Goal: Feedback & Contribution: Contribute content

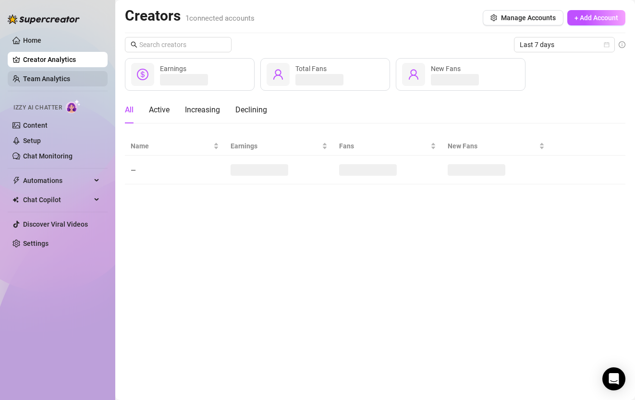
click at [54, 83] on link "Team Analytics" at bounding box center [46, 79] width 47 height 8
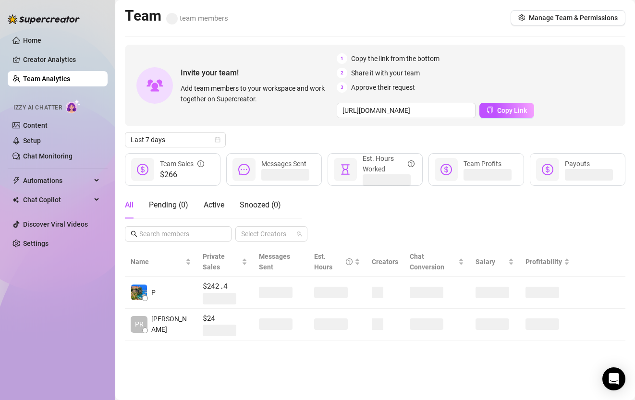
click at [54, 83] on link "Team Analytics" at bounding box center [46, 79] width 47 height 8
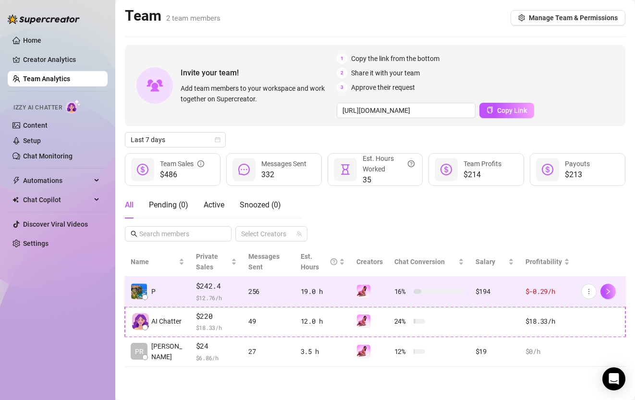
click at [252, 295] on div "256" at bounding box center [268, 291] width 41 height 11
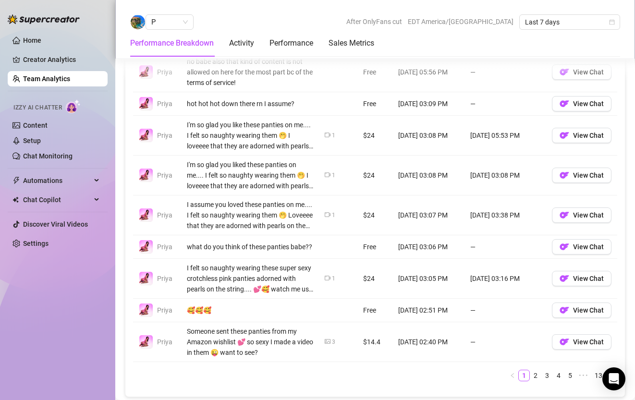
scroll to position [809, 0]
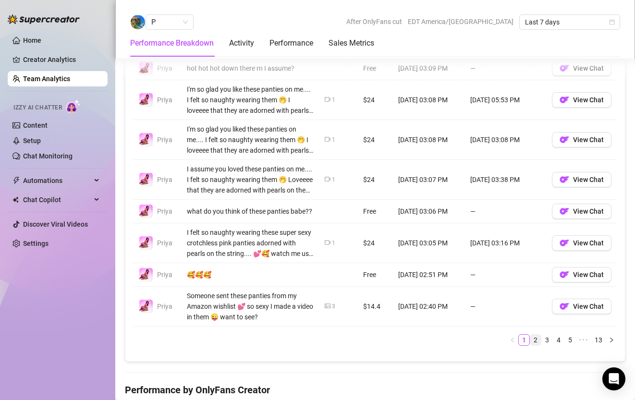
click at [537, 340] on link "2" at bounding box center [535, 340] width 11 height 11
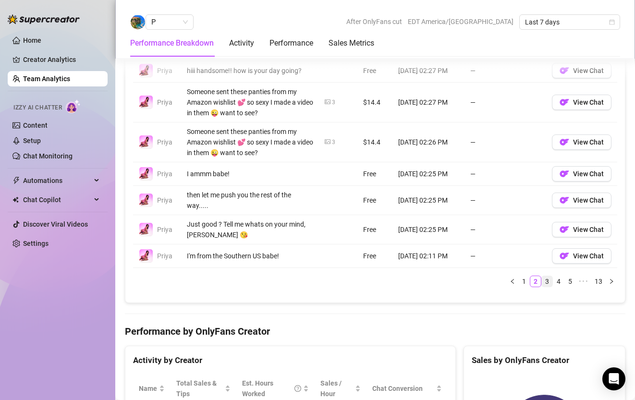
click at [546, 276] on link "3" at bounding box center [546, 281] width 11 height 11
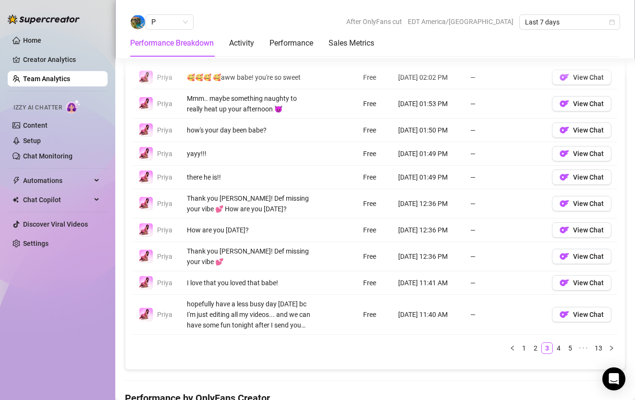
scroll to position [729, 0]
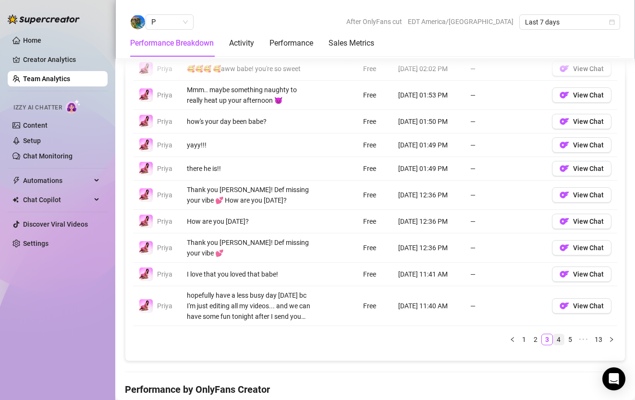
click at [556, 335] on link "4" at bounding box center [558, 339] width 11 height 11
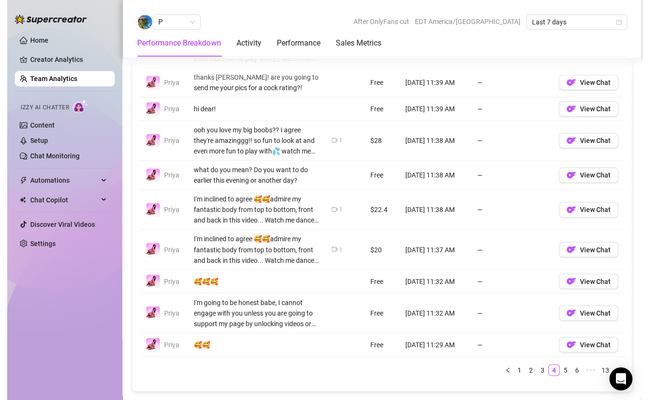
scroll to position [761, 0]
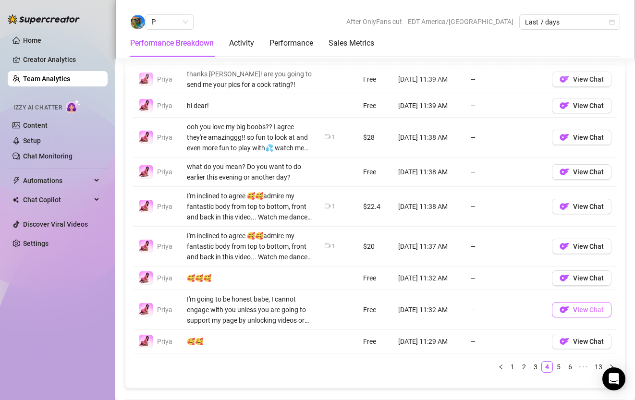
click at [567, 314] on span "button" at bounding box center [564, 310] width 10 height 12
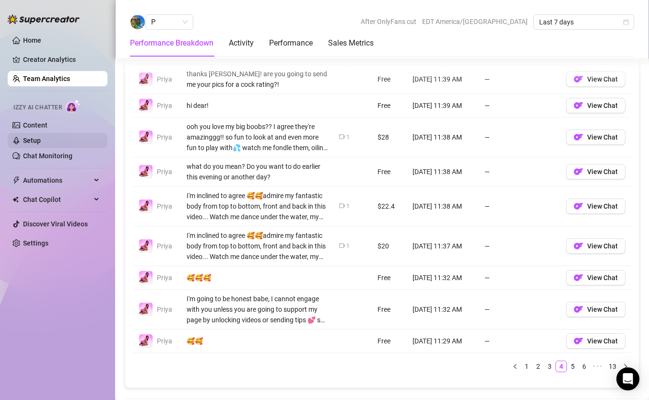
click at [41, 137] on link "Setup" at bounding box center [32, 141] width 18 height 8
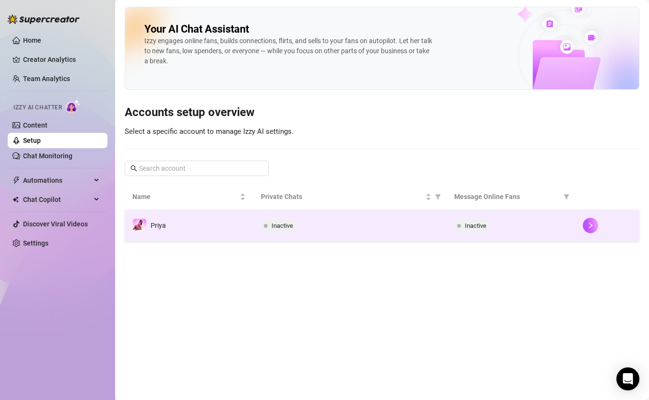
click at [232, 235] on td "Priya" at bounding box center [189, 225] width 129 height 31
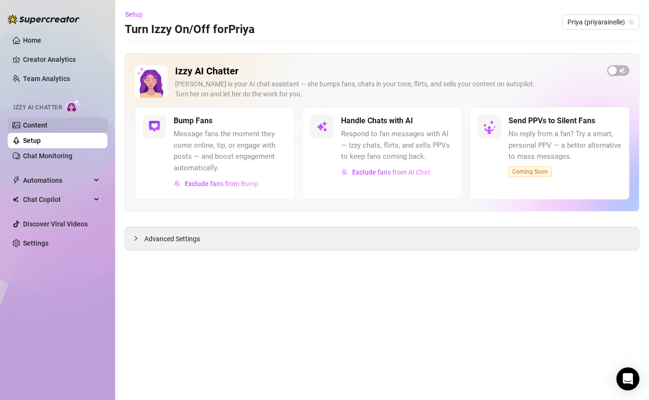
click at [48, 128] on link "Content" at bounding box center [35, 125] width 24 height 8
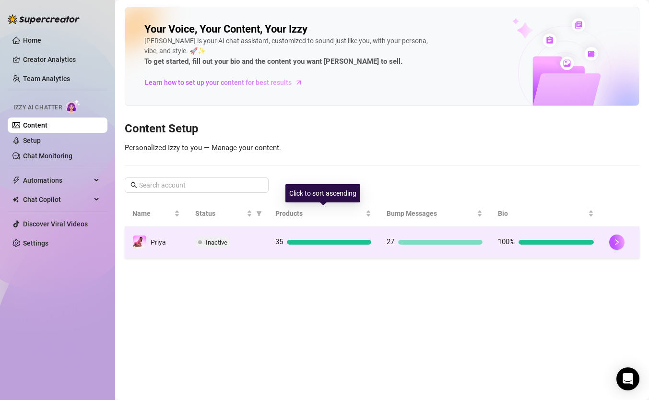
click at [276, 240] on span "35" at bounding box center [280, 242] width 8 height 9
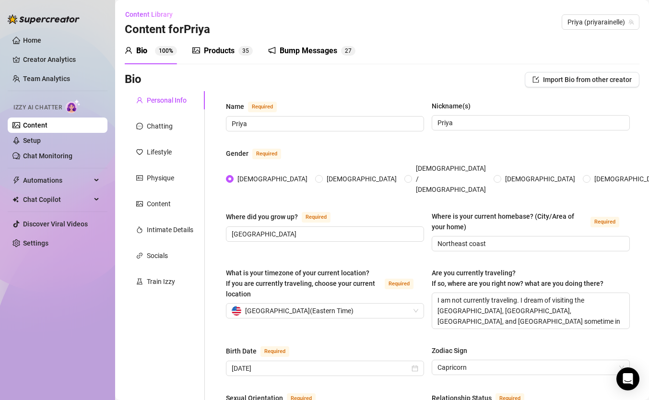
click at [234, 48] on div "Products" at bounding box center [219, 51] width 31 height 12
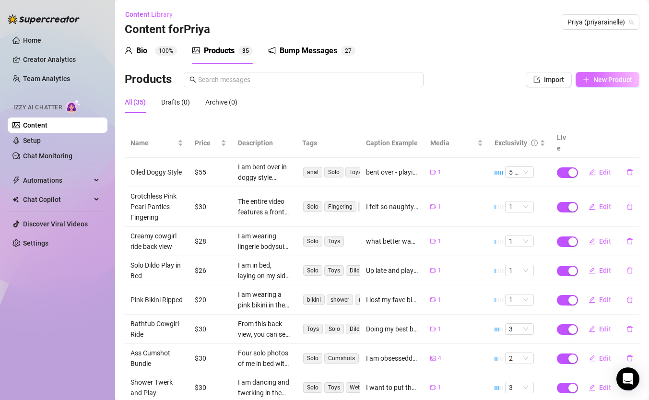
click at [608, 79] on span "New Product" at bounding box center [613, 80] width 39 height 8
type textarea "Type your message here..."
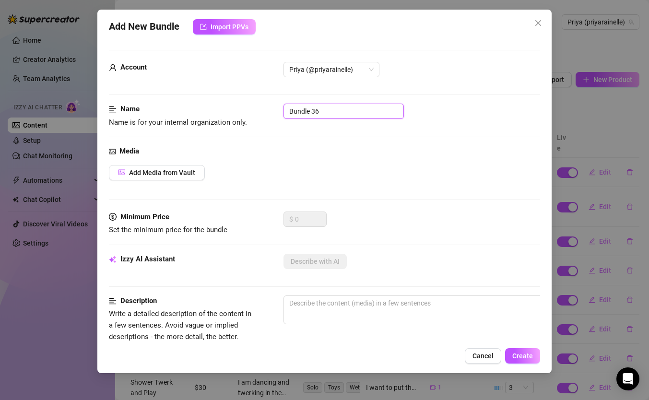
drag, startPoint x: 323, startPoint y: 110, endPoint x: 228, endPoint y: 110, distance: 95.0
click at [228, 110] on div "Name Name is for your internal organization only. Bundle 36" at bounding box center [325, 116] width 432 height 24
type input "Anal Cowgirl Dirty Talk XXX"
click at [178, 176] on span "Add Media from Vault" at bounding box center [162, 173] width 66 height 8
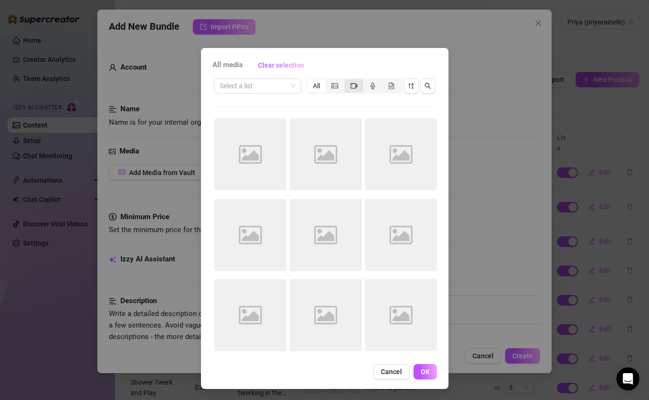
click at [354, 85] on icon "video-camera" at bounding box center [354, 86] width 7 height 7
click at [347, 81] on input "segmented control" at bounding box center [347, 81] width 0 height 0
click at [298, 88] on div "Select a list" at bounding box center [257, 85] width 87 height 15
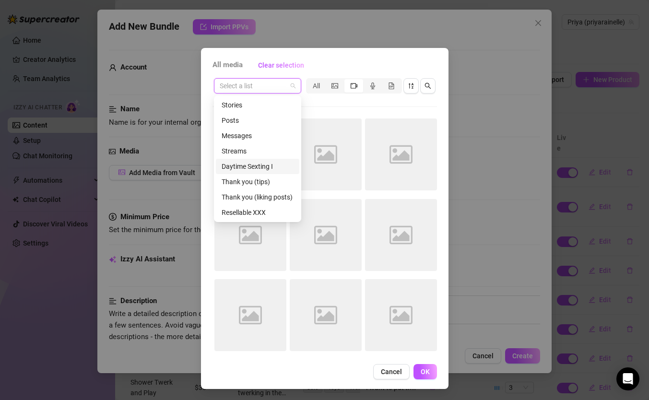
scroll to position [31, 0]
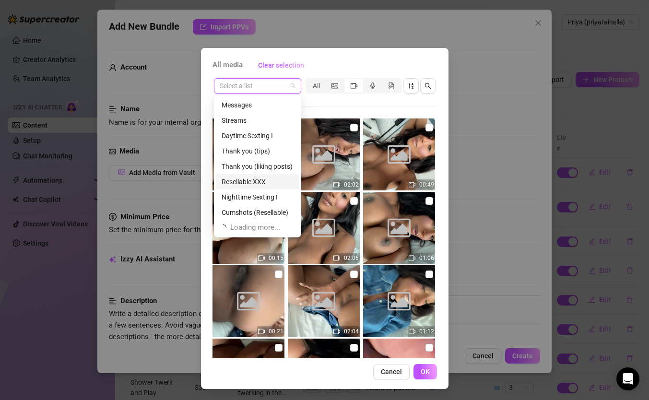
click at [261, 180] on div "Resellable XXX" at bounding box center [258, 182] width 72 height 11
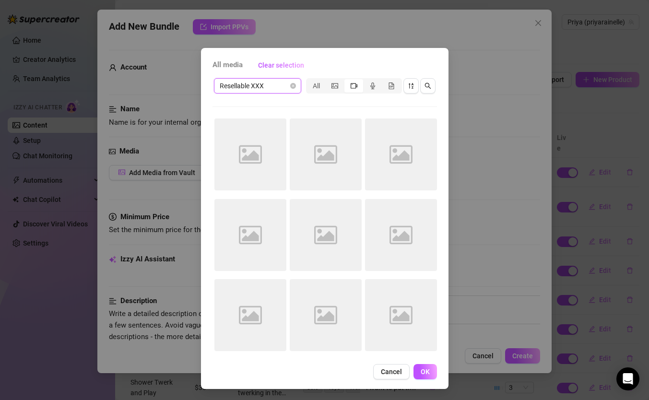
click at [372, 109] on div "Resellable XXX Resellable XXX All Image placeholder Image placeholder Image pla…" at bounding box center [325, 218] width 225 height 282
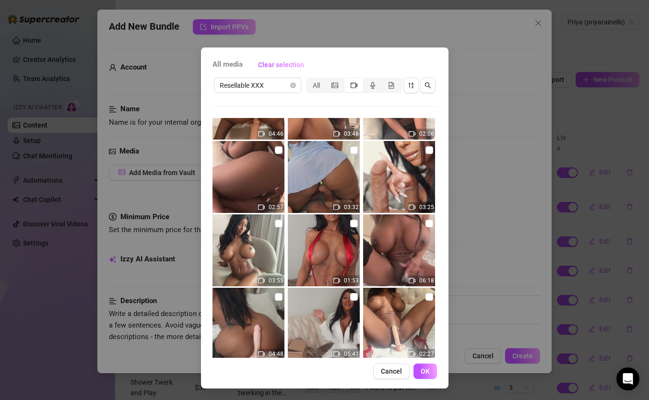
scroll to position [1065, 0]
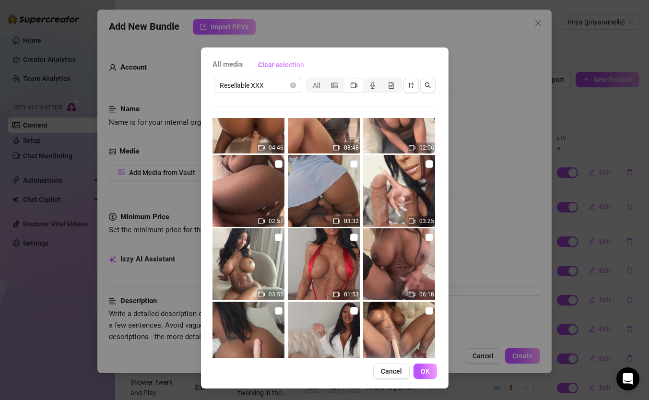
click at [384, 264] on img at bounding box center [399, 264] width 72 height 72
click at [431, 239] on input "checkbox" at bounding box center [430, 238] width 8 height 8
checkbox input "true"
click at [426, 373] on span "OK" at bounding box center [425, 372] width 9 height 8
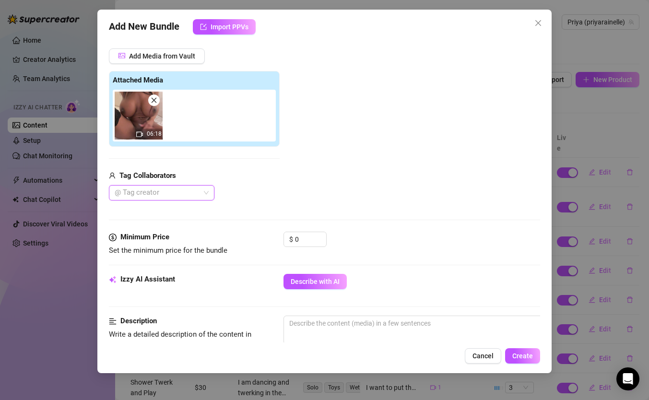
scroll to position [119, 0]
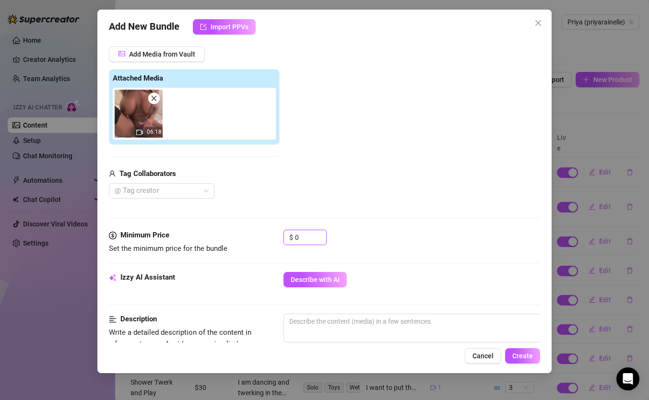
drag, startPoint x: 309, startPoint y: 239, endPoint x: 272, endPoint y: 238, distance: 37.0
click at [272, 238] on div "Minimum Price Set the minimum price for the bundle $ 0" at bounding box center [325, 242] width 432 height 24
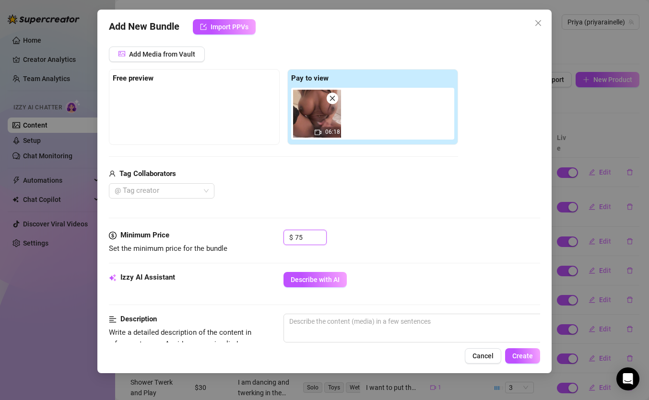
type input "75"
click at [349, 202] on div "Media Add Media from Vault Free preview Pay to view 06:18 Tag Collaborators @ T…" at bounding box center [325, 128] width 432 height 203
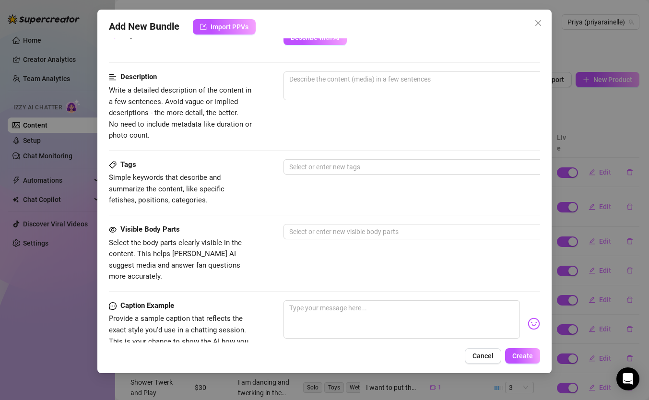
scroll to position [419, 0]
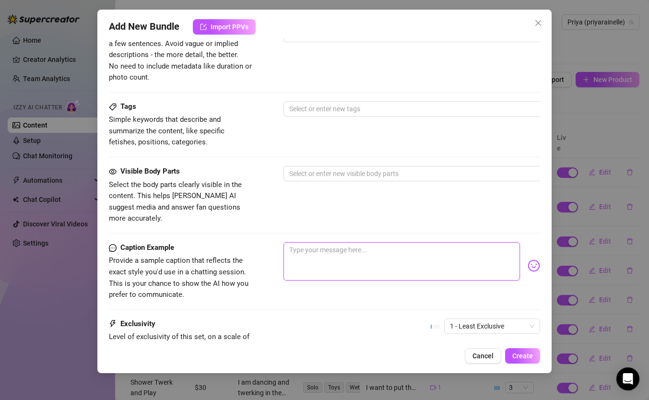
click at [320, 252] on textarea at bounding box center [402, 261] width 237 height 38
paste textarea "i wanted to see if i could ride this dildo cock while it's stuffed in my tight …"
type textarea "i wanted to see if i could ride this dildo cock while it's stuffed in my tight …"
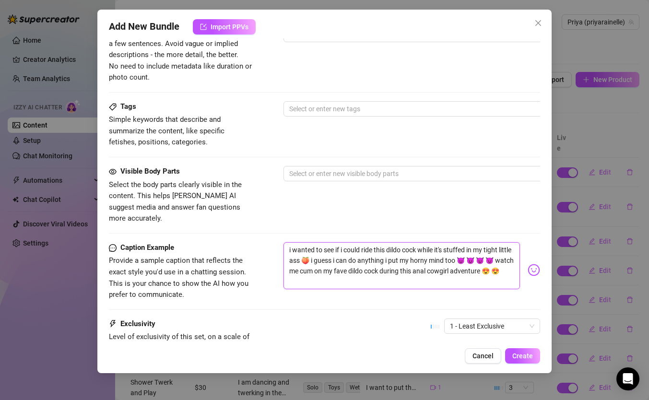
scroll to position [0, 0]
click at [361, 175] on div at bounding box center [447, 173] width 322 height 13
type textarea "i wanted to see if i could ride this dildo cock while it's stuffed in my tight …"
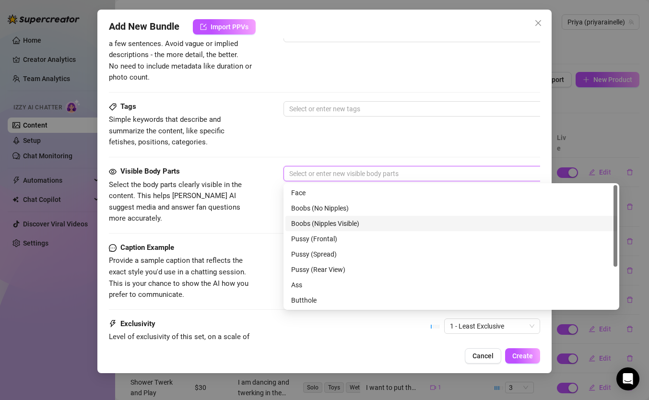
click at [349, 222] on div "Boobs (Nipples Visible)" at bounding box center [451, 223] width 321 height 11
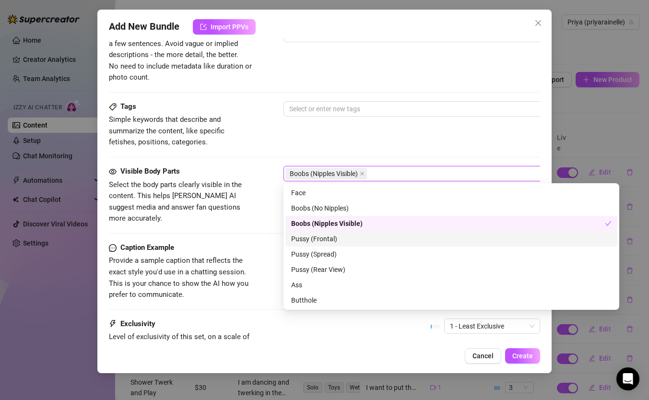
click at [341, 242] on div "Pussy (Frontal)" at bounding box center [451, 239] width 321 height 11
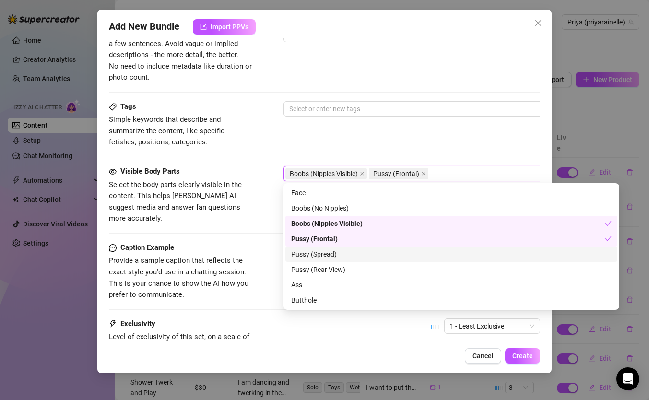
click at [341, 257] on div "Pussy (Spread)" at bounding box center [451, 254] width 321 height 11
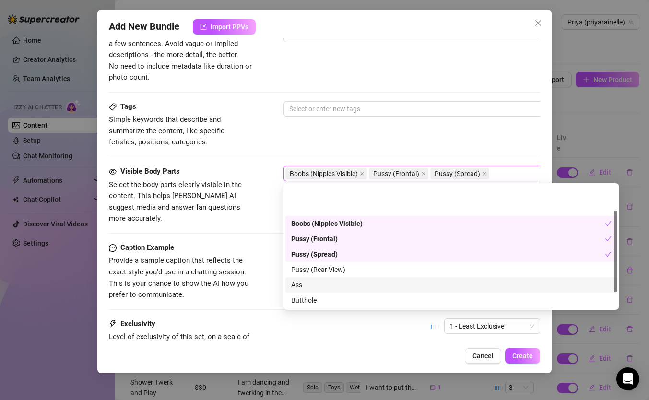
scroll to position [38, 0]
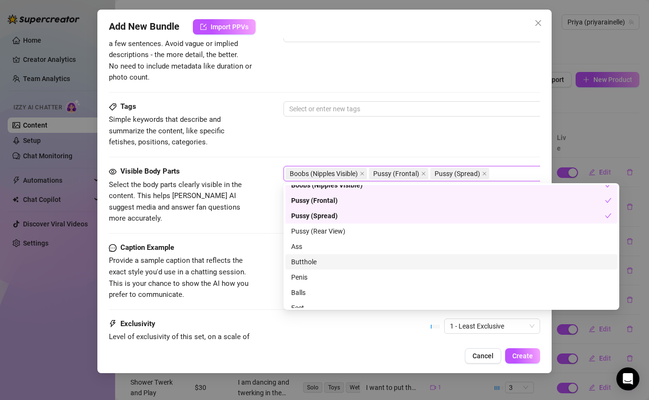
click at [333, 260] on div "Butthole" at bounding box center [451, 262] width 321 height 11
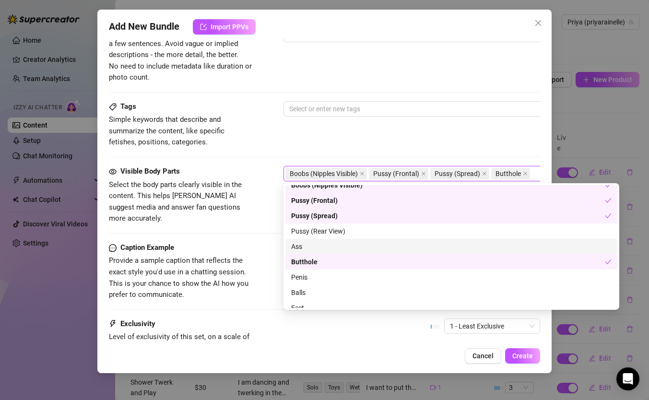
click at [331, 248] on div "Ass" at bounding box center [451, 246] width 321 height 11
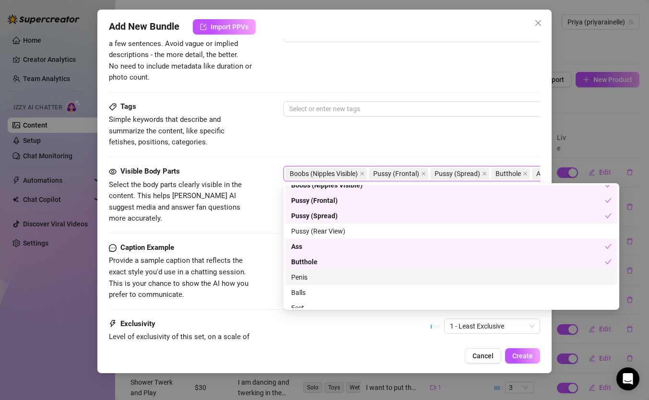
scroll to position [61, 0]
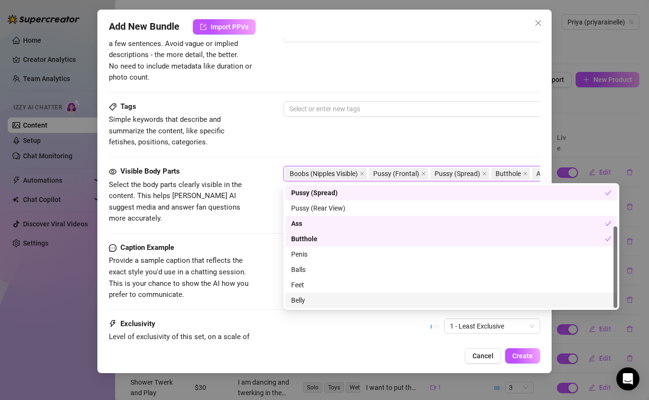
click at [315, 302] on div "Belly" at bounding box center [451, 300] width 321 height 11
click at [324, 141] on div "Tags Simple keywords that describe and summarize the content, like specific fet…" at bounding box center [325, 124] width 432 height 47
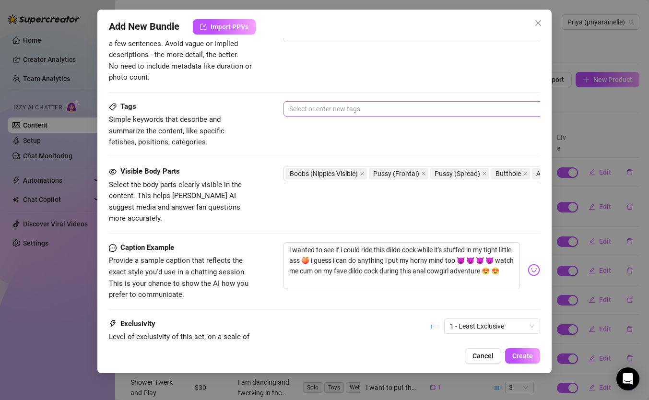
click at [324, 107] on div at bounding box center [447, 108] width 322 height 13
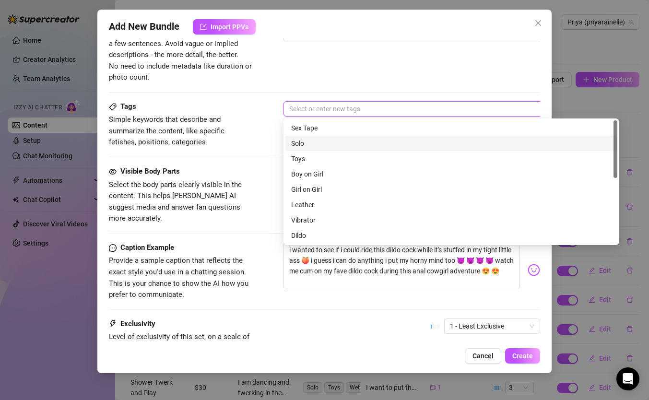
click at [304, 145] on div "Solo" at bounding box center [451, 143] width 321 height 11
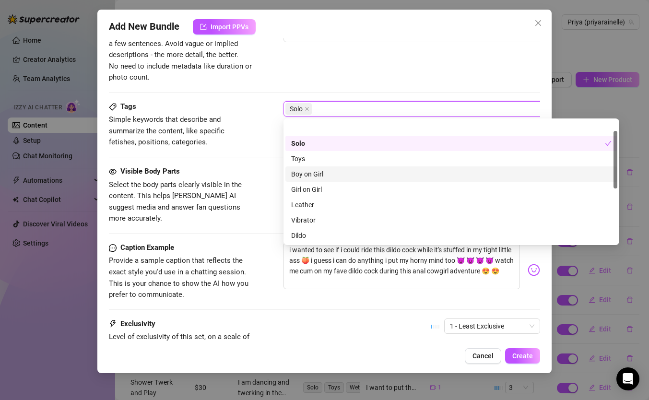
scroll to position [31, 0]
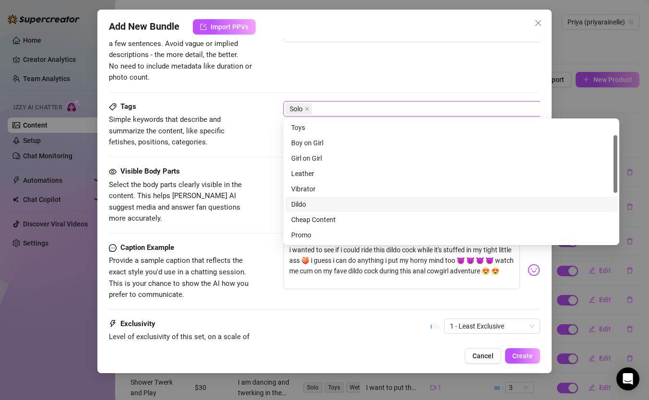
click at [308, 208] on div "Dildo" at bounding box center [451, 204] width 321 height 11
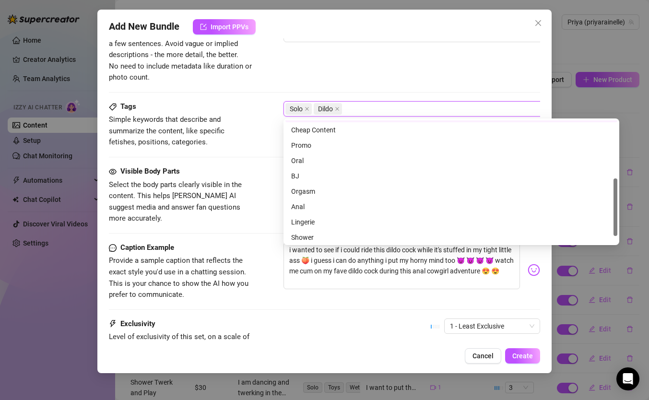
scroll to position [123, 0]
click at [312, 208] on div "Anal" at bounding box center [451, 205] width 321 height 11
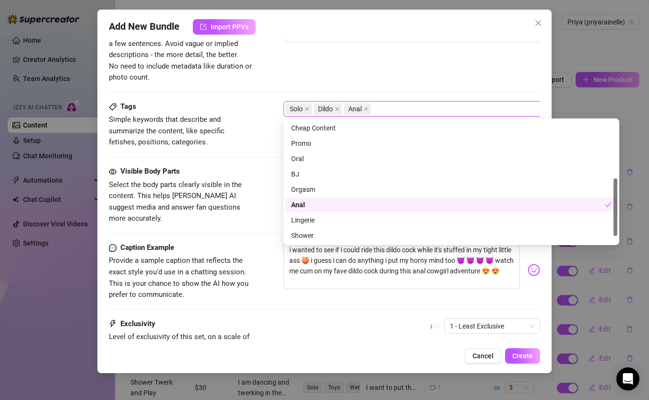
scroll to position [138, 0]
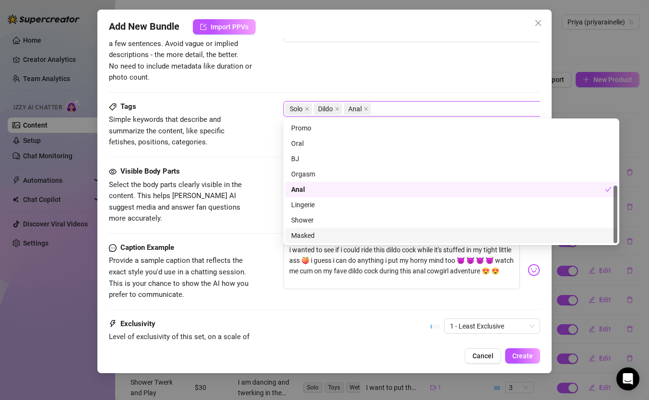
click at [233, 182] on span "Select the body parts clearly visible in the content. This helps [PERSON_NAME] …" at bounding box center [175, 201] width 133 height 43
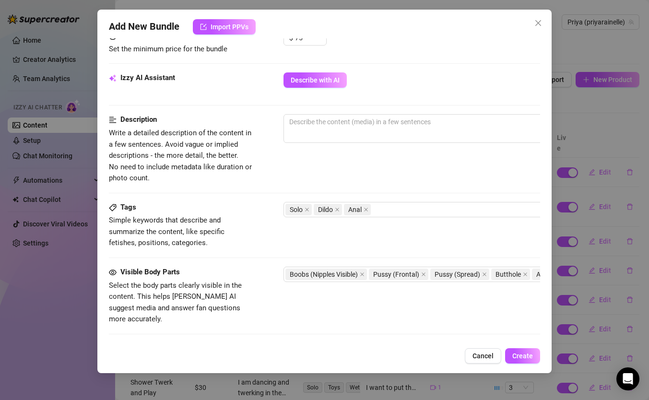
scroll to position [306, 0]
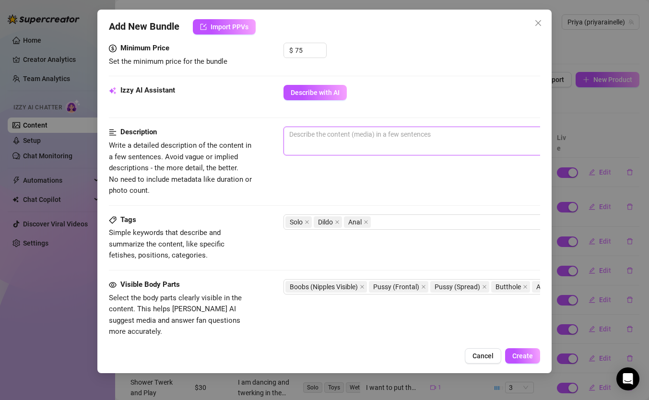
click at [308, 139] on textarea at bounding box center [451, 134] width 335 height 14
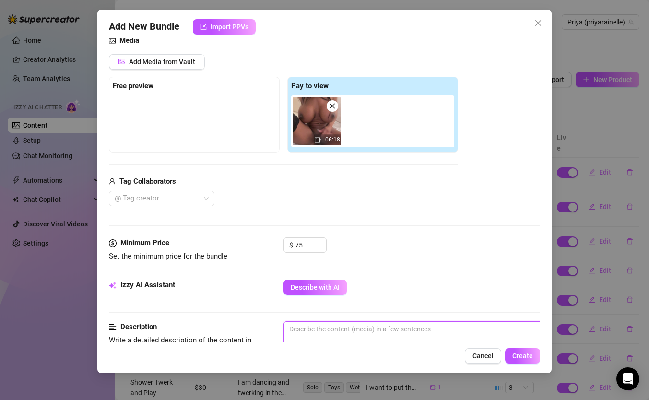
scroll to position [328, 0]
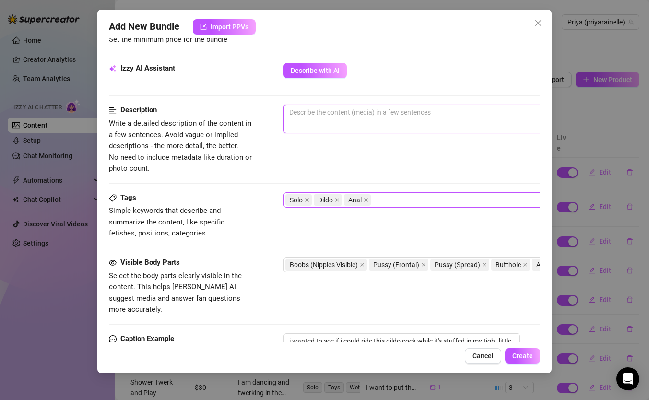
click at [397, 199] on div "Solo Dildo Anal" at bounding box center [447, 199] width 322 height 13
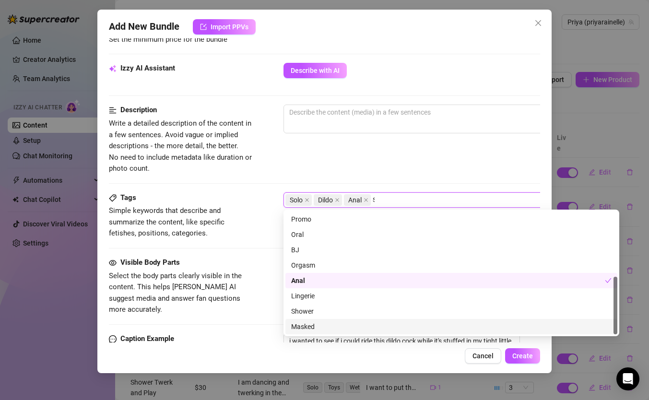
scroll to position [0, 0]
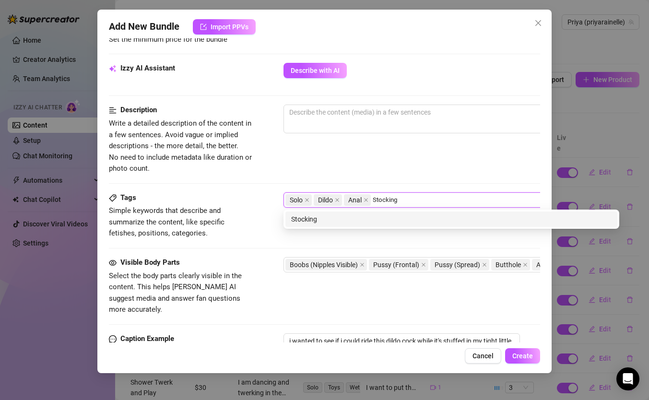
type input "Stockings"
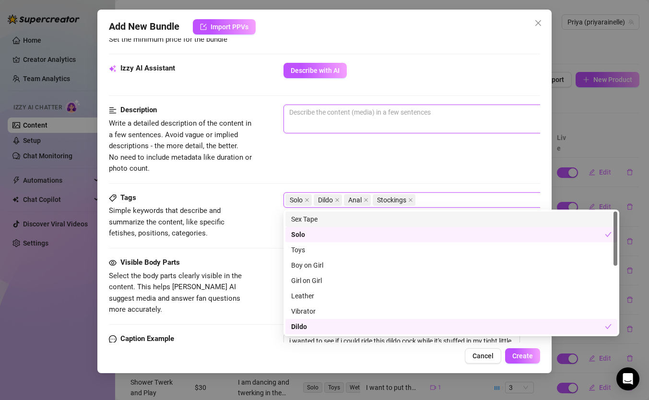
click at [414, 111] on textarea at bounding box center [451, 112] width 335 height 14
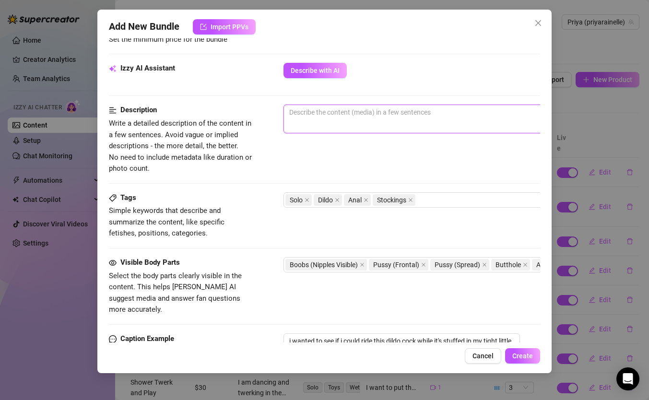
type textarea "I"
type textarea "I a"
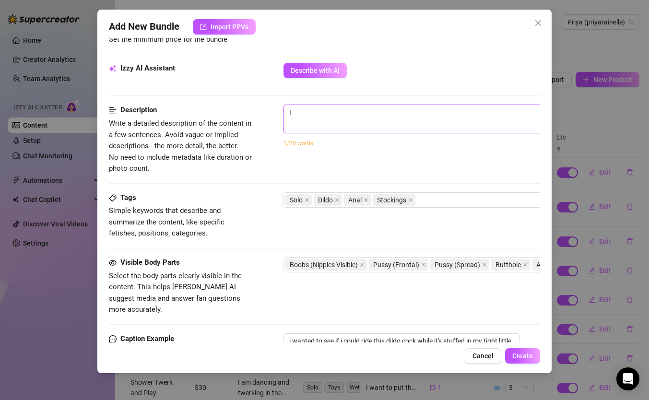
type textarea "I a"
type textarea "I am"
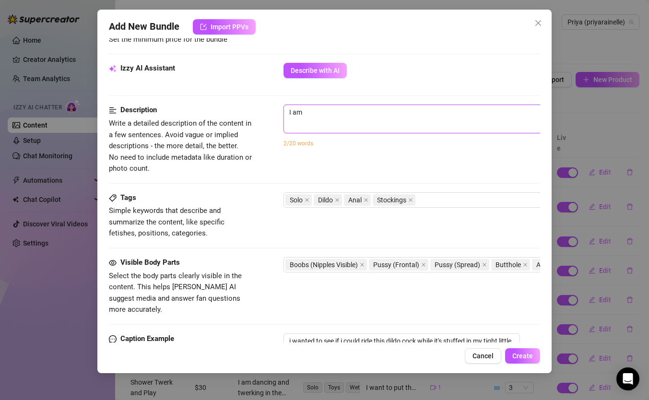
type textarea "I am f"
type textarea "I am fu"
type textarea "I am ful"
type textarea "I am full"
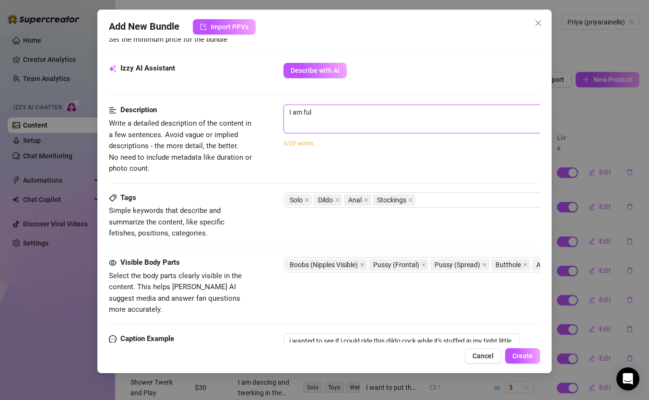
type textarea "I am full"
type textarea "I am fully"
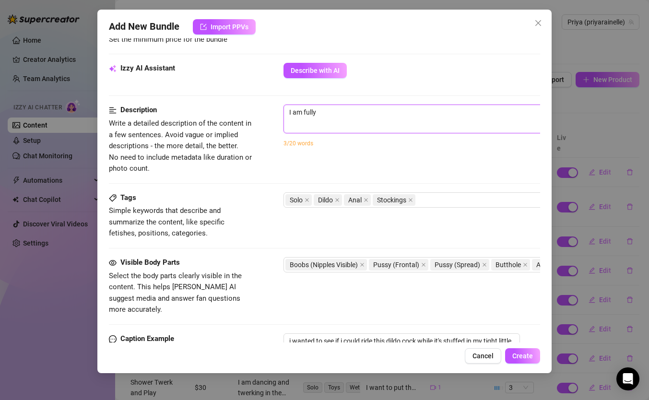
type textarea "I am fully n"
type textarea "I am fully nu"
type textarea "I am fully nud"
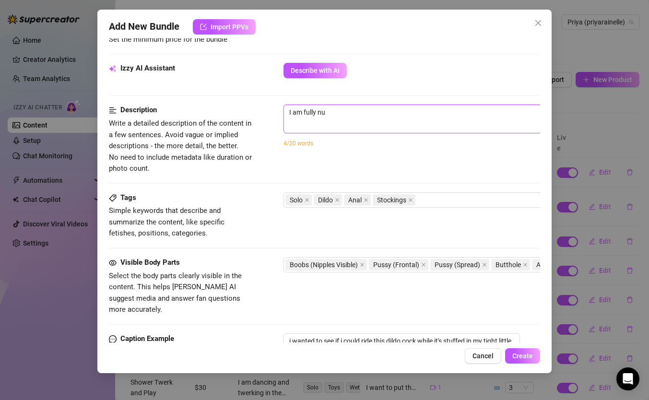
type textarea "I am fully nud"
type textarea "I am fully nude"
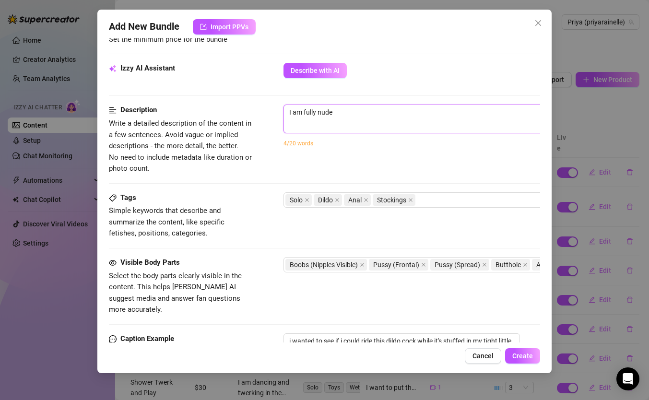
type textarea "I am fully nude e"
type textarea "I am fully nude ex"
type textarea "I am fully nude exc"
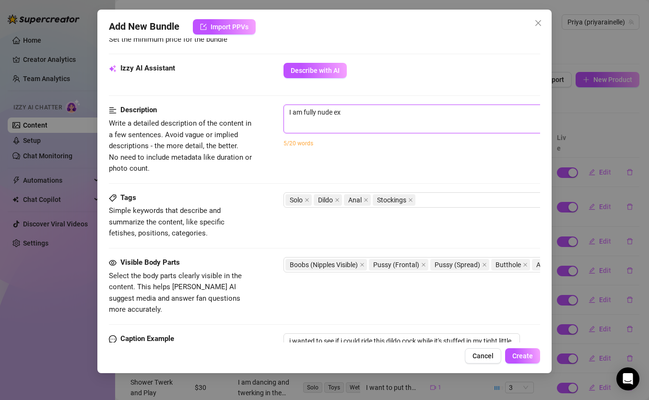
type textarea "I am fully nude exc"
type textarea "I am fully nude ex"
type textarea "I am fully nude e"
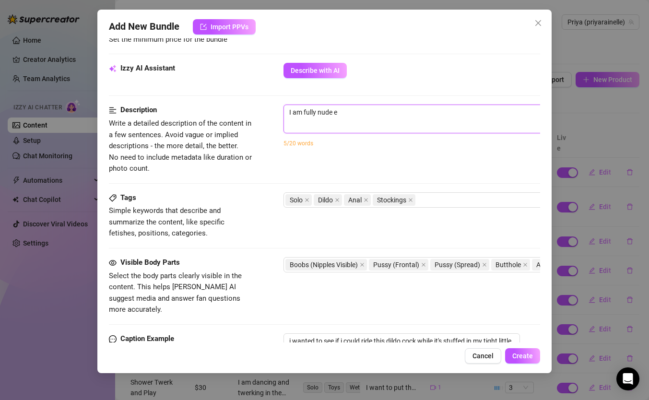
type textarea "I am fully nude"
type textarea "I am fully nud"
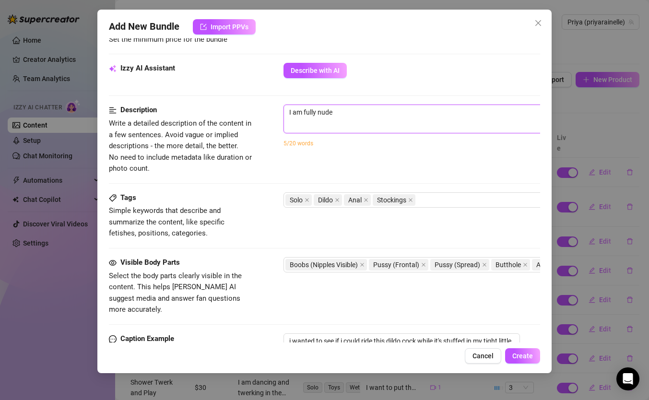
type textarea "I am fully nud"
type textarea "I am fully nu"
type textarea "I am fully n"
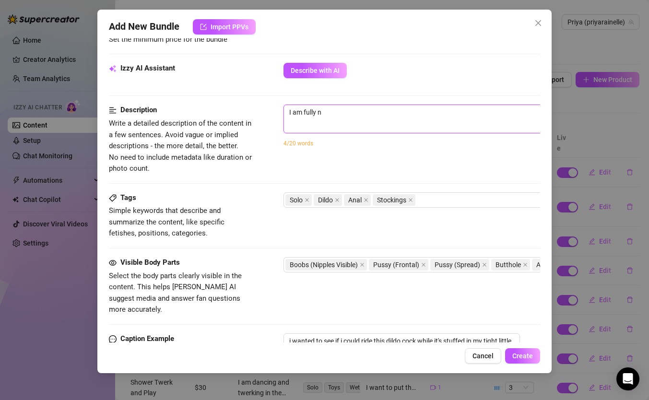
type textarea "I am fully"
type textarea "I am full"
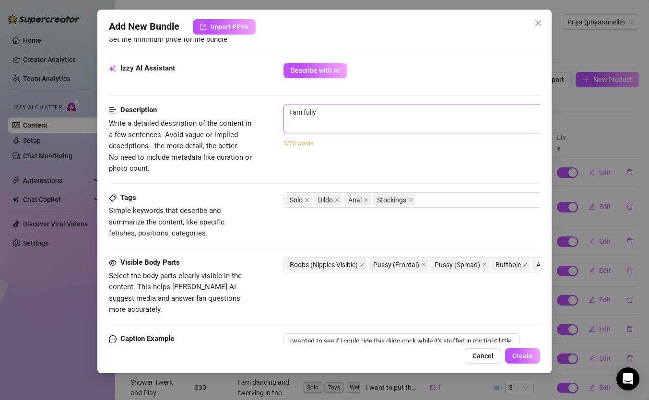
type textarea "I am full"
type textarea "I am ful"
type textarea "I am fu"
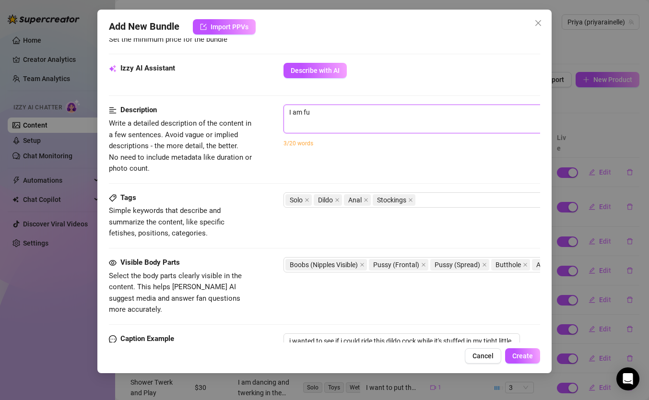
type textarea "I am f"
type textarea "I am"
type textarea "I am w"
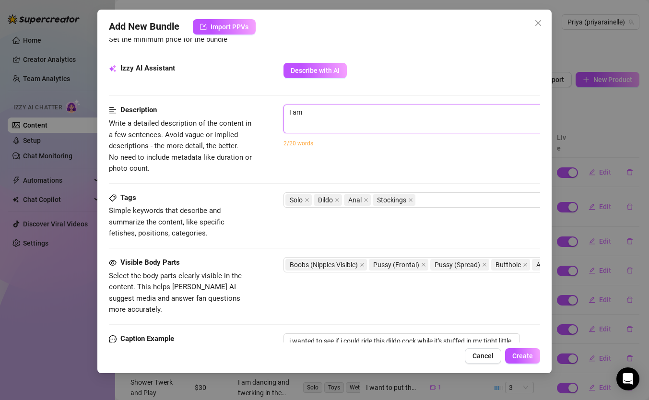
type textarea "I am w"
type textarea "I am we"
type textarea "I am wea"
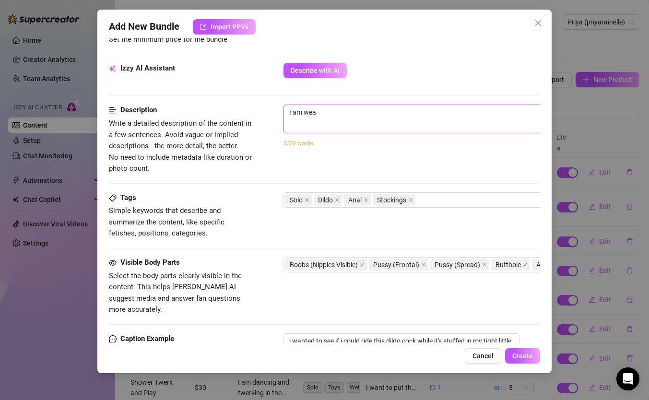
type textarea "I am wear"
type textarea "I am weari"
type textarea "I am wearin"
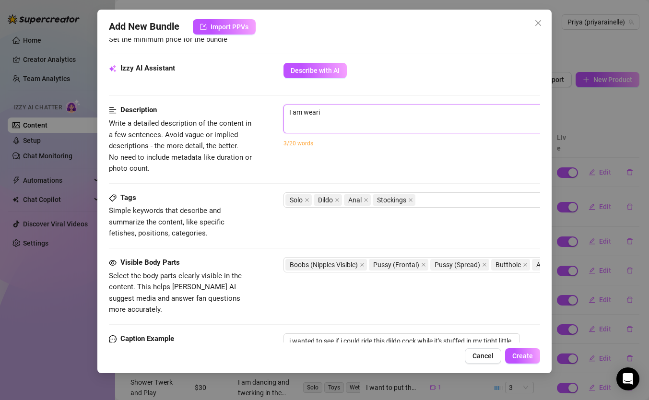
type textarea "I am wearin"
type textarea "I am wearing"
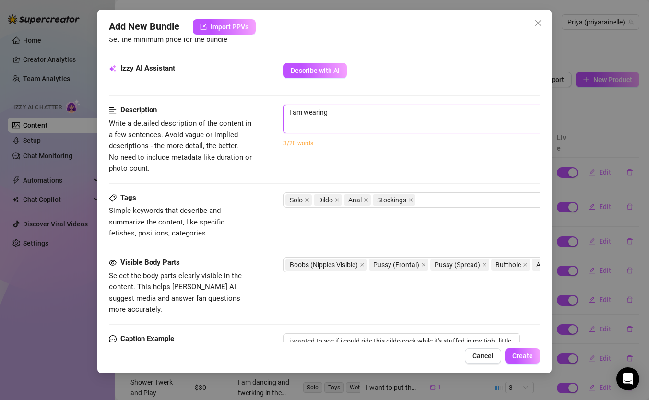
type textarea "I am wearing n"
type textarea "I am wearing no"
type textarea "I am wearing not"
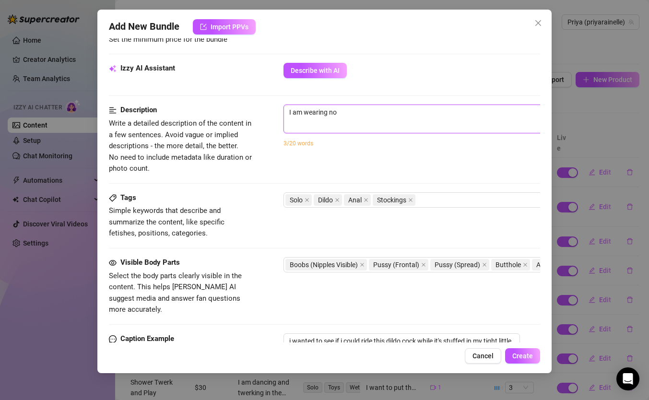
type textarea "I am wearing not"
type textarea "I am wearing noth"
type textarea "I am wearing nothi"
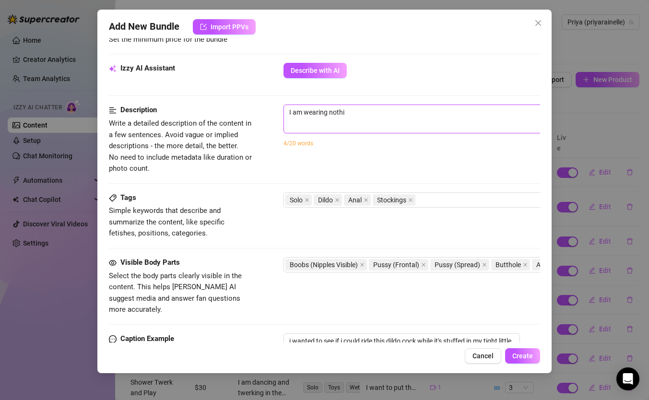
type textarea "I am wearing nothin"
type textarea "I am wearing nothing"
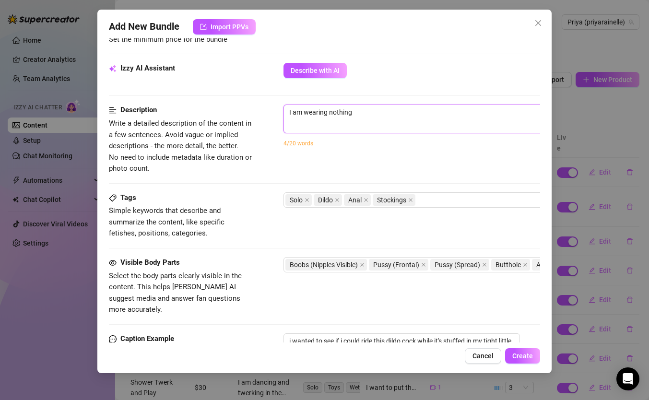
type textarea "I am wearing nothing"
type textarea "I am wearing nothing e"
type textarea "I am wearing nothing ex"
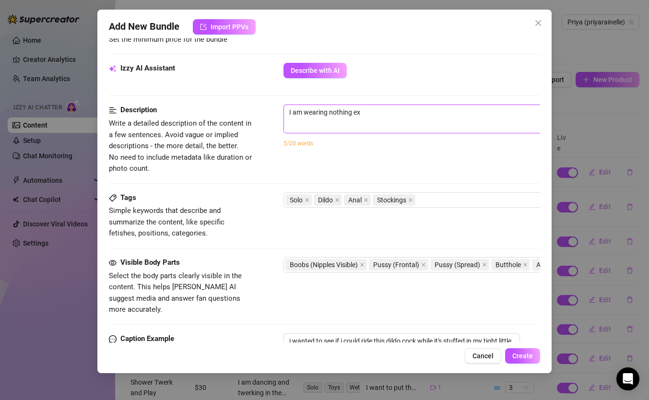
type textarea "I am wearing nothing exc"
type textarea "I am wearing nothing exce"
type textarea "I am wearing nothing excet"
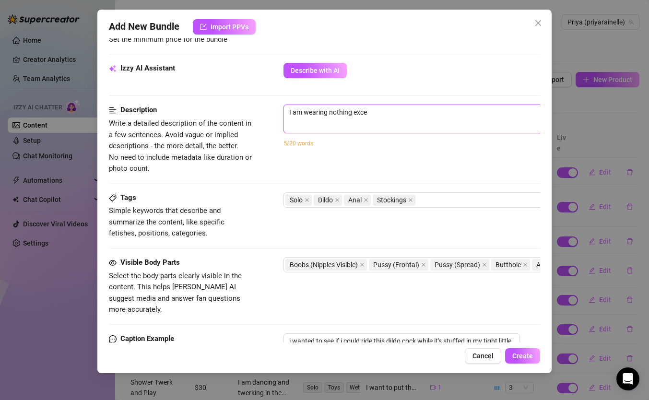
type textarea "I am wearing nothing excet"
type textarea "I am wearing nothing exce"
type textarea "I am wearing nothing excep"
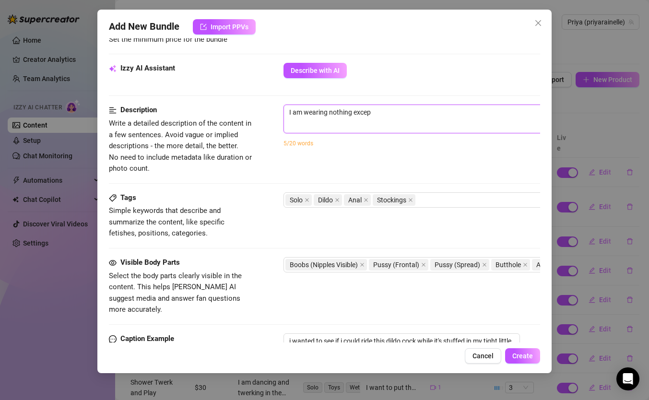
type textarea "I am wearing nothing except"
type textarea "I am wearing nothing except t"
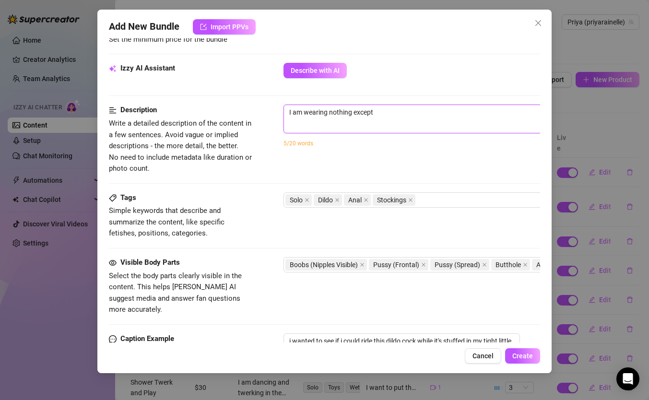
type textarea "I am wearing nothing except t"
type textarea "I am wearing nothing except th"
type textarea "I am wearing nothing except thi"
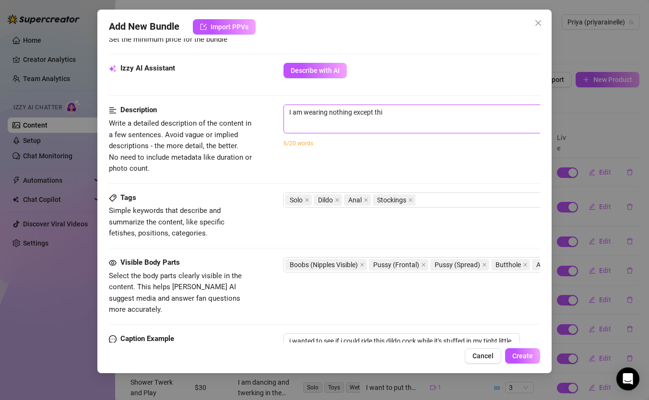
type textarea "I am wearing nothing except thig"
type textarea "I am wearing nothing except thigh"
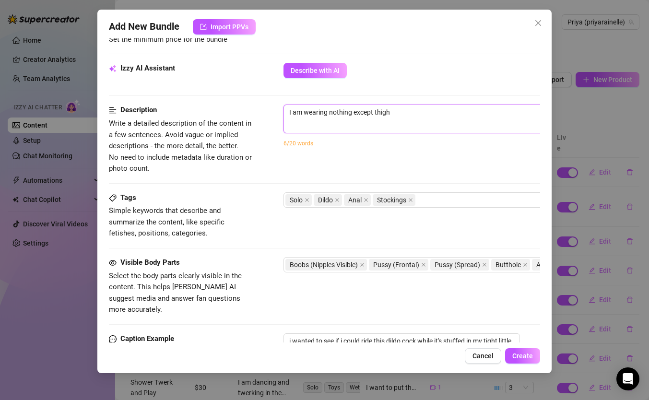
type textarea "I am wearing nothing except thigh"
type textarea "I am wearing nothing except thigh h"
type textarea "I am wearing nothing except thigh hi"
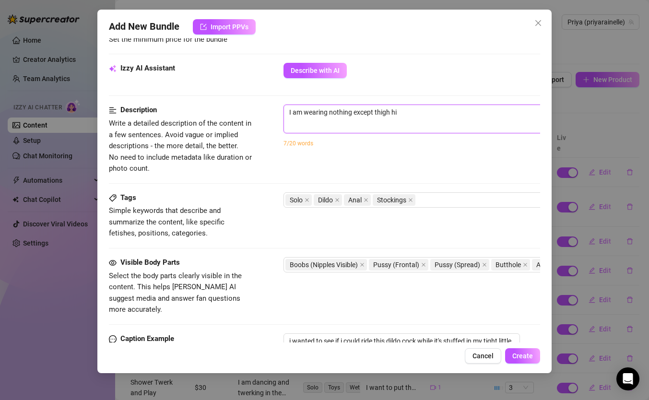
type textarea "I am wearing nothing except thigh hig"
type textarea "I am wearing nothing except thigh high"
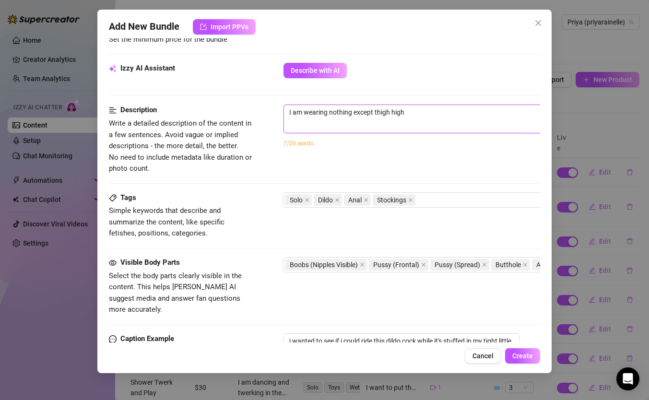
type textarea "I am wearing nothing except thigh high"
type textarea "I am wearing nothing except thigh high s"
type textarea "I am wearing nothing except thigh high st"
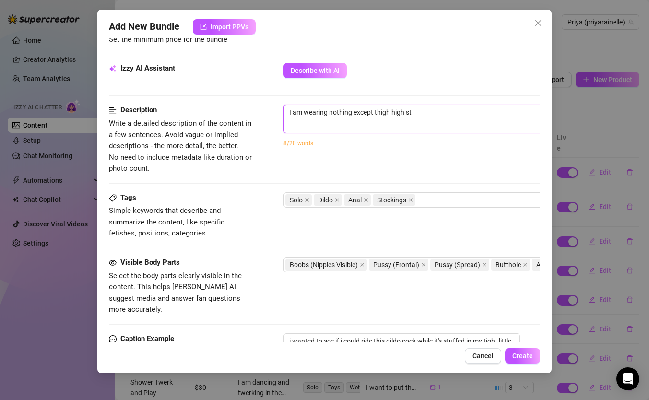
type textarea "I am wearing nothing except thigh high sto"
type textarea "I am wearing nothing except thigh high stoc"
type textarea "I am wearing nothing except thigh high stock"
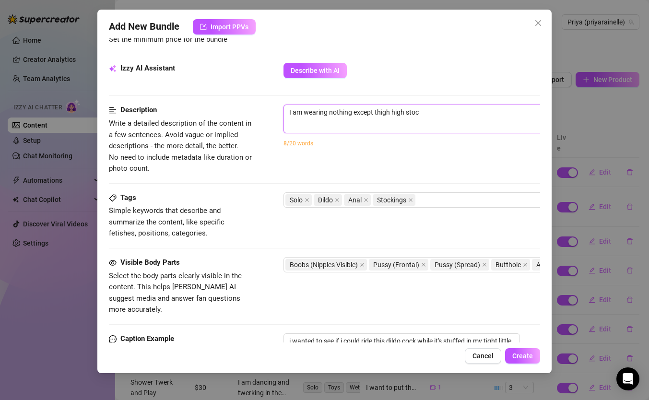
type textarea "I am wearing nothing except thigh high stock"
type textarea "I am wearing nothing except thigh high stocki"
type textarea "I am wearing nothing except thigh high stockin"
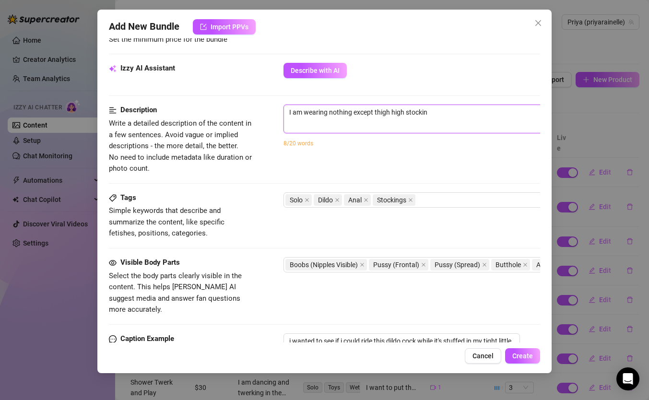
type textarea "I am wearing nothing except thigh high stocking"
type textarea "I am wearing nothing except thigh high stockings"
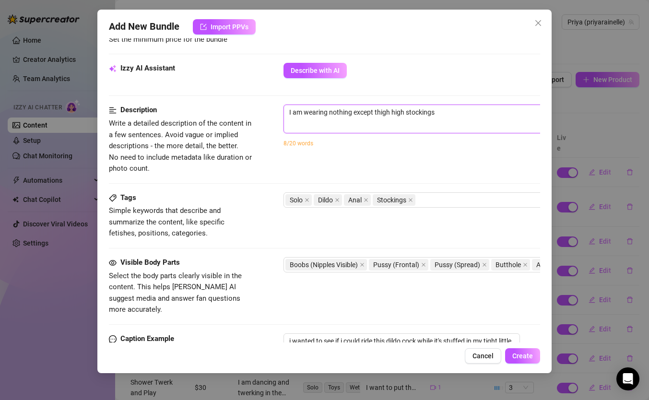
type textarea "I am wearing nothing except thigh high stockings"
type textarea "I am wearing nothing except thigh high stockings i"
type textarea "I am wearing nothing except thigh high stockings in"
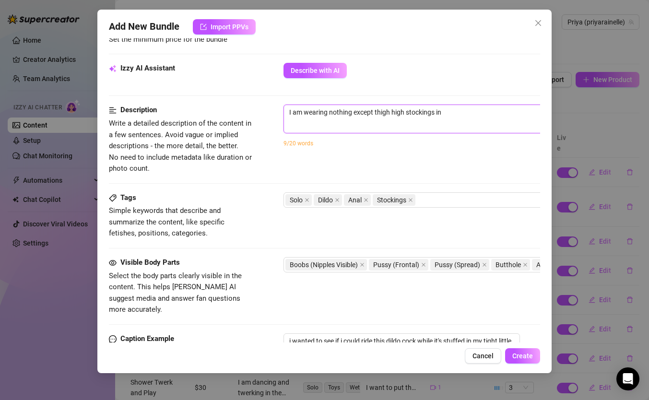
type textarea "I am wearing nothing except thigh high stockings i"
type textarea "I am wearing nothing except thigh high stockings"
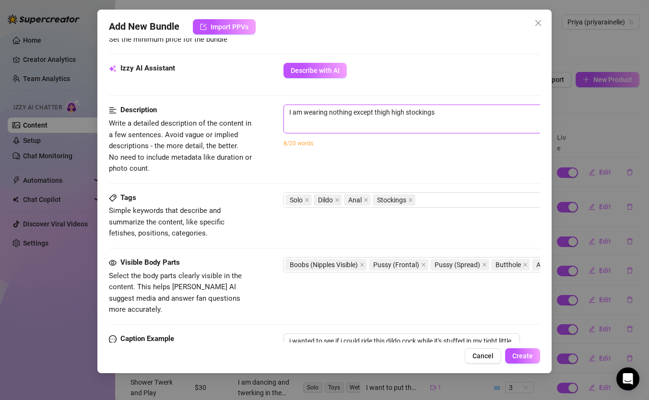
type textarea "I am wearing nothing except thigh high stockings"
click at [307, 112] on textarea "I am wearing nothing except thigh high stockings" at bounding box center [451, 112] width 335 height 14
type textarea "I am iwearing nothing except thigh high stockings"
type textarea "I am inwearing nothing except thigh high stockings"
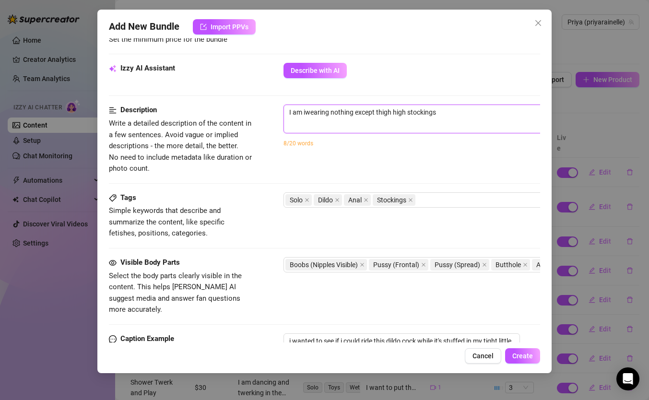
type textarea "I am inwearing nothing except thigh high stockings"
type textarea "I am in wearing nothing except thigh high stockings"
type textarea "I am in bwearing nothing except thigh high stockings"
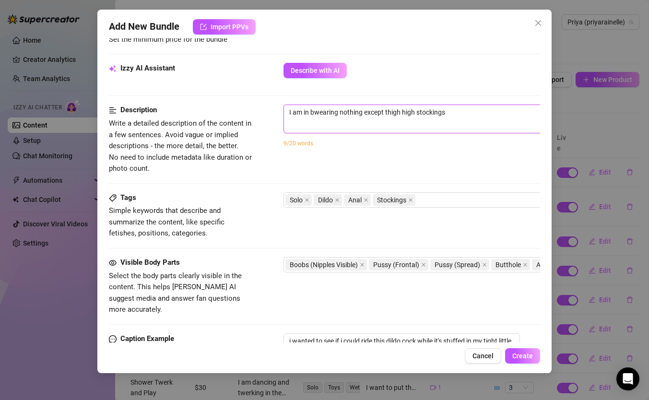
type textarea "I am in bewearing nothing except thigh high stockings"
type textarea "I am in bedwearing nothing except thigh high stockings"
type textarea "I am in bed,wearing nothing except thigh high stockings"
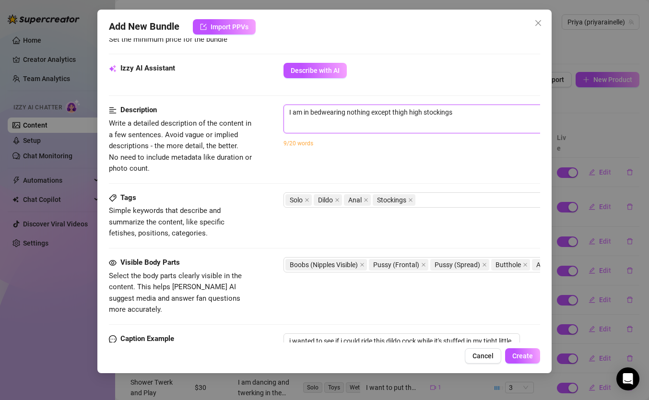
type textarea "I am in bed,wearing nothing except thigh high stockings"
type textarea "I am in bed, wearing nothing except thigh high stockings"
click at [482, 119] on textarea "I am in bed, wearing nothing except thigh high stockings" at bounding box center [451, 112] width 335 height 14
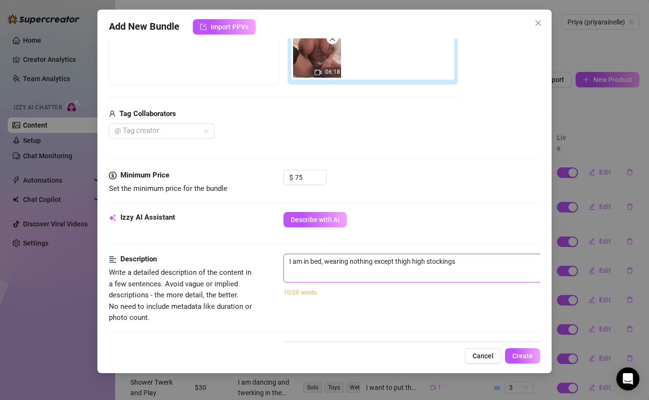
scroll to position [159, 0]
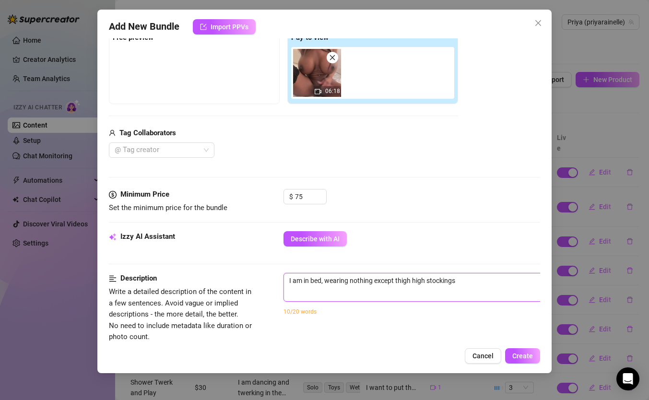
type textarea "I am in bed, wearing nothing except thigh high stockings."
type textarea "I am in bed, wearing nothing except thigh high stockings. I"
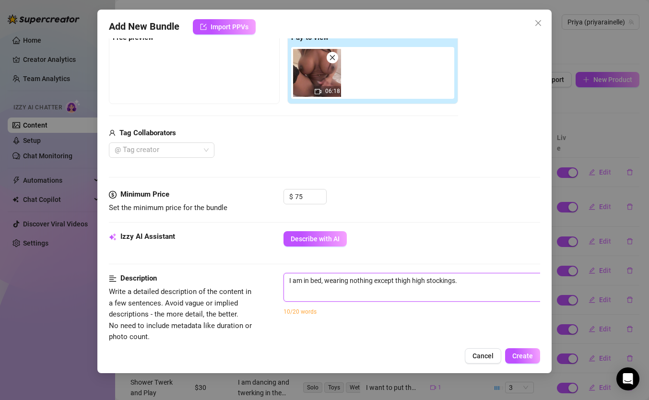
type textarea "I am in bed, wearing nothing except thigh high stockings. I"
type textarea "I am in bed, wearing nothing except thigh high stockings. I a"
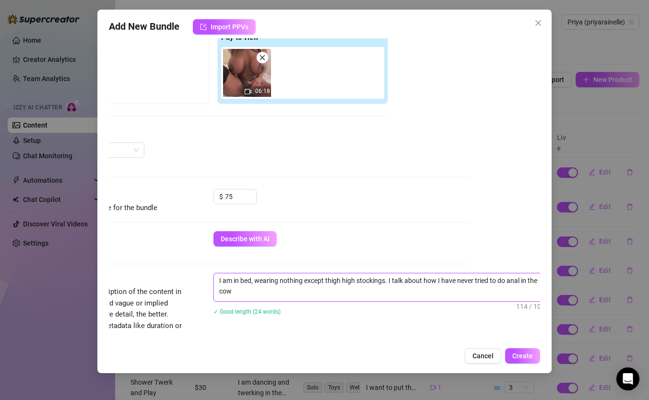
scroll to position [0, 0]
click at [466, 293] on textarea "I am in bed, wearing nothing except thigh high stockings. I talk about how I ha…" at bounding box center [381, 286] width 335 height 25
click at [503, 291] on textarea "I am in bed, wearing nothing except thigh high stockings. I talk about how I ha…" at bounding box center [381, 286] width 335 height 25
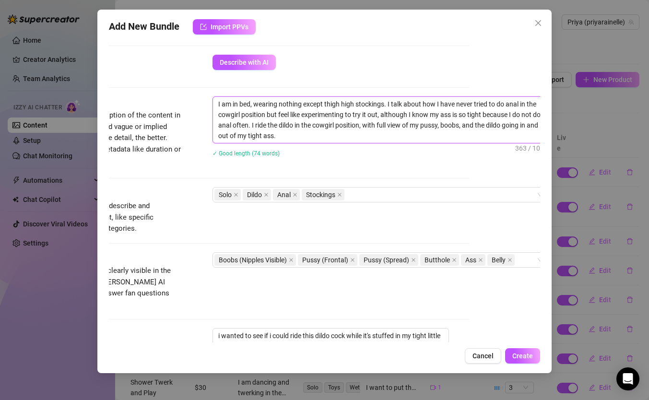
scroll to position [316, 71]
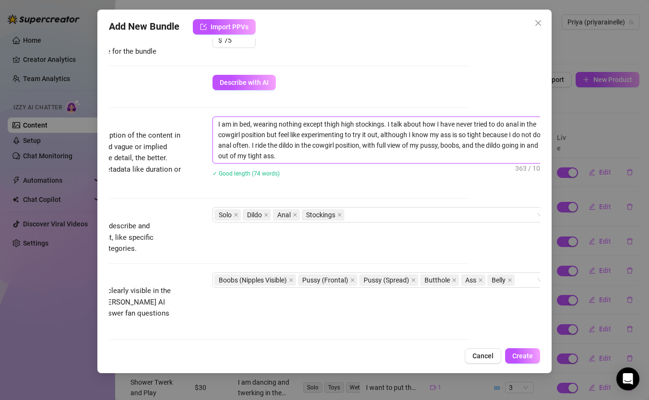
click at [304, 147] on textarea "I am in bed, wearing nothing except thigh high stockings. I talk about how I ha…" at bounding box center [380, 140] width 335 height 46
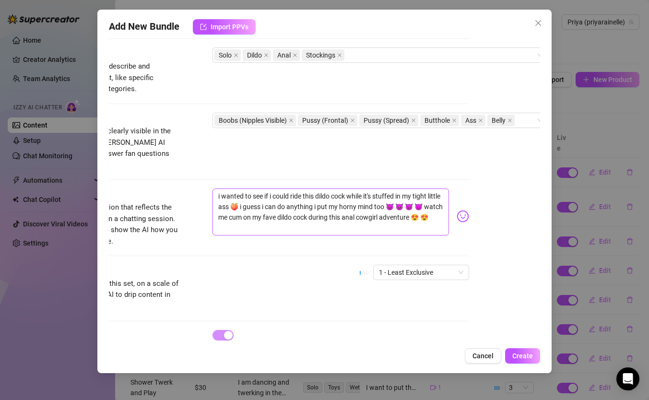
scroll to position [477, 71]
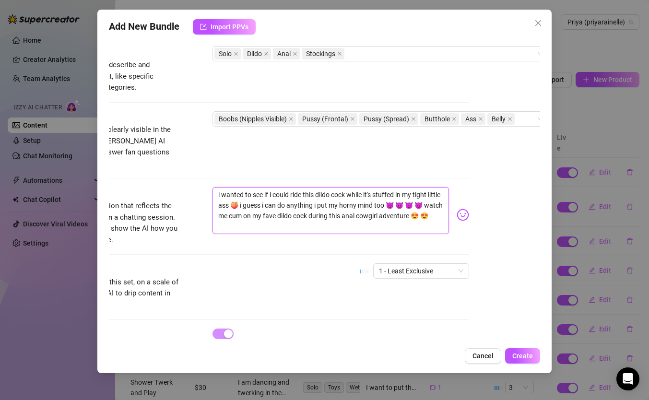
click at [253, 197] on textarea "i wanted to see if i could ride this dildo cock while it's stuffed in my tight …" at bounding box center [331, 210] width 237 height 47
click at [272, 187] on textarea "i wanted to see if i could ride this dildo cock while it's stuffed in my tight …" at bounding box center [331, 210] width 237 height 47
click at [222, 187] on textarea "i wanted to see if I could ride this dildo cock while it's stuffed in my tight …" at bounding box center [331, 210] width 237 height 47
click at [361, 217] on textarea "I wanted to see if I could ride this dildo cock while it's stuffed in my tight …" at bounding box center [331, 210] width 237 height 47
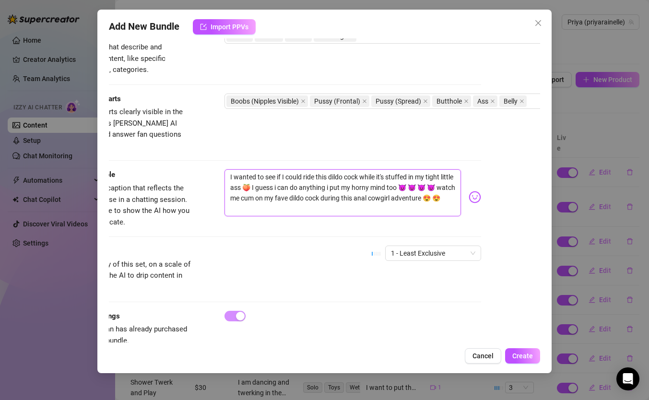
scroll to position [505, 59]
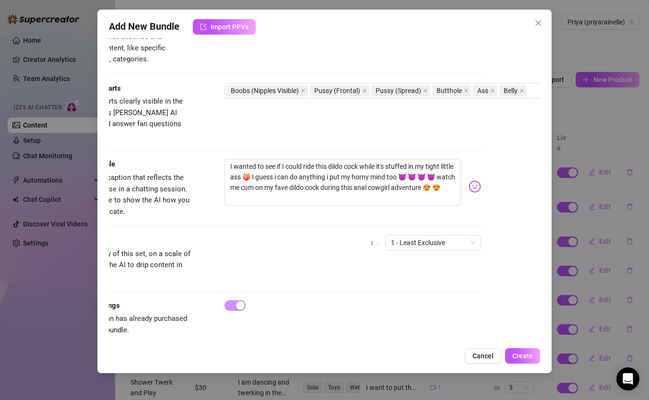
click at [429, 249] on div "Exclusivity Level of exclusivity of this set, on a scale of 1 to 5. This helps …" at bounding box center [266, 258] width 432 height 47
click at [433, 236] on span "1 - Least Exclusive" at bounding box center [433, 243] width 84 height 14
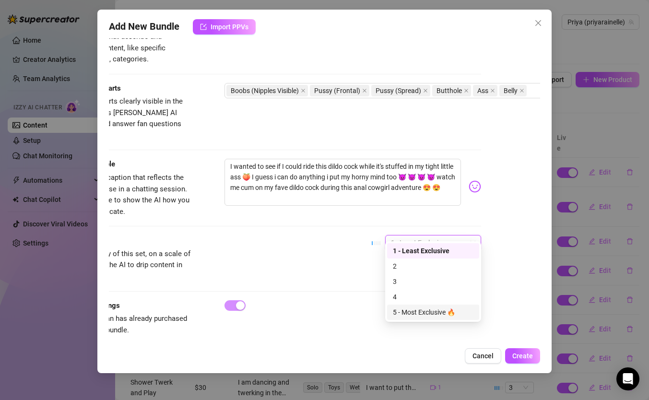
click at [432, 311] on div "5 - Most Exclusive 🔥" at bounding box center [433, 312] width 81 height 11
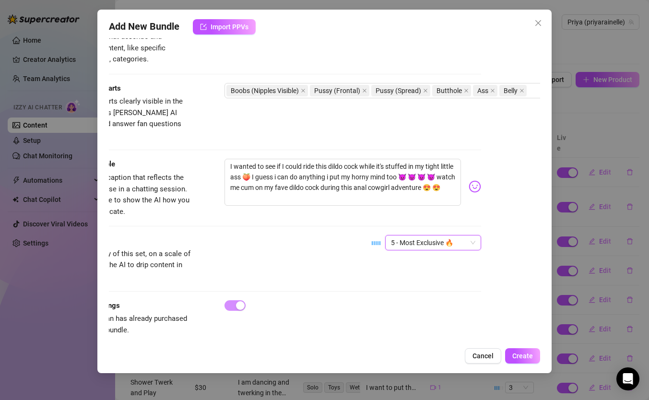
click at [299, 274] on div "Exclusivity Level of exclusivity of this set, on a scale of 1 to 5. This helps …" at bounding box center [266, 267] width 432 height 65
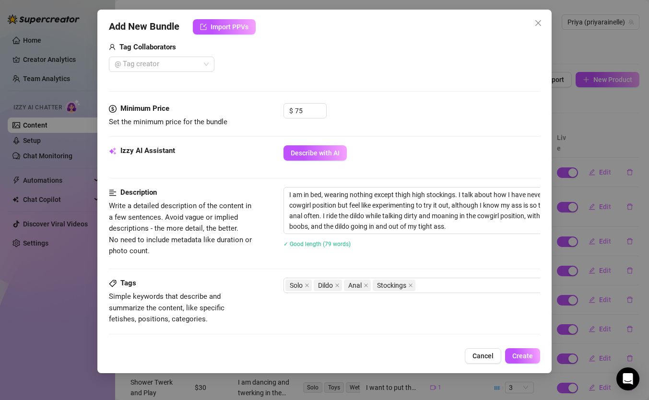
scroll to position [208, 0]
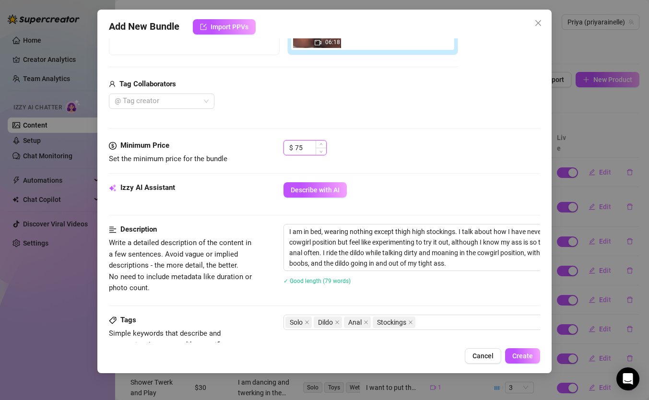
click at [309, 144] on input "75" at bounding box center [310, 148] width 31 height 14
click at [371, 147] on div "$ 80" at bounding box center [412, 152] width 257 height 24
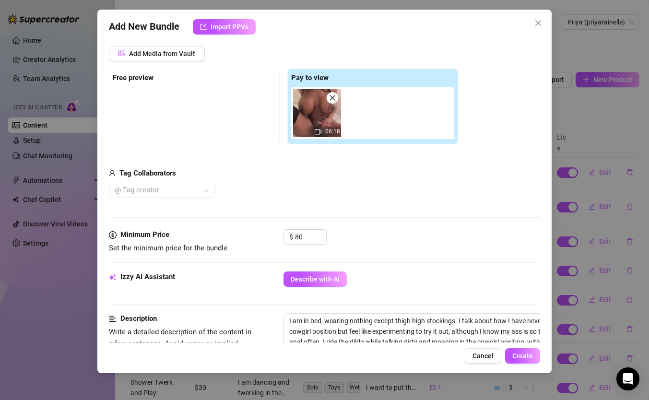
scroll to position [505, 0]
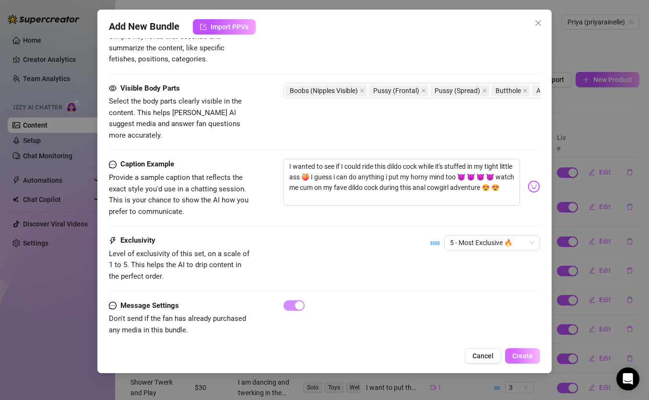
click at [528, 354] on span "Create" at bounding box center [523, 356] width 21 height 8
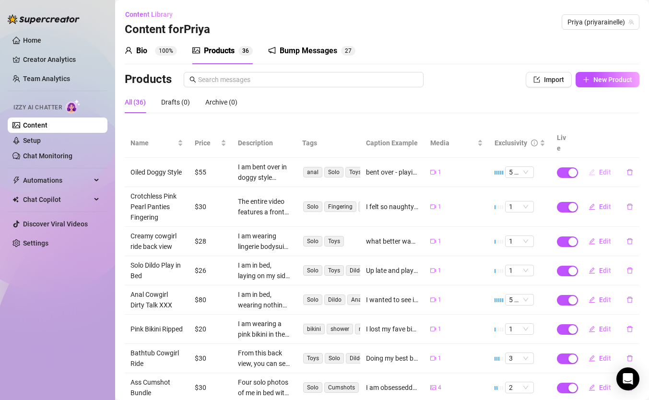
click at [607, 168] on span "Edit" at bounding box center [606, 172] width 12 height 8
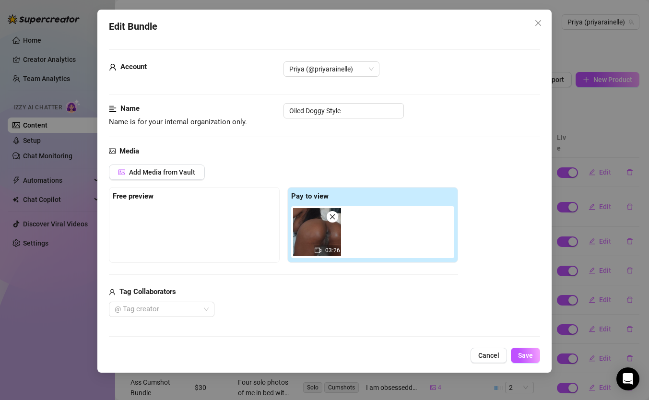
scroll to position [79, 0]
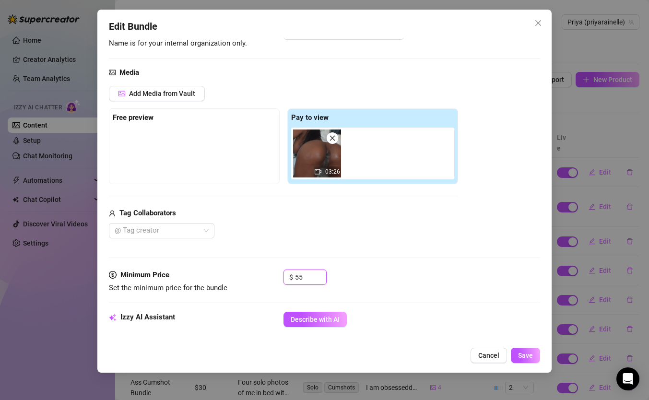
drag, startPoint x: 306, startPoint y: 278, endPoint x: 276, endPoint y: 276, distance: 29.8
click at [276, 276] on div "Minimum Price Set the minimum price for the bundle $ 55" at bounding box center [325, 282] width 432 height 24
click at [535, 359] on button "Save" at bounding box center [525, 355] width 29 height 15
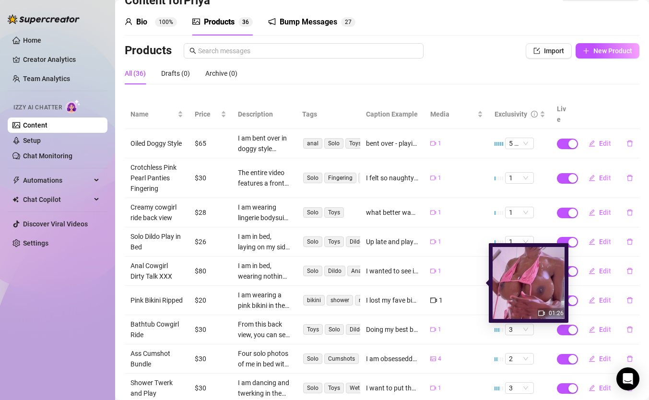
scroll to position [47, 0]
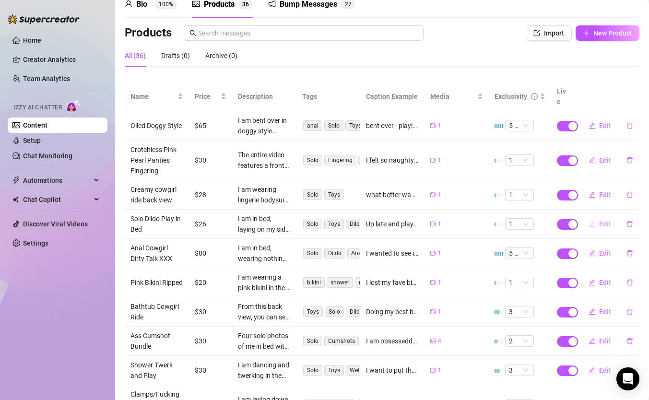
click at [606, 220] on span "Edit" at bounding box center [606, 224] width 12 height 8
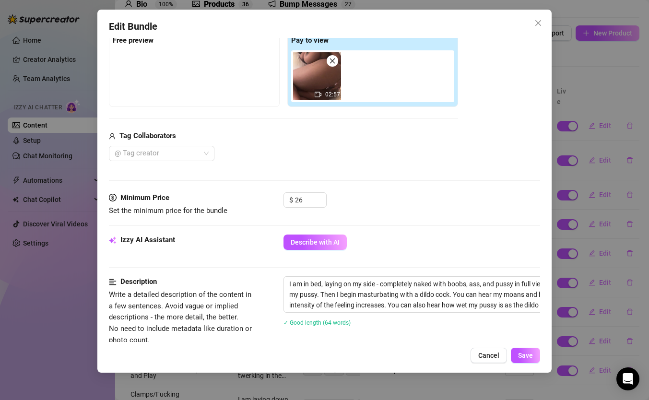
scroll to position [201, 0]
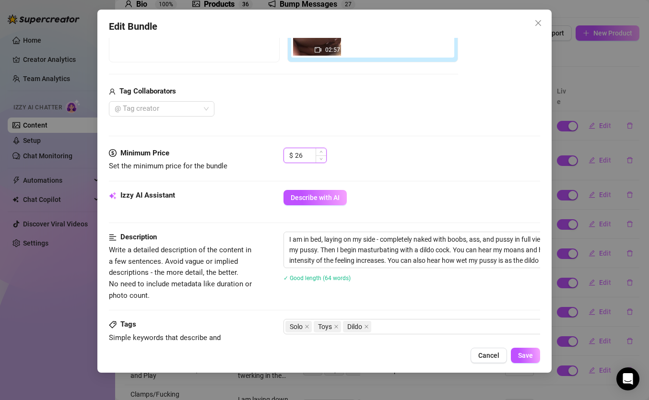
drag, startPoint x: 309, startPoint y: 151, endPoint x: 287, endPoint y: 151, distance: 22.1
click at [287, 151] on div "$ 26" at bounding box center [305, 155] width 43 height 15
click at [536, 356] on button "Save" at bounding box center [525, 355] width 29 height 15
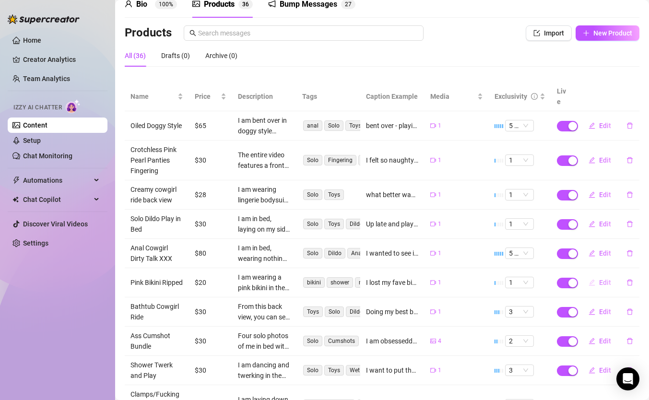
click at [606, 279] on span "Edit" at bounding box center [606, 283] width 12 height 8
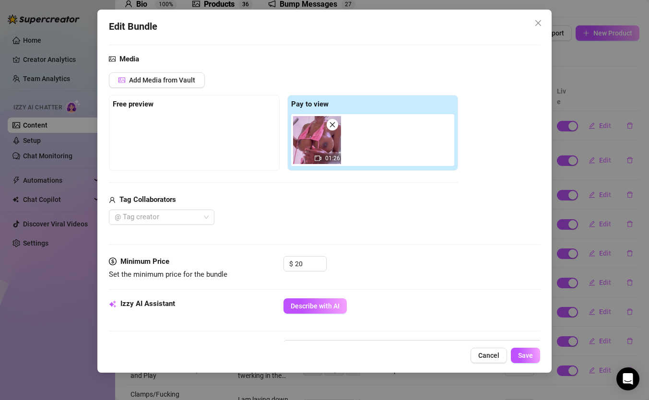
scroll to position [115, 0]
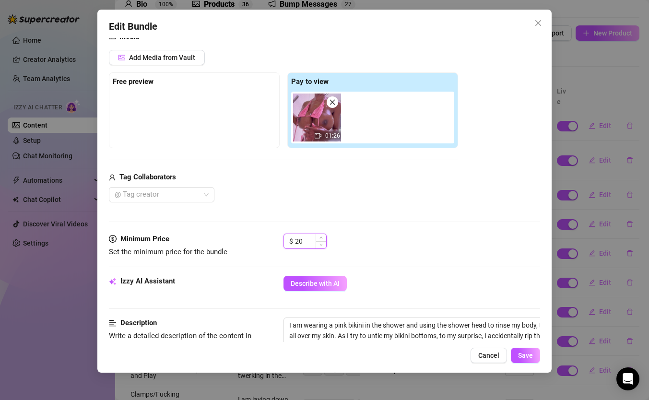
click at [305, 242] on input "20" at bounding box center [310, 241] width 31 height 14
click at [525, 358] on span "Save" at bounding box center [525, 356] width 15 height 8
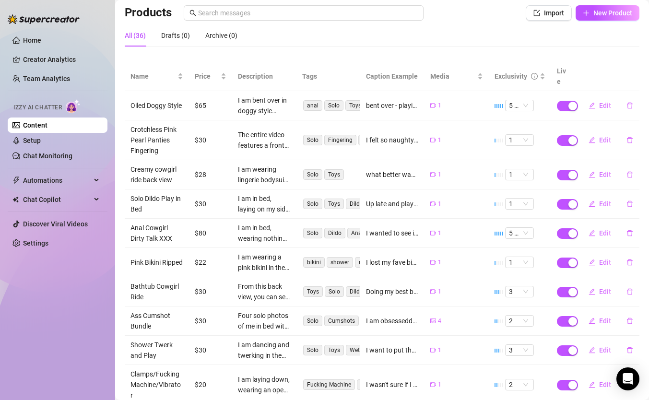
scroll to position [106, 0]
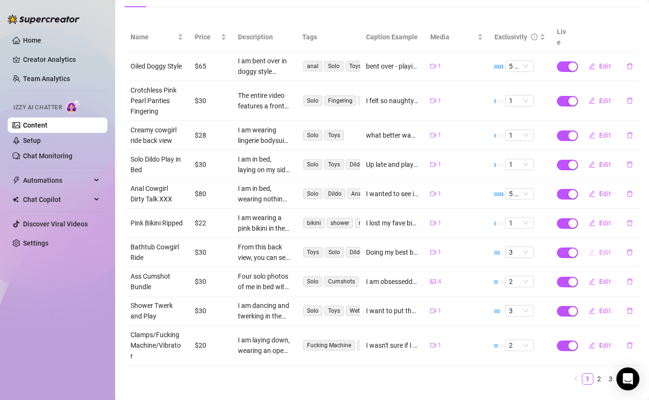
click at [613, 245] on button "Edit" at bounding box center [600, 252] width 38 height 15
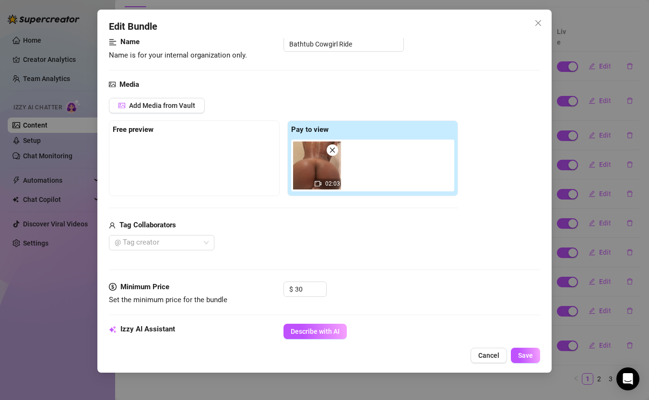
scroll to position [73, 0]
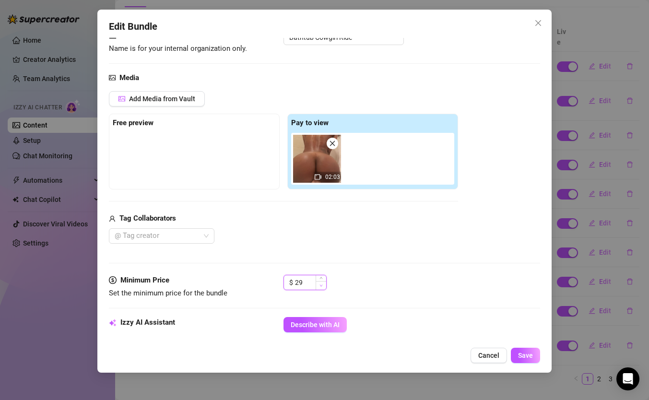
click at [316, 283] on span "Decrease Value" at bounding box center [321, 285] width 11 height 9
drag, startPoint x: 308, startPoint y: 282, endPoint x: 279, endPoint y: 282, distance: 28.8
click at [279, 282] on div "Minimum Price Set the minimum price for the bundle $ 29" at bounding box center [325, 287] width 432 height 24
click at [520, 361] on button "Save" at bounding box center [525, 355] width 29 height 15
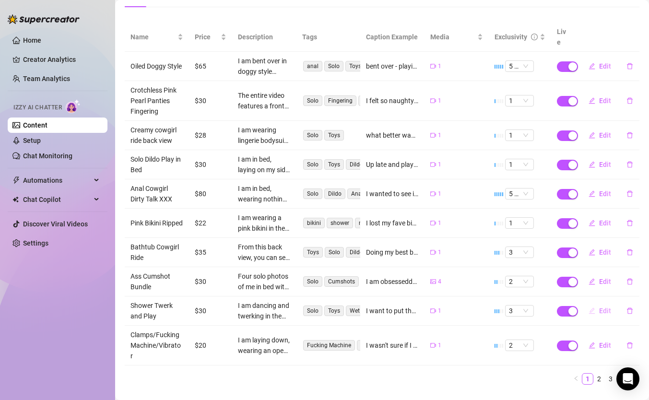
click at [606, 307] on span "Edit" at bounding box center [606, 311] width 12 height 8
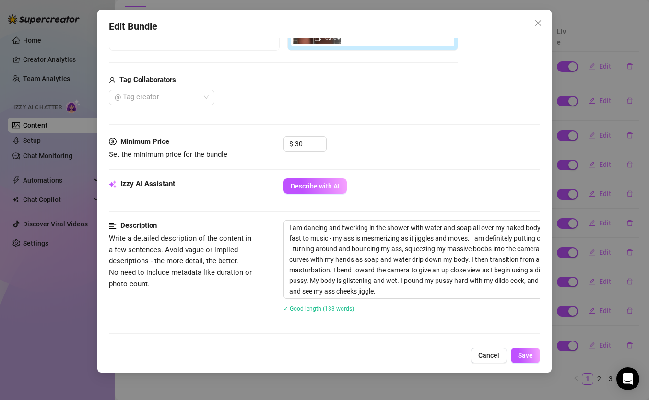
scroll to position [61, 0]
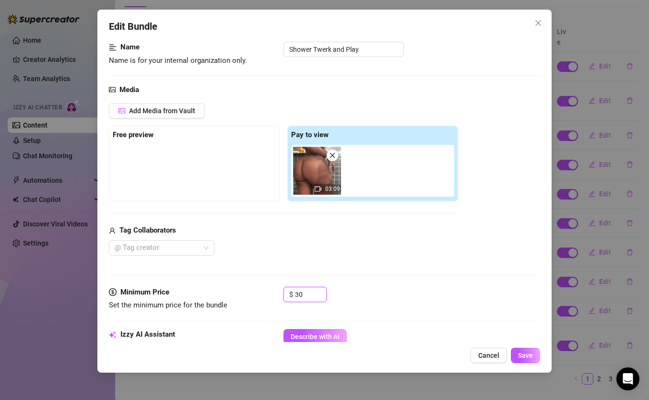
drag, startPoint x: 310, startPoint y: 295, endPoint x: 276, endPoint y: 291, distance: 34.2
click at [276, 291] on div "Minimum Price Set the minimum price for the bundle $ 30" at bounding box center [325, 299] width 432 height 24
click at [533, 359] on span "Save" at bounding box center [525, 356] width 15 height 8
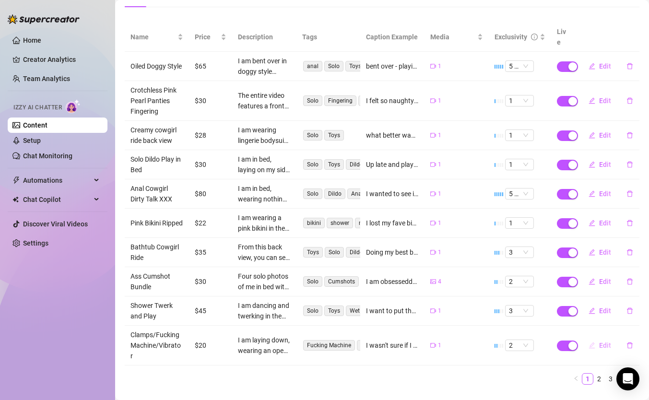
click at [605, 342] on span "Edit" at bounding box center [606, 346] width 12 height 8
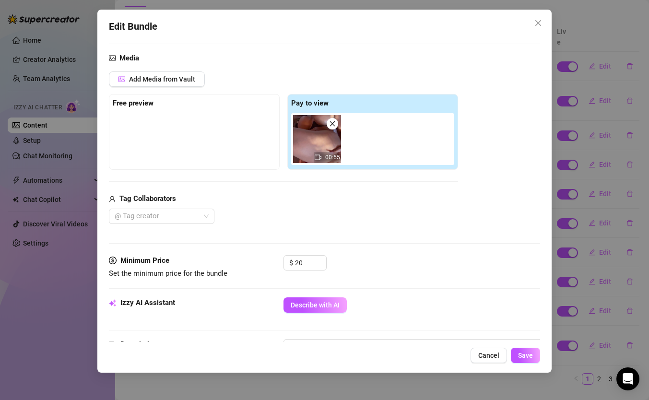
scroll to position [96, 0]
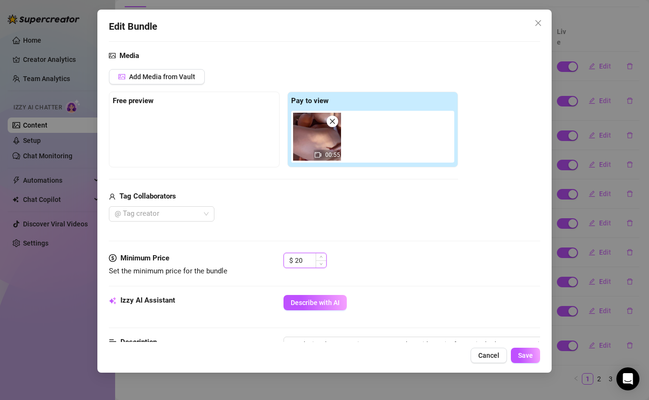
click at [313, 261] on input "20" at bounding box center [310, 260] width 31 height 14
click at [526, 356] on span "Save" at bounding box center [525, 356] width 15 height 8
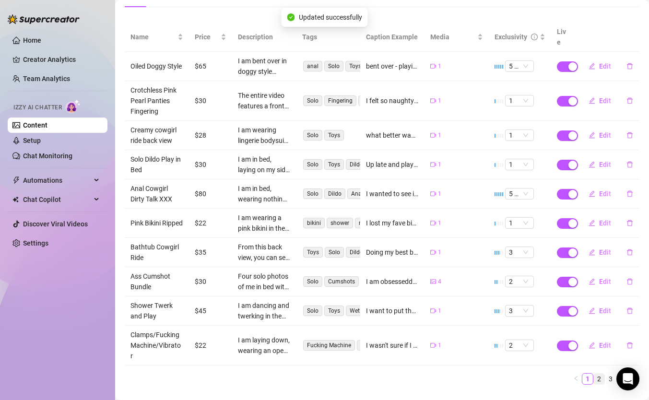
click at [602, 374] on link "2" at bounding box center [599, 379] width 11 height 11
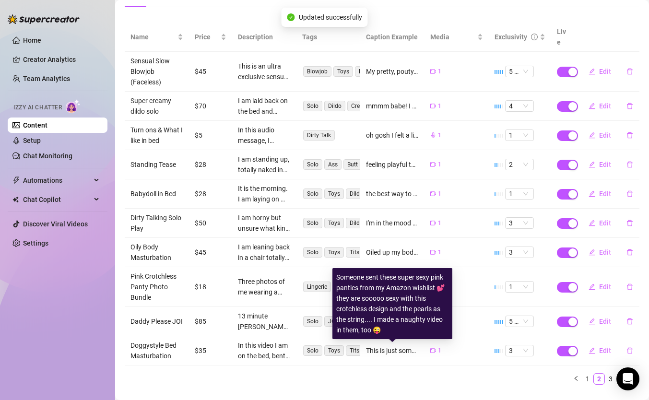
scroll to position [0, 0]
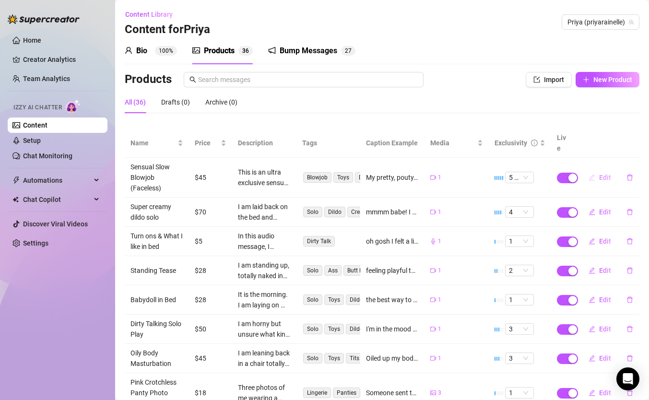
click at [607, 174] on span "Edit" at bounding box center [606, 178] width 12 height 8
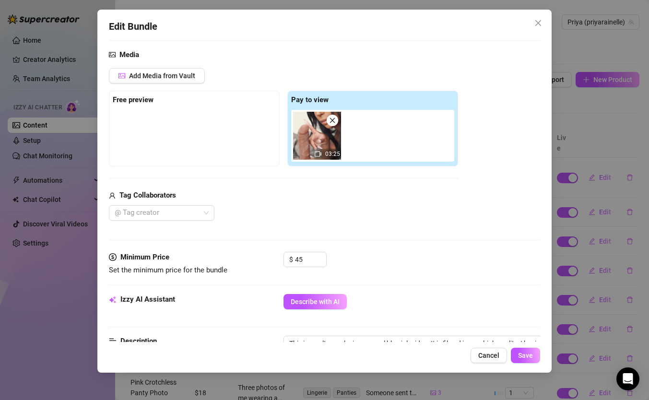
scroll to position [109, 0]
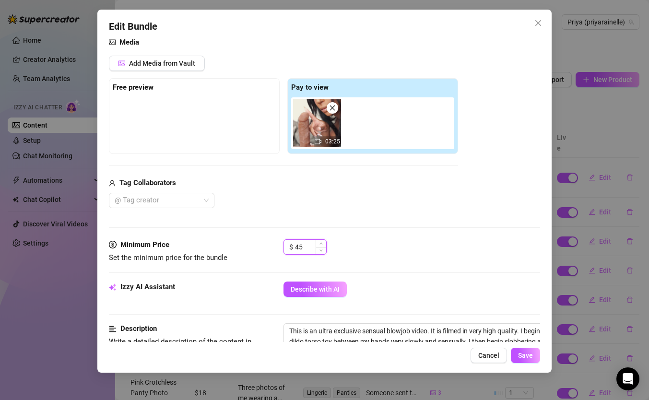
drag, startPoint x: 308, startPoint y: 251, endPoint x: 287, endPoint y: 250, distance: 20.7
click at [287, 250] on div "$ 45" at bounding box center [305, 247] width 43 height 15
click at [531, 357] on span "Save" at bounding box center [525, 356] width 15 height 8
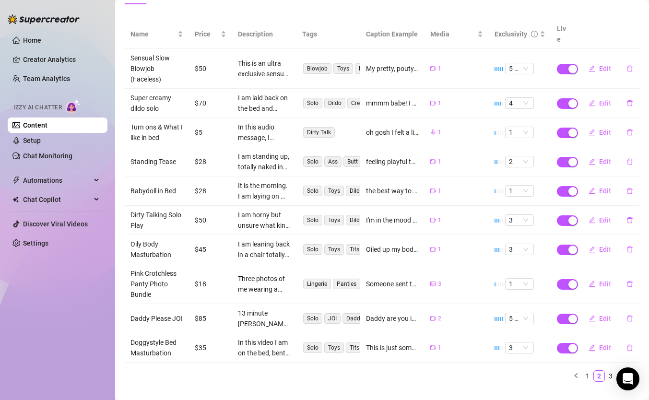
scroll to position [109, 0]
click at [602, 216] on span "Edit" at bounding box center [606, 220] width 12 height 8
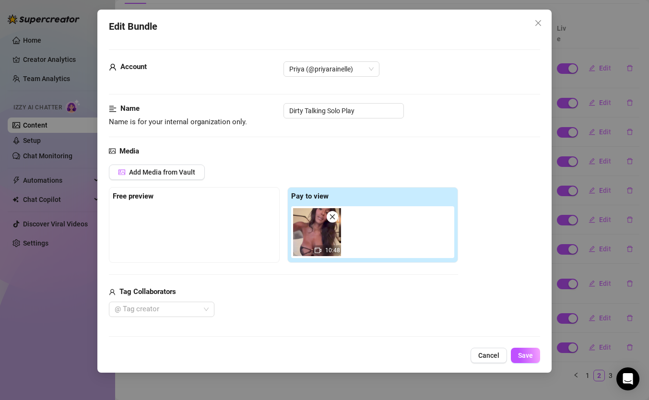
scroll to position [114, 0]
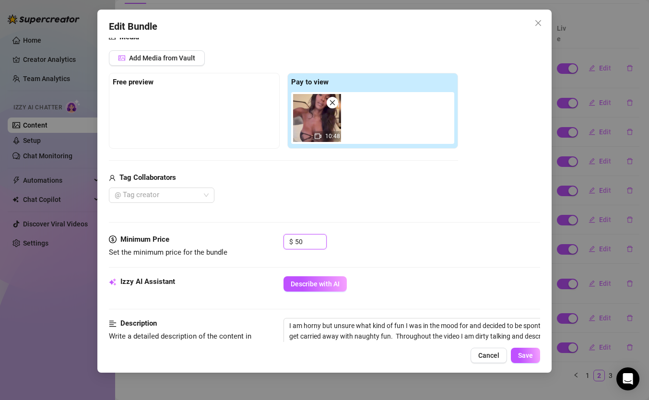
drag, startPoint x: 310, startPoint y: 241, endPoint x: 277, endPoint y: 241, distance: 32.6
click at [277, 241] on div "Minimum Price Set the minimum price for the bundle $ 50" at bounding box center [325, 246] width 432 height 24
click at [526, 359] on span "Save" at bounding box center [525, 356] width 15 height 8
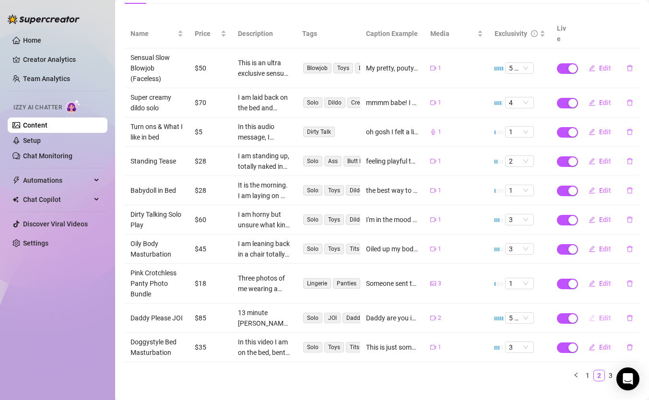
click at [610, 314] on span "Edit" at bounding box center [606, 318] width 12 height 8
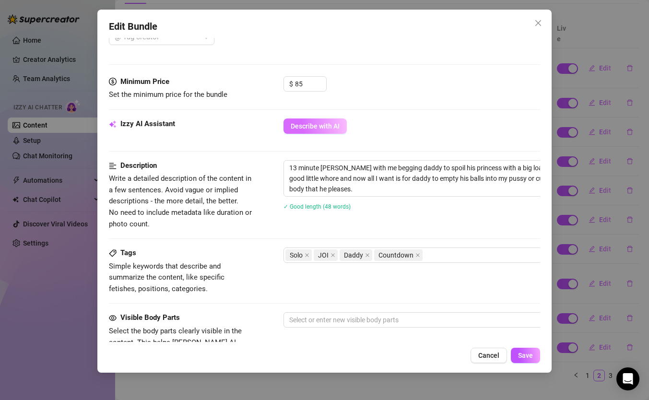
scroll to position [238, 0]
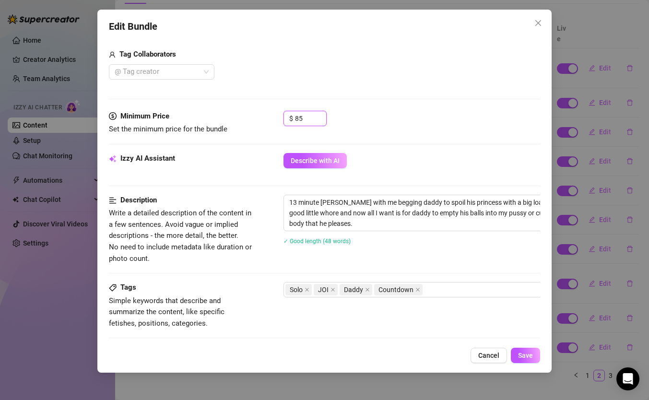
drag, startPoint x: 313, startPoint y: 121, endPoint x: 277, endPoint y: 116, distance: 36.9
click at [277, 116] on div "Minimum Price Set the minimum price for the bundle $ 85" at bounding box center [325, 123] width 432 height 24
click at [537, 360] on button "Save" at bounding box center [525, 355] width 29 height 15
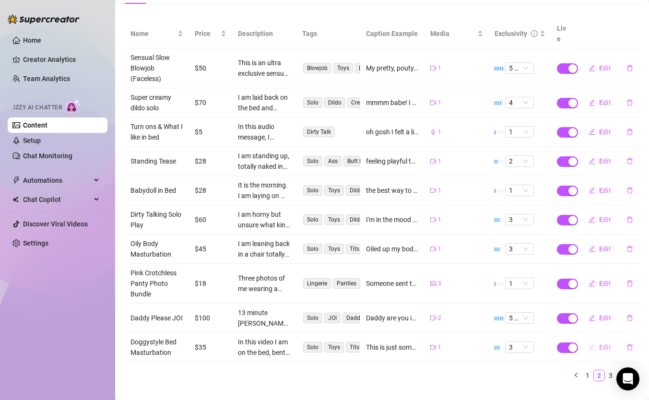
click at [610, 344] on span "Edit" at bounding box center [606, 348] width 12 height 8
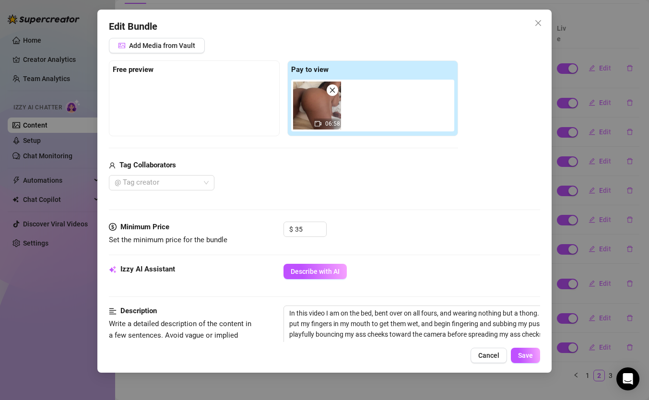
scroll to position [190, 0]
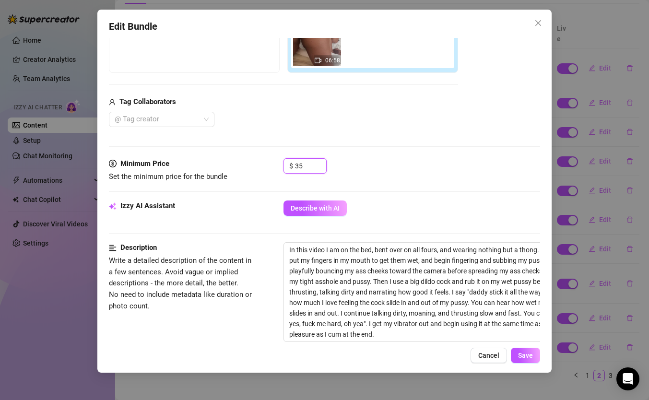
drag, startPoint x: 309, startPoint y: 166, endPoint x: 281, endPoint y: 165, distance: 27.4
click at [281, 165] on div "Minimum Price Set the minimum price for the bundle $ 35" at bounding box center [325, 170] width 432 height 24
click at [534, 357] on button "Save" at bounding box center [525, 355] width 29 height 15
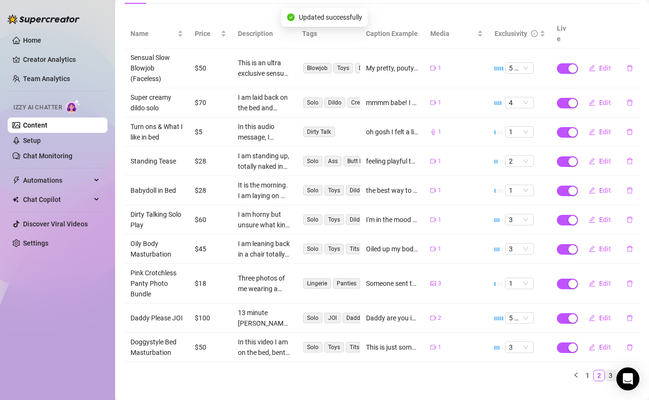
click at [614, 371] on link "3" at bounding box center [611, 376] width 11 height 11
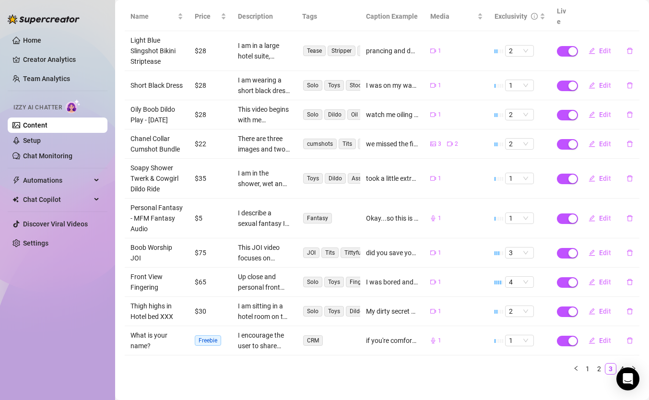
scroll to position [127, 0]
click at [604, 307] on span "Edit" at bounding box center [606, 311] width 12 height 8
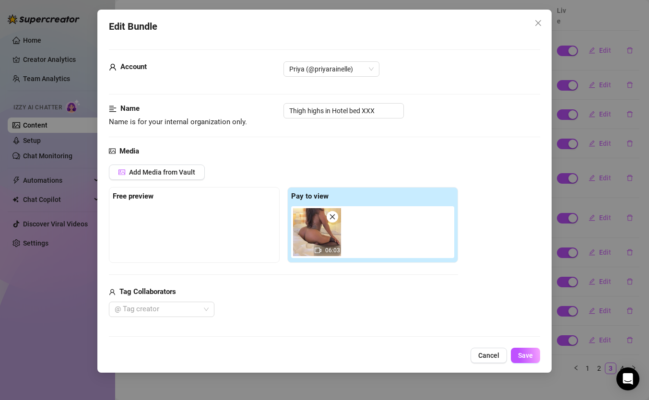
scroll to position [270, 0]
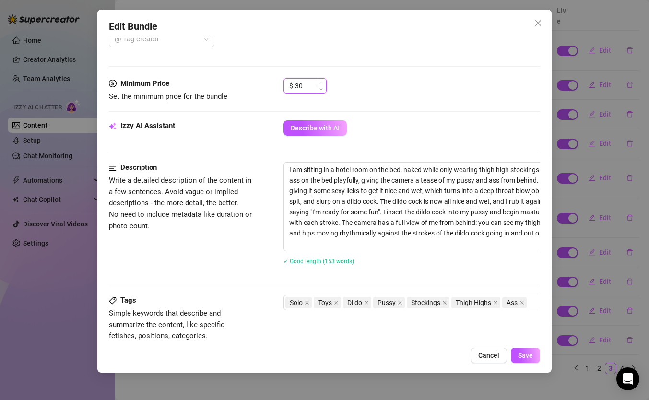
click at [308, 90] on input "30" at bounding box center [310, 86] width 31 height 14
click at [522, 355] on span "Save" at bounding box center [525, 356] width 15 height 8
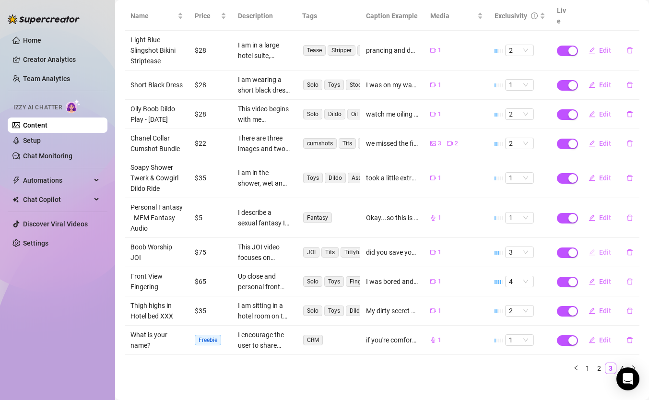
click at [603, 249] on span "Edit" at bounding box center [606, 253] width 12 height 8
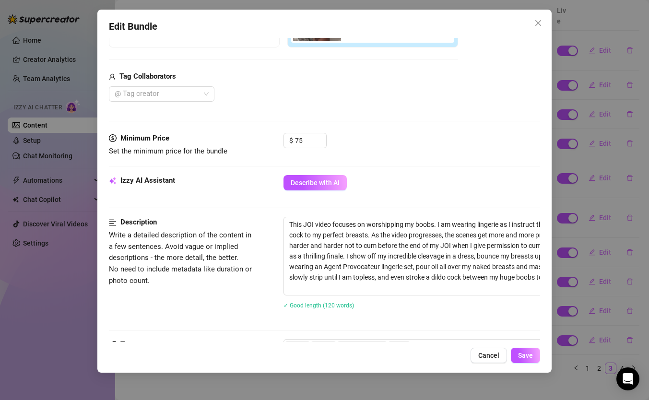
scroll to position [166, 0]
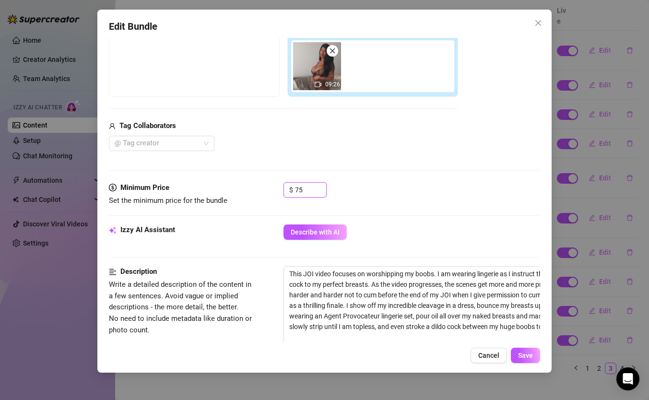
drag, startPoint x: 311, startPoint y: 192, endPoint x: 278, endPoint y: 189, distance: 32.7
click at [278, 189] on div "Minimum Price Set the minimum price for the bundle $ 75" at bounding box center [325, 194] width 432 height 24
click at [528, 358] on span "Save" at bounding box center [525, 356] width 15 height 8
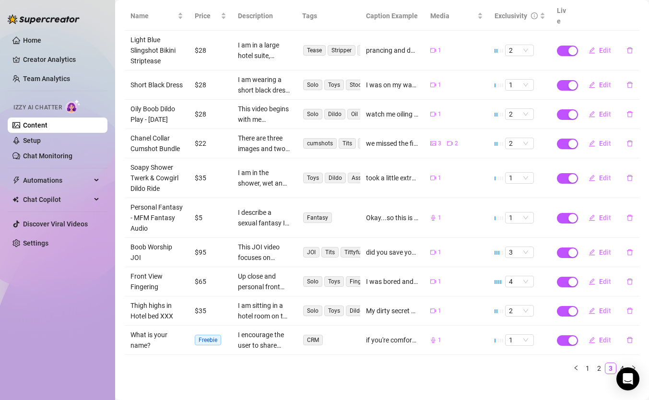
scroll to position [87, 0]
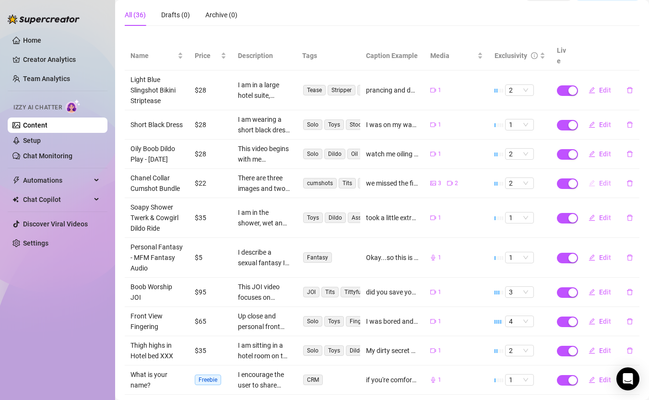
click at [608, 177] on button "Edit" at bounding box center [600, 183] width 38 height 15
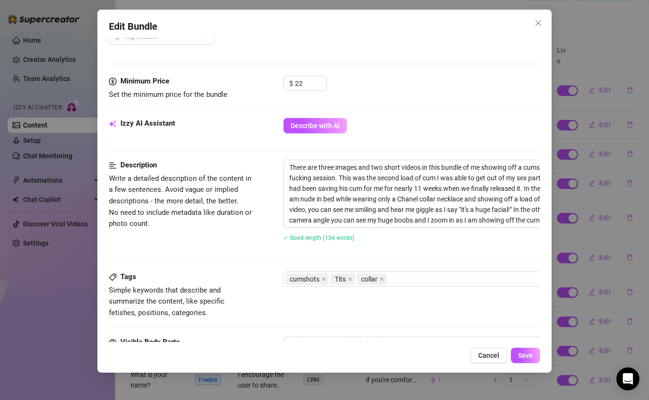
scroll to position [352, 0]
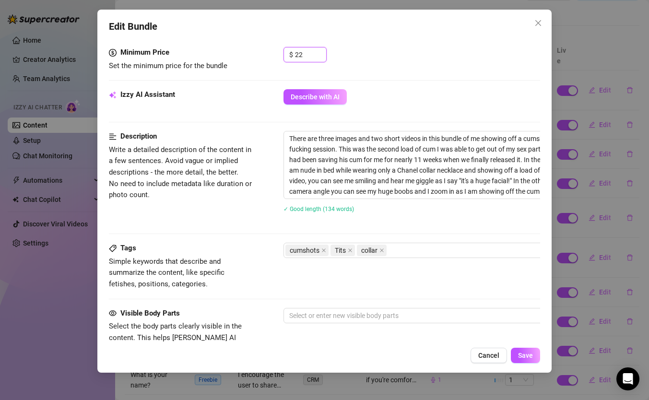
drag, startPoint x: 307, startPoint y: 55, endPoint x: 263, endPoint y: 55, distance: 44.2
click at [263, 55] on div "Minimum Price Set the minimum price for the bundle $ 22" at bounding box center [325, 59] width 432 height 24
click at [521, 354] on span "Save" at bounding box center [525, 356] width 15 height 8
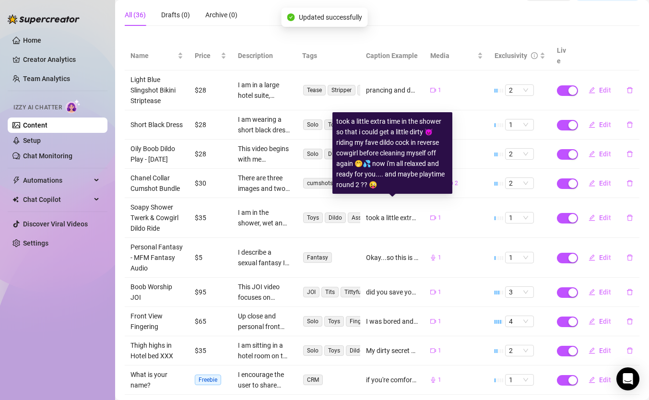
scroll to position [127, 0]
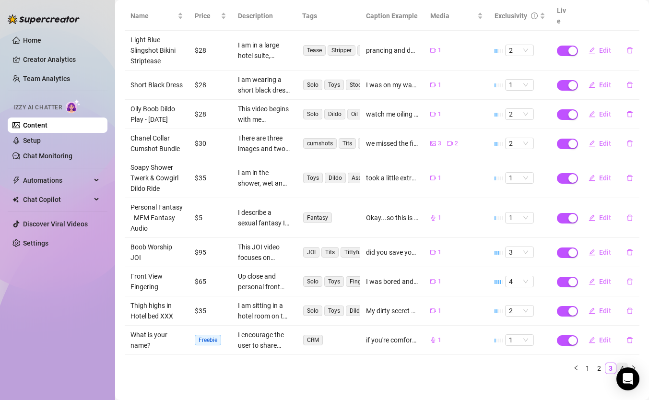
click at [623, 363] on link "4" at bounding box center [622, 368] width 11 height 11
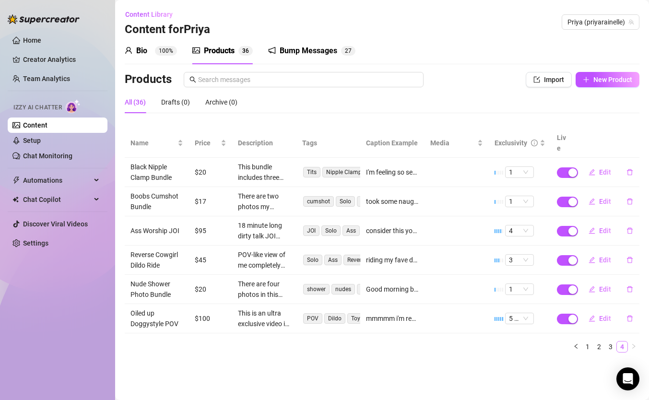
scroll to position [0, 0]
click at [603, 315] on span "Edit" at bounding box center [606, 319] width 12 height 8
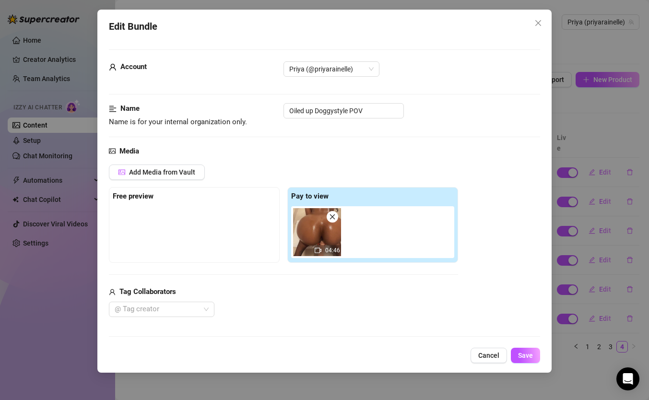
scroll to position [97, 0]
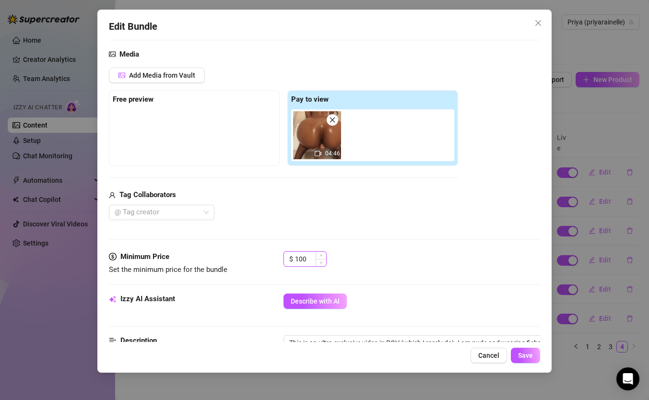
click at [304, 261] on input "100" at bounding box center [310, 259] width 31 height 14
click at [534, 359] on button "Save" at bounding box center [525, 355] width 29 height 15
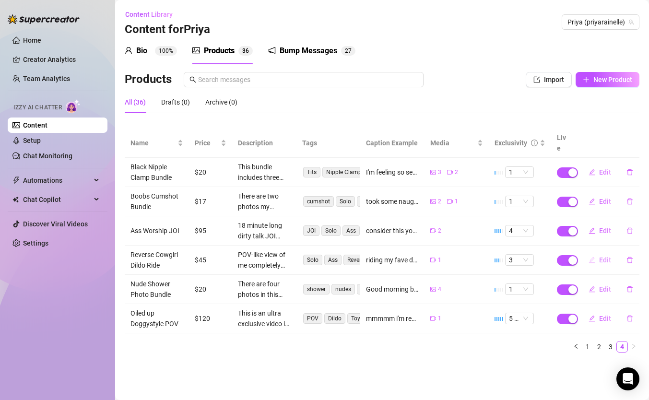
click at [603, 256] on span "Edit" at bounding box center [606, 260] width 12 height 8
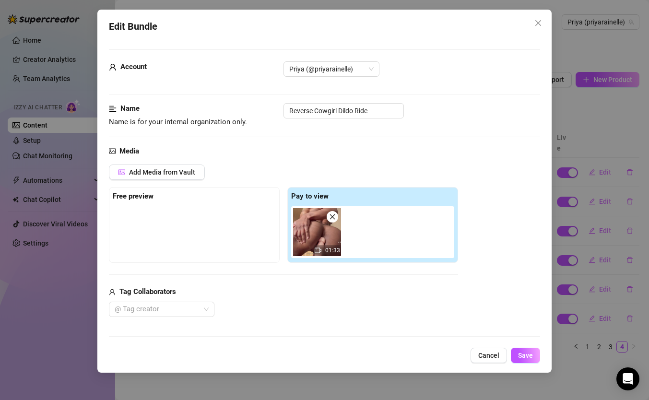
scroll to position [274, 0]
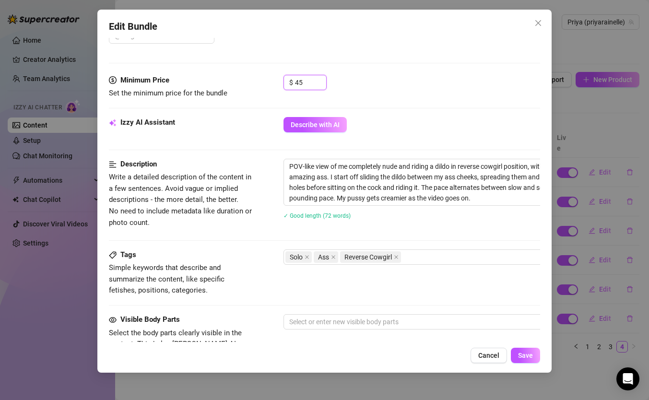
drag, startPoint x: 307, startPoint y: 83, endPoint x: 266, endPoint y: 82, distance: 40.3
click at [266, 82] on div "Minimum Price Set the minimum price for the bundle $ 45" at bounding box center [325, 87] width 432 height 24
click at [530, 357] on span "Save" at bounding box center [525, 356] width 15 height 8
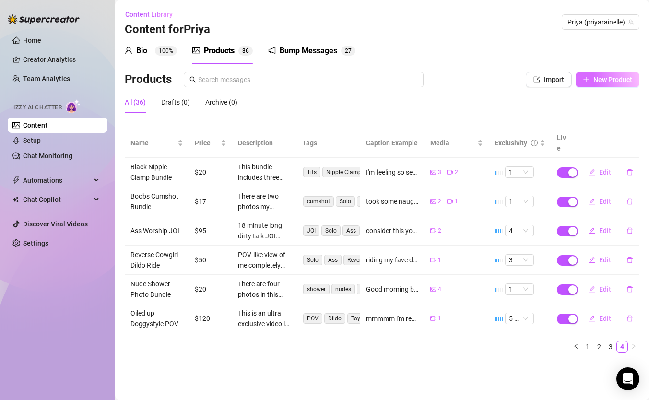
click at [590, 78] on button "New Product" at bounding box center [608, 79] width 64 height 15
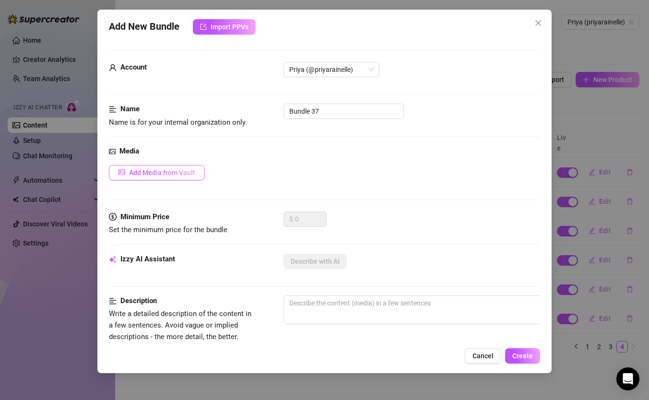
click at [154, 177] on button "Add Media from Vault" at bounding box center [157, 172] width 96 height 15
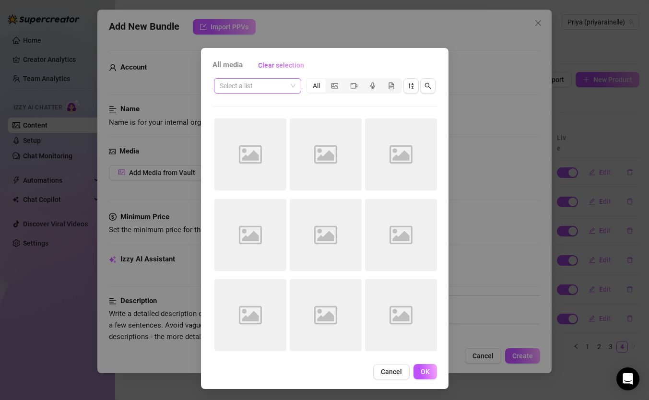
click at [283, 86] on input "search" at bounding box center [253, 86] width 67 height 14
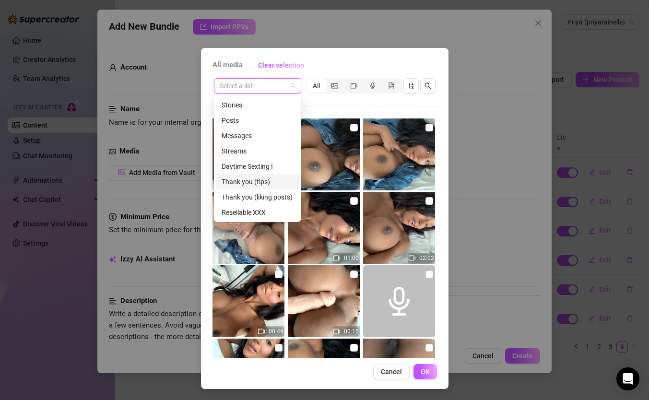
scroll to position [31, 0]
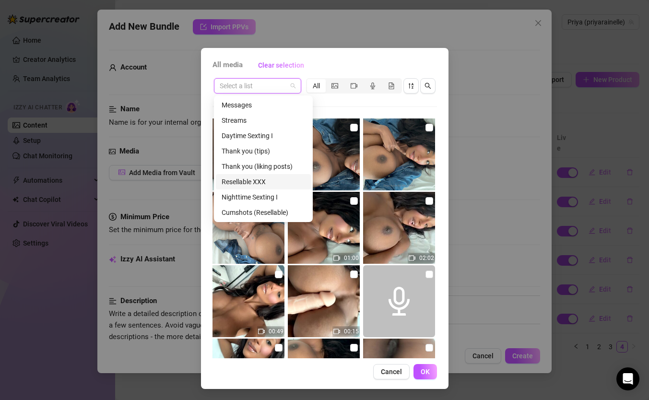
click at [257, 181] on div "Resellable XXX" at bounding box center [264, 182] width 84 height 11
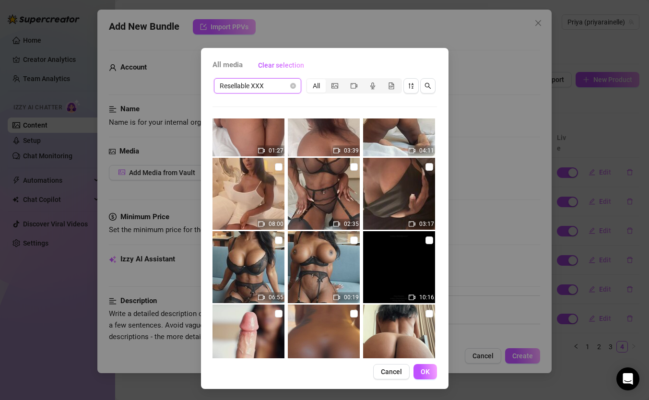
scroll to position [1721, 0]
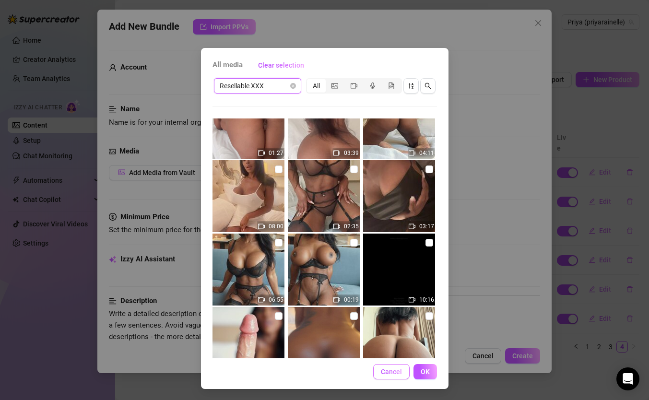
click at [395, 372] on span "Cancel" at bounding box center [391, 372] width 21 height 8
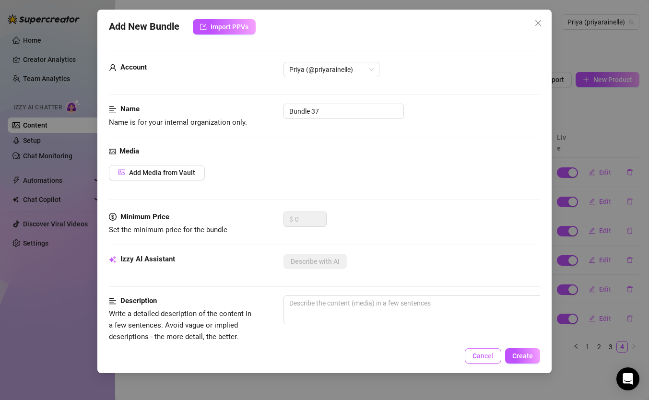
click at [480, 358] on span "Cancel" at bounding box center [483, 356] width 21 height 8
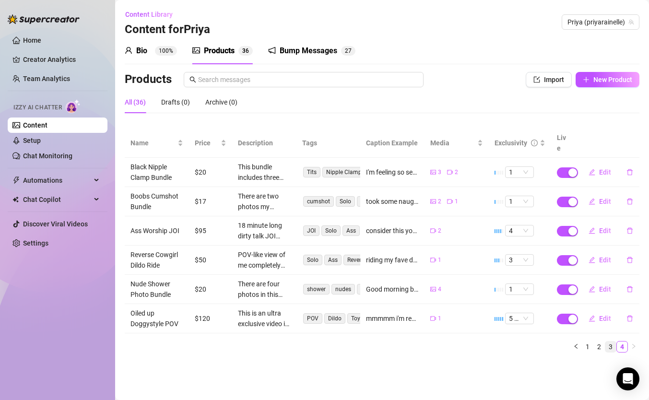
click at [610, 342] on link "3" at bounding box center [611, 347] width 11 height 11
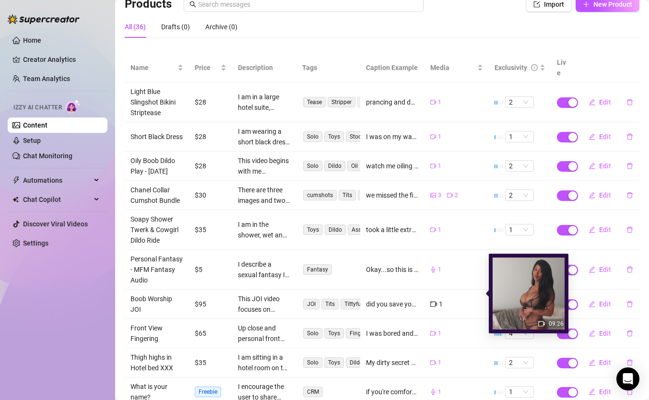
scroll to position [127, 0]
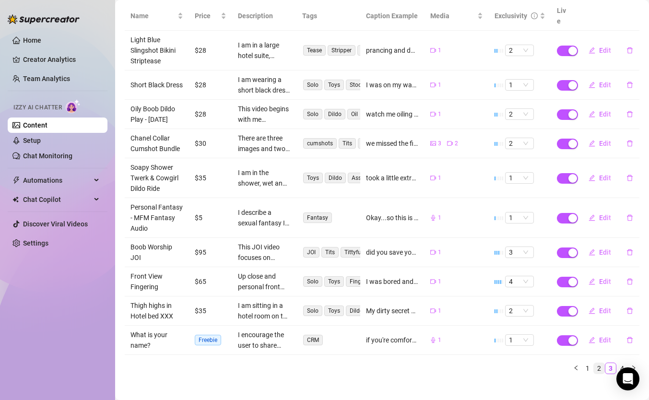
click at [601, 363] on link "2" at bounding box center [599, 368] width 11 height 11
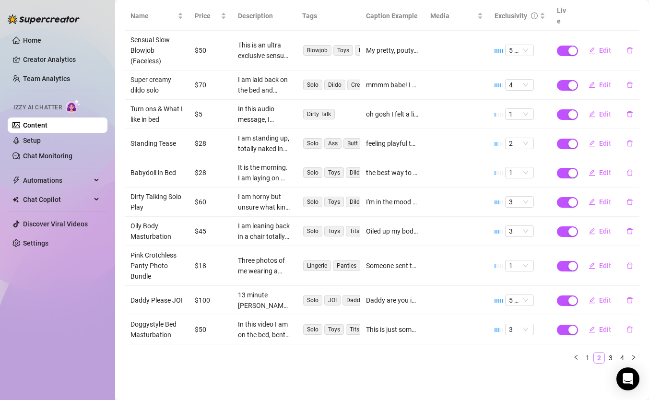
scroll to position [117, 0]
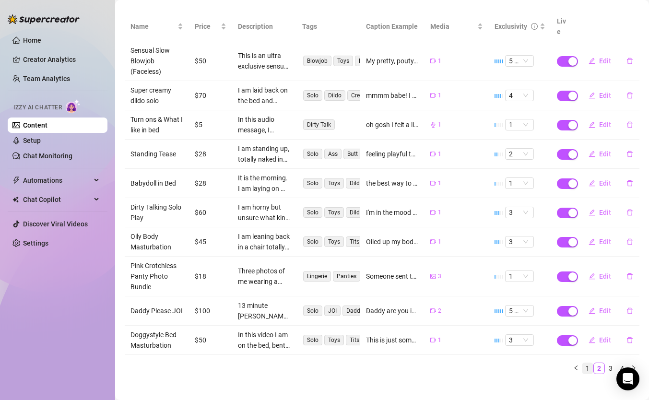
click at [588, 363] on link "1" at bounding box center [588, 368] width 11 height 11
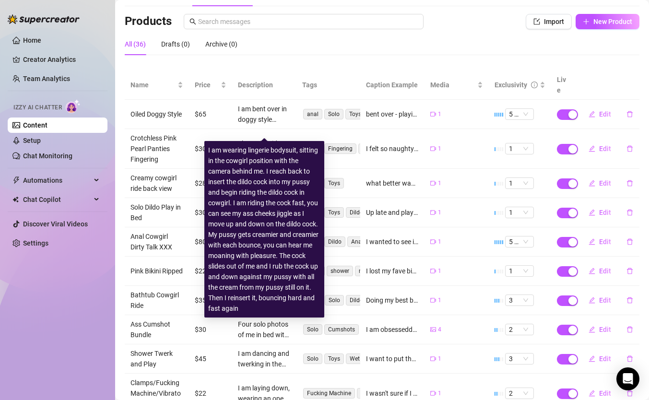
scroll to position [0, 0]
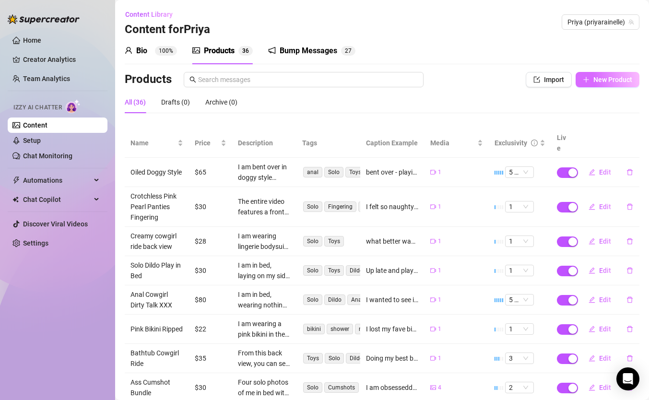
click at [594, 81] on span "New Product" at bounding box center [613, 80] width 39 height 8
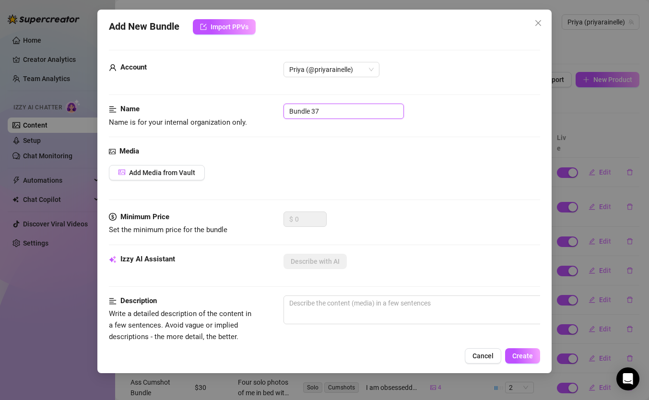
drag, startPoint x: 332, startPoint y: 113, endPoint x: 229, endPoint y: 113, distance: 102.7
click at [229, 113] on div "Name Name is for your internal organization only. Bundle 37" at bounding box center [325, 116] width 432 height 24
click at [170, 172] on span "Add Media from Vault" at bounding box center [162, 173] width 66 height 8
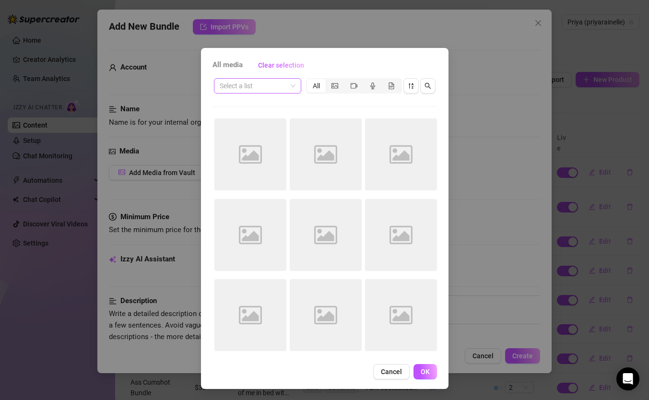
click at [265, 79] on input "search" at bounding box center [253, 86] width 67 height 14
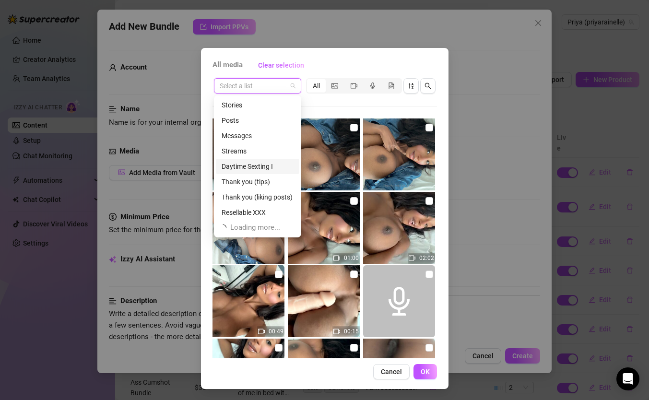
scroll to position [31, 0]
click at [253, 179] on div "Resellable XXX" at bounding box center [258, 182] width 72 height 11
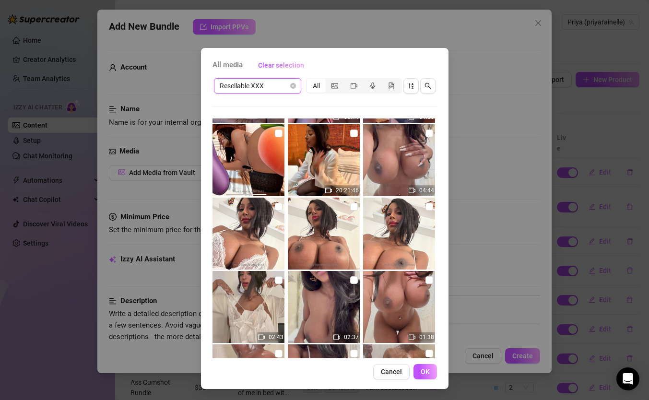
scroll to position [715, 0]
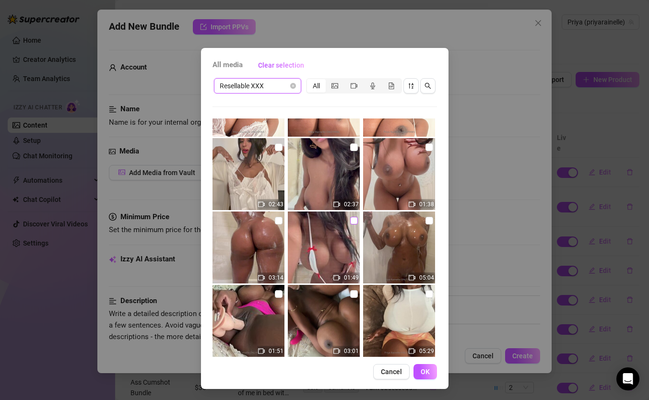
click at [352, 218] on input "checkbox" at bounding box center [354, 221] width 8 height 8
click at [420, 365] on button "OK" at bounding box center [426, 371] width 24 height 15
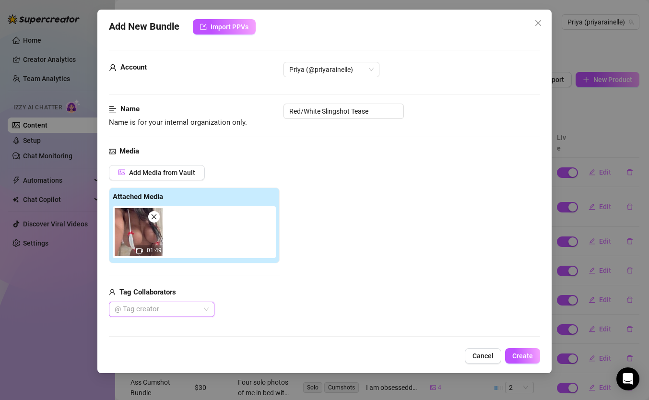
scroll to position [100, 0]
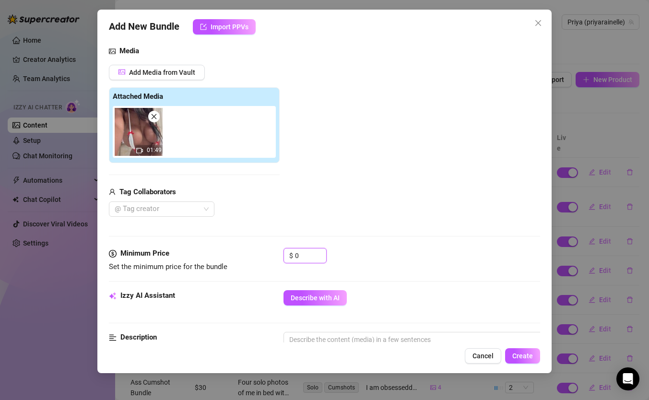
drag, startPoint x: 306, startPoint y: 256, endPoint x: 264, endPoint y: 252, distance: 41.4
click at [264, 252] on div "Minimum Price Set the minimum price for the bundle $ 0" at bounding box center [325, 260] width 432 height 24
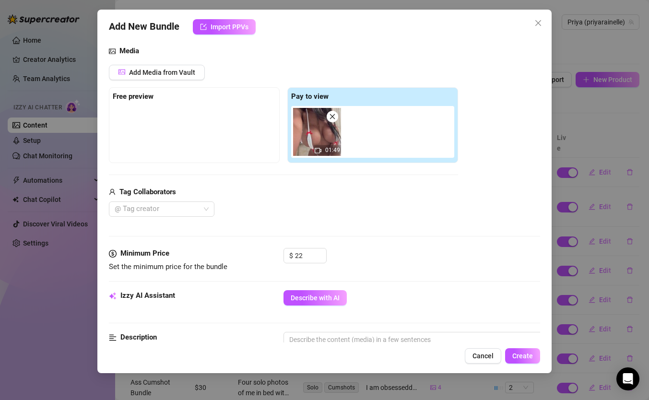
click at [414, 268] on div "$ 22" at bounding box center [412, 260] width 257 height 24
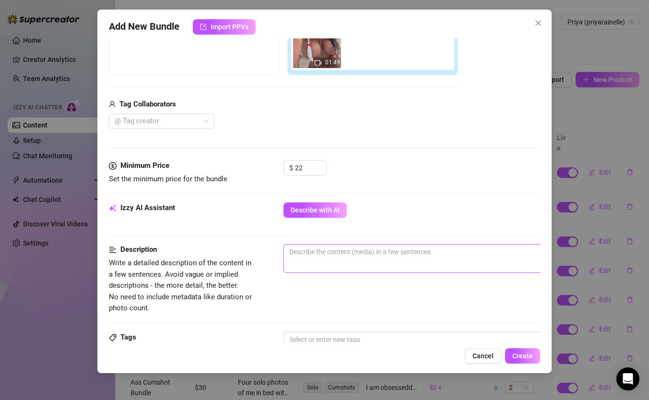
click at [384, 265] on span "0 / 1000" at bounding box center [452, 258] width 336 height 29
click at [378, 263] on span "0 / 1000" at bounding box center [452, 258] width 336 height 29
click at [345, 254] on textarea at bounding box center [451, 252] width 335 height 14
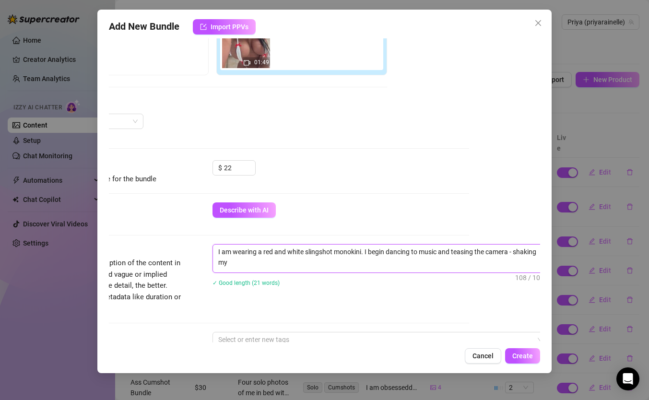
scroll to position [0, 0]
click at [326, 263] on textarea "I am wearing a red and white slingshot monokini. I begin dancing to music and t…" at bounding box center [380, 257] width 335 height 25
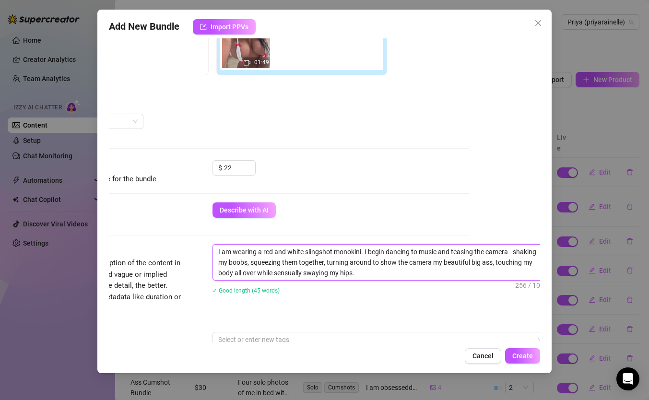
click at [369, 272] on textarea "I am wearing a red and white slingshot monokini. I begin dancing to music and t…" at bounding box center [380, 263] width 335 height 36
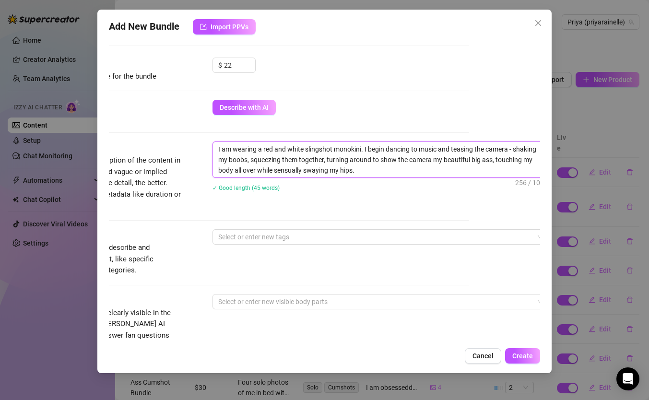
scroll to position [314, 71]
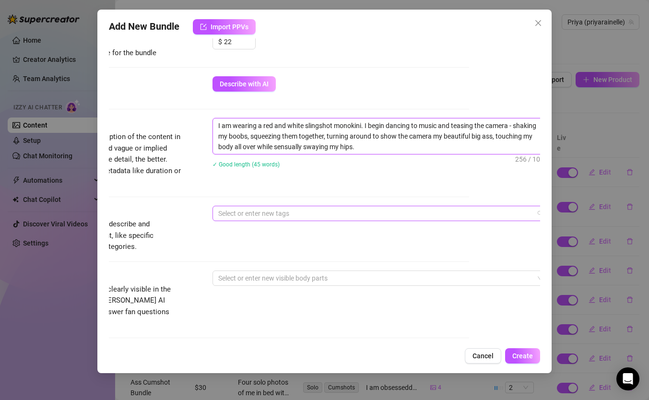
click at [337, 214] on div at bounding box center [376, 213] width 322 height 13
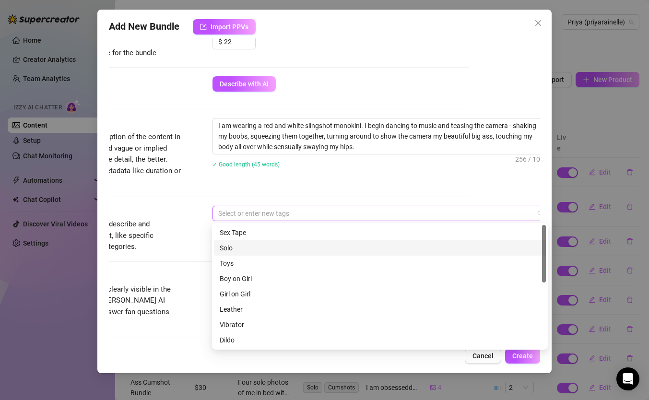
click at [287, 253] on div "Solo" at bounding box center [380, 247] width 332 height 15
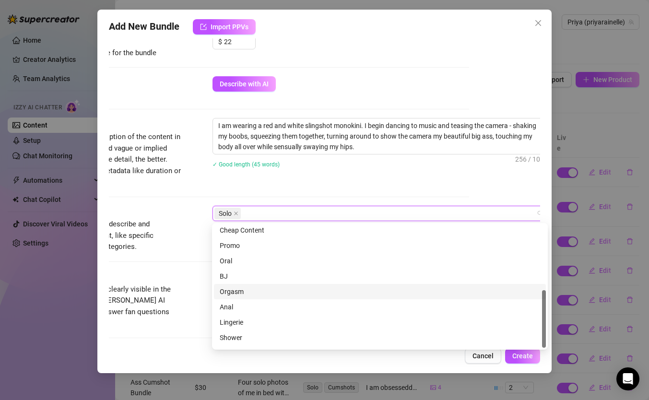
scroll to position [138, 0]
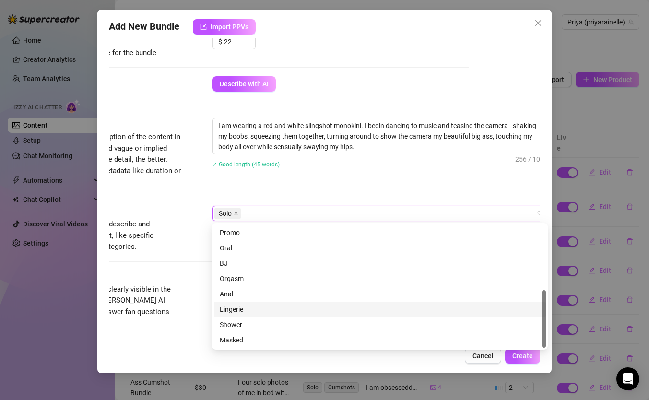
click at [250, 303] on div "Lingerie" at bounding box center [380, 309] width 332 height 15
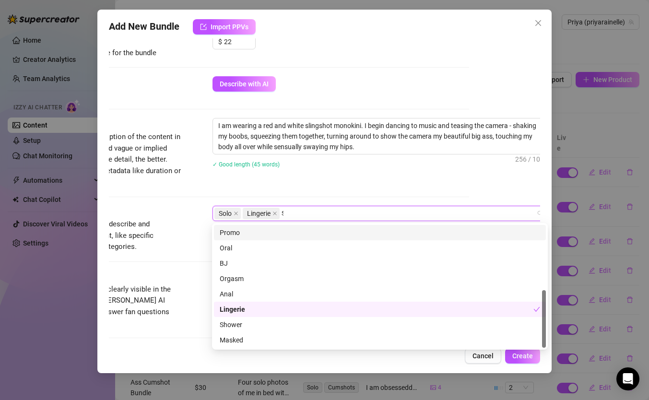
scroll to position [0, 0]
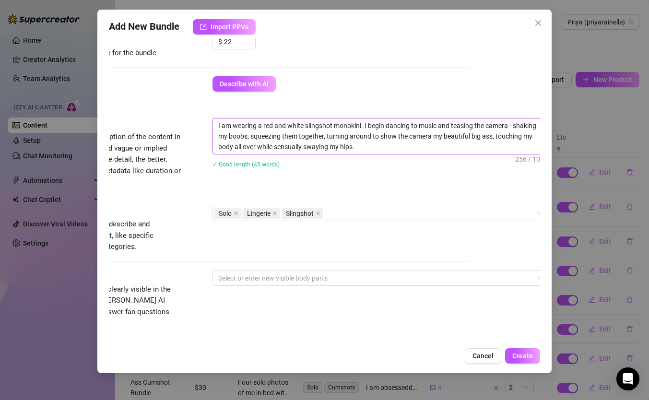
click at [368, 147] on textarea "I am wearing a red and white slingshot monokini. I begin dancing to music and t…" at bounding box center [380, 137] width 335 height 36
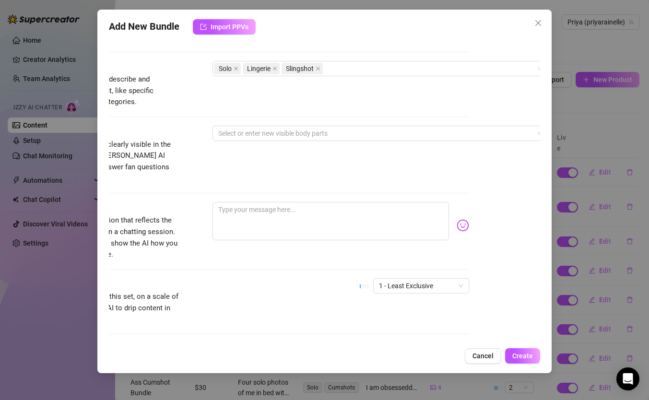
scroll to position [460, 71]
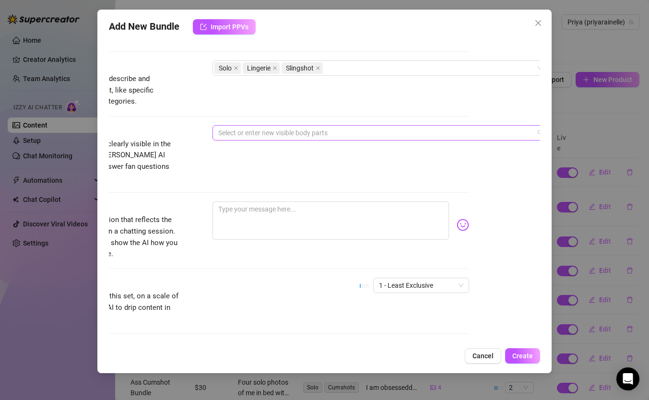
click at [319, 135] on div at bounding box center [376, 132] width 322 height 13
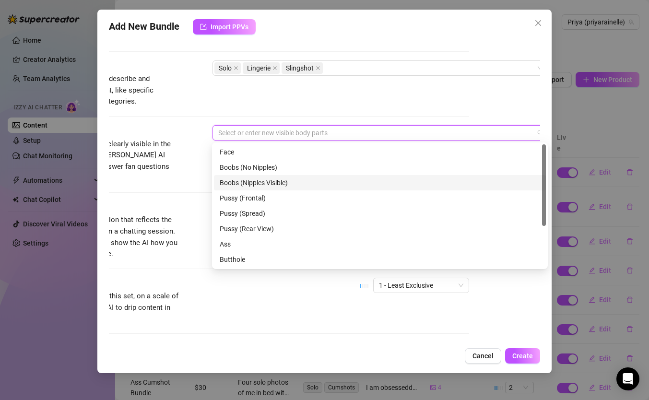
click at [294, 184] on div "Boobs (Nipples Visible)" at bounding box center [380, 183] width 321 height 11
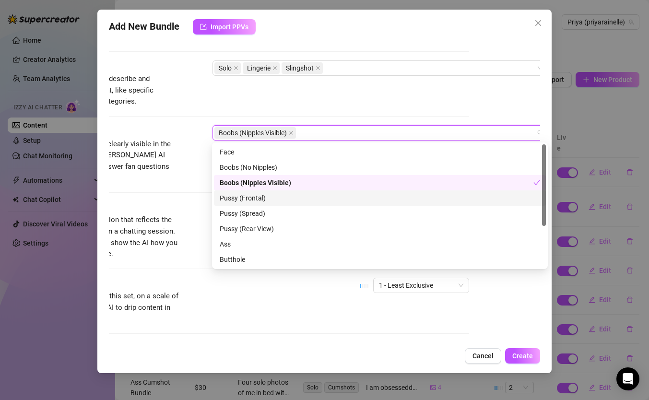
click at [266, 201] on div "Pussy (Frontal)" at bounding box center [380, 198] width 321 height 11
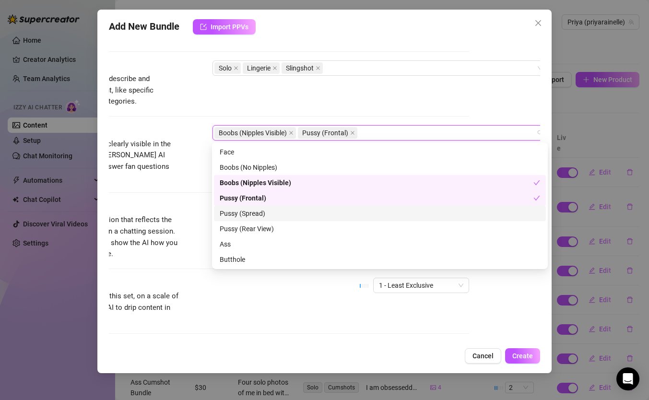
click at [264, 217] on div "Pussy (Spread)" at bounding box center [380, 213] width 321 height 11
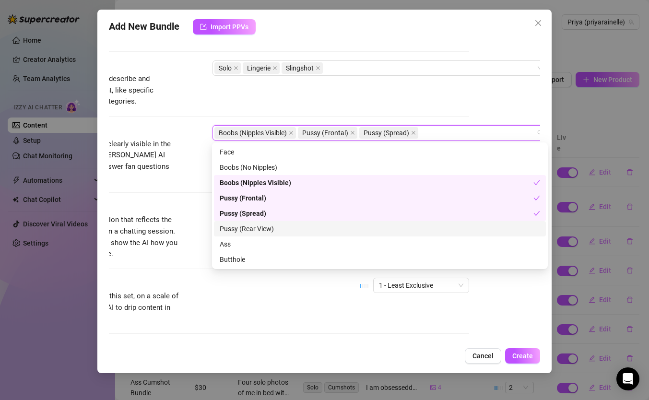
click at [266, 228] on div "Pussy (Rear View)" at bounding box center [380, 229] width 321 height 11
click at [266, 228] on div "Pussy (Rear View)" at bounding box center [377, 229] width 314 height 11
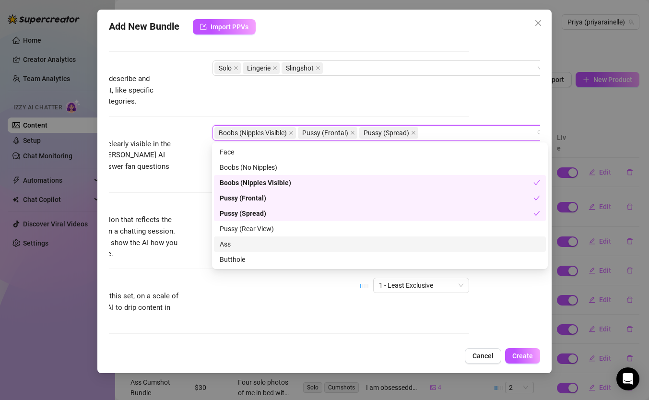
click at [246, 246] on div "Ass" at bounding box center [380, 244] width 321 height 11
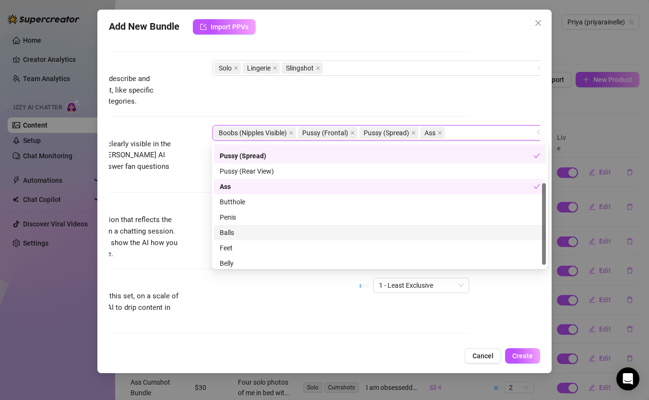
scroll to position [61, 0]
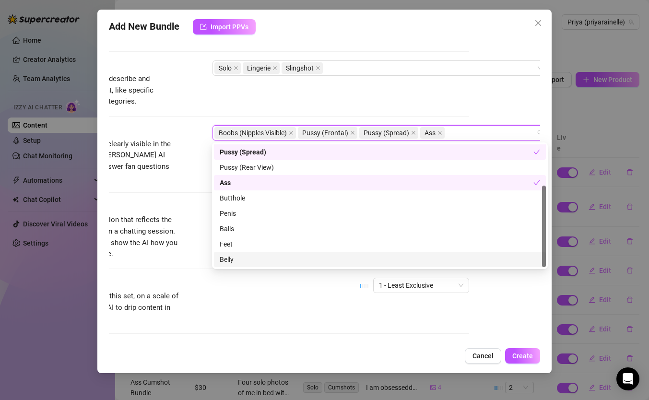
click at [240, 260] on div "Belly" at bounding box center [380, 259] width 321 height 11
click at [238, 260] on div "Belly" at bounding box center [377, 259] width 314 height 11
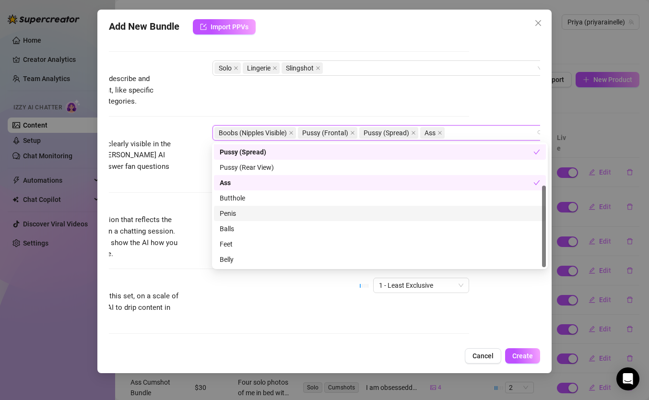
scroll to position [0, 0]
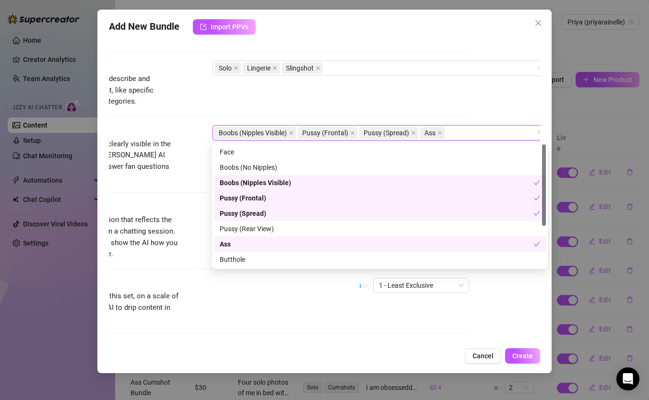
click at [181, 222] on span "Provide a sample caption that reflects the exact style you'd use in a chatting …" at bounding box center [110, 237] width 144 height 45
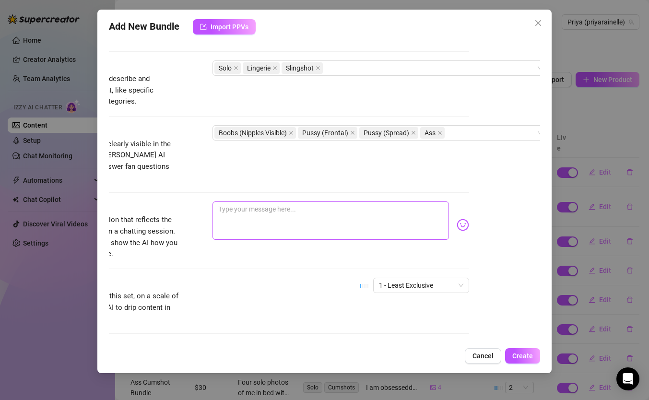
scroll to position [460, 0]
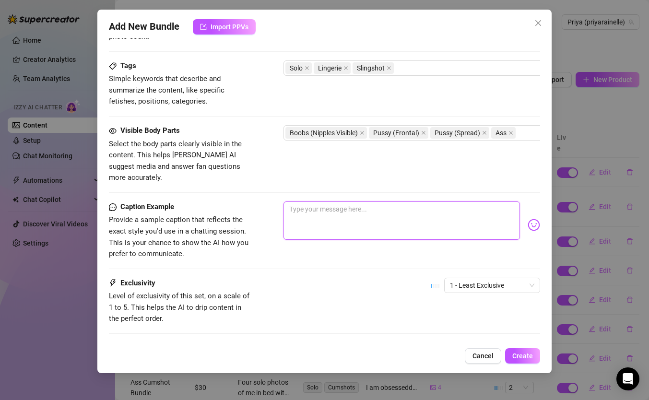
click at [333, 202] on textarea at bounding box center [402, 221] width 237 height 38
paste textarea "i wanted to see if i could ride this dildo cock while it's stuffed in my tight …"
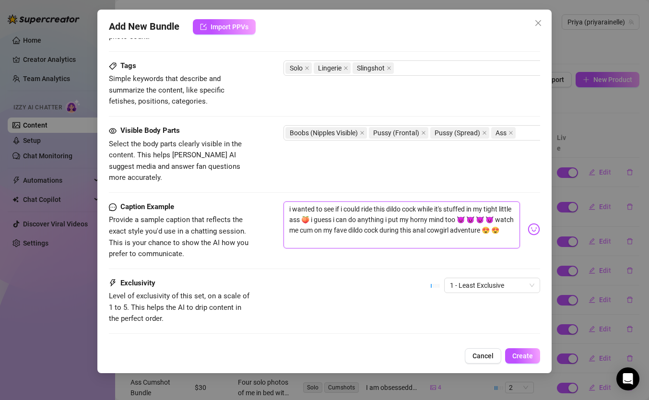
scroll to position [0, 0]
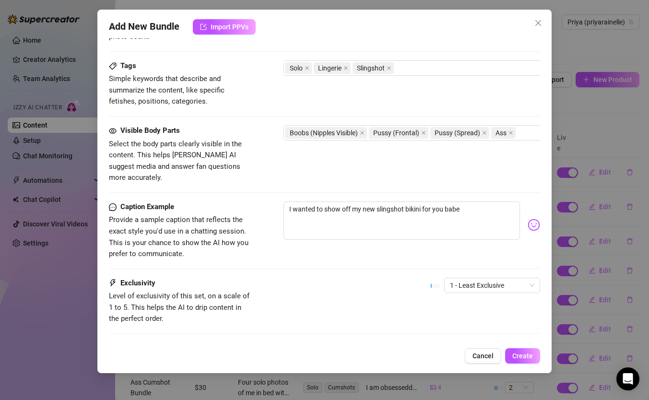
click at [540, 219] on img at bounding box center [534, 225] width 12 height 12
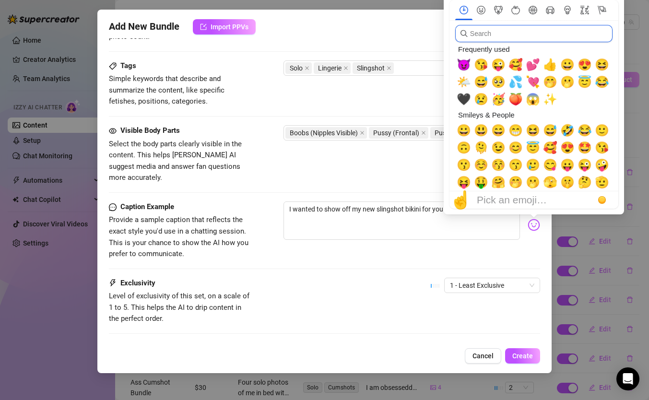
click at [516, 37] on input "search" at bounding box center [534, 33] width 157 height 17
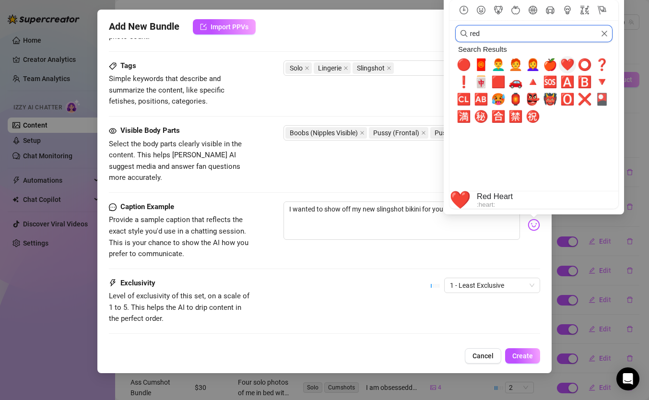
click at [571, 65] on span "❤️" at bounding box center [568, 64] width 14 height 13
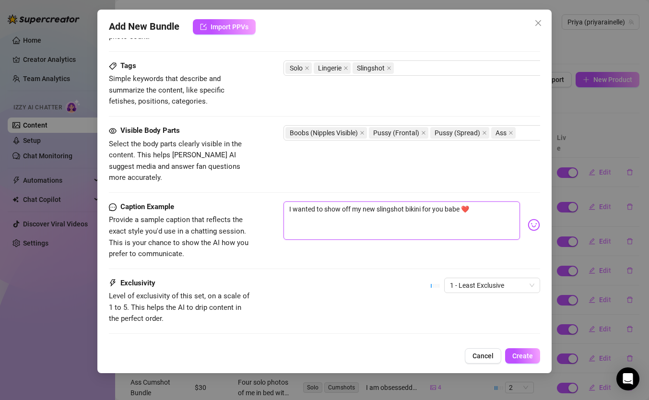
click at [418, 214] on textarea "I wanted to show off my new slingshot bikini for you babe ❤️" at bounding box center [402, 221] width 237 height 38
click at [484, 202] on textarea "I wanted to show off my new slingshot bikini for you babe ❤️" at bounding box center [402, 221] width 237 height 38
click at [422, 202] on textarea "I wanted to show off my new slingshot bikini for you babe ❤️ So I did a little …" at bounding box center [402, 221] width 237 height 38
drag, startPoint x: 462, startPoint y: 211, endPoint x: 326, endPoint y: 213, distance: 136.3
click at [326, 213] on textarea "I wanted to show off my new slingshot bikini and my nice smooth pussy for you b…" at bounding box center [402, 221] width 237 height 38
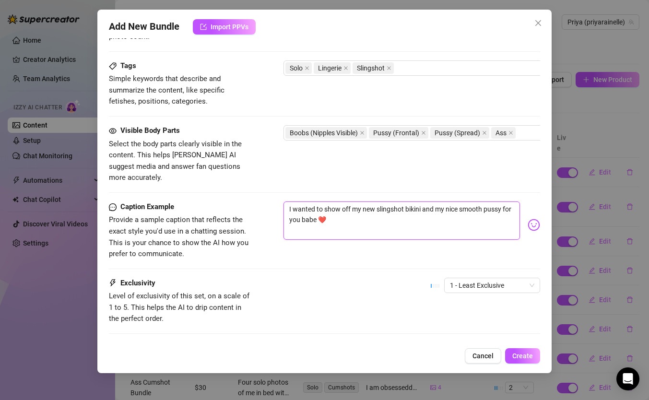
click at [434, 202] on textarea "I wanted to show off my new slingshot bikini and my nice smooth pussy for you b…" at bounding box center [402, 221] width 237 height 38
click at [445, 209] on textarea "I wanted to show off my new slingshot bikini.... giving you a full body front a…" at bounding box center [402, 221] width 237 height 38
drag, startPoint x: 316, startPoint y: 220, endPoint x: 503, endPoint y: 210, distance: 187.0
click at [503, 210] on textarea "I wanted to show off my new slingshot bikini.... giving you a full body front a…" at bounding box center [402, 221] width 237 height 38
click at [432, 211] on textarea "I wanted to show off my new slingshot bikini.... giving you a full body front a…" at bounding box center [402, 221] width 237 height 38
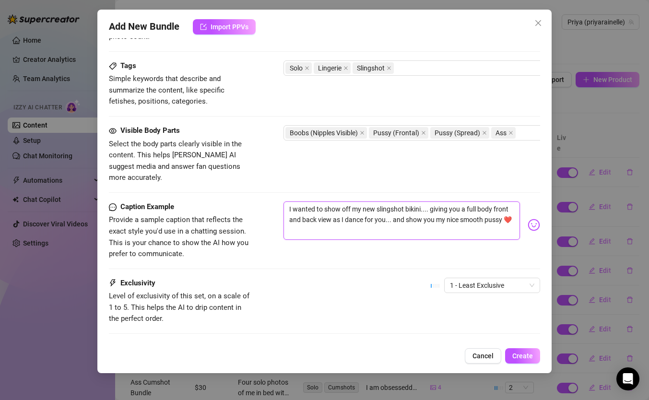
click at [502, 208] on textarea "I wanted to show off my new slingshot bikini.... giving you a full body front a…" at bounding box center [402, 221] width 237 height 38
click at [535, 219] on img at bounding box center [534, 225] width 12 height 12
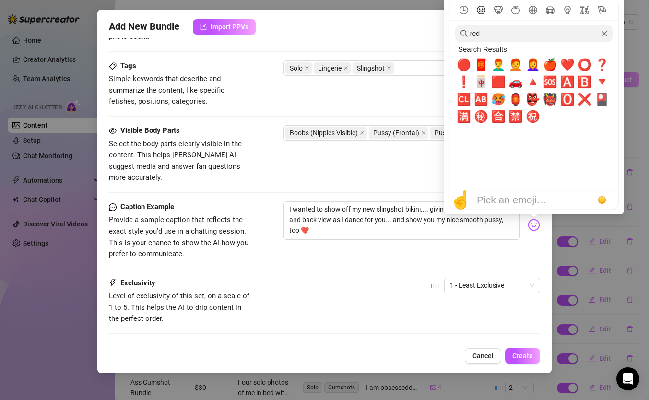
click at [477, 12] on icon "Smileys & People" at bounding box center [481, 10] width 9 height 9
click at [480, 10] on icon "Smileys & People" at bounding box center [481, 10] width 9 height 9
click at [465, 11] on icon "Frequently used" at bounding box center [464, 10] width 9 height 9
click at [606, 33] on icon "Clear" at bounding box center [604, 33] width 7 height 7
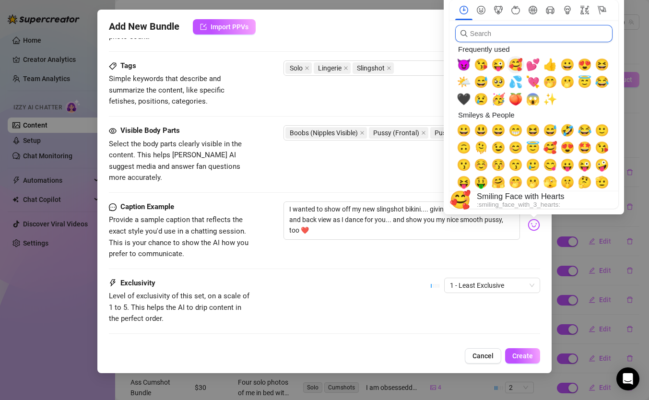
click at [515, 67] on span "🥰" at bounding box center [516, 64] width 14 height 13
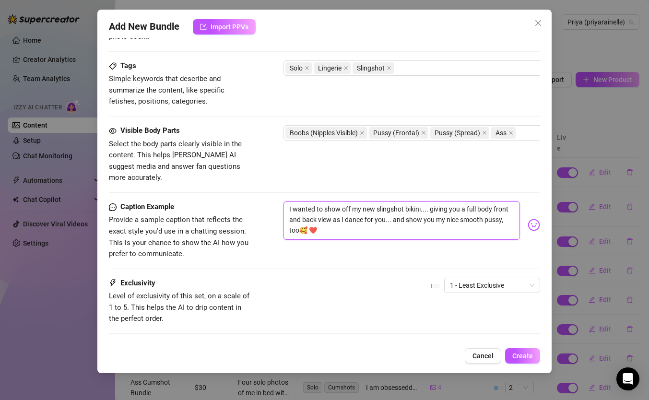
click at [384, 216] on textarea "I wanted to show off my new slingshot bikini.... giving you a full body front a…" at bounding box center [402, 221] width 237 height 38
click at [307, 217] on textarea "I wanted to show off my new slingshot bikini.... giving you a full body front a…" at bounding box center [402, 221] width 237 height 38
click at [298, 219] on textarea "I wanted to show off my new slingshot bikini.... giving you a full body front a…" at bounding box center [402, 221] width 237 height 38
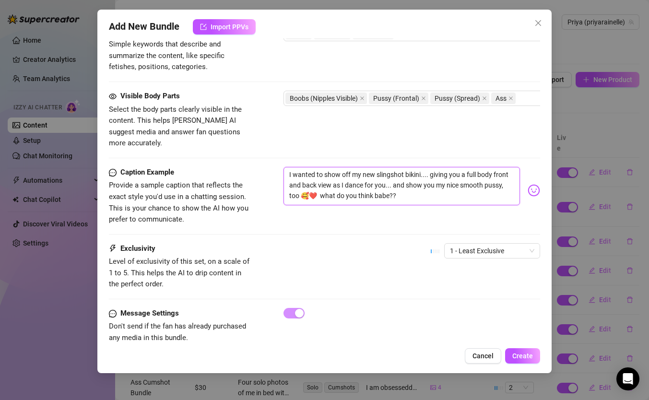
scroll to position [502, 0]
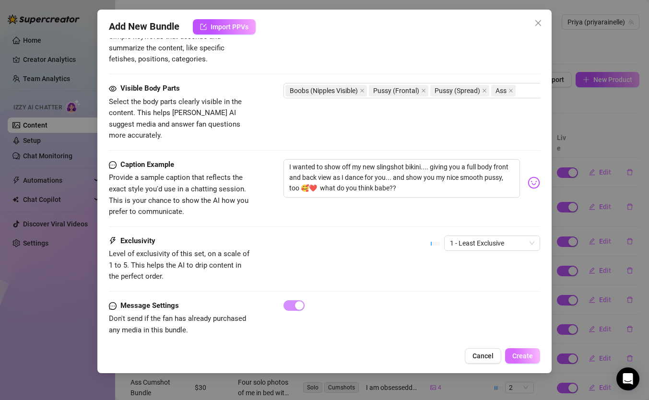
click at [517, 357] on span "Create" at bounding box center [523, 356] width 21 height 8
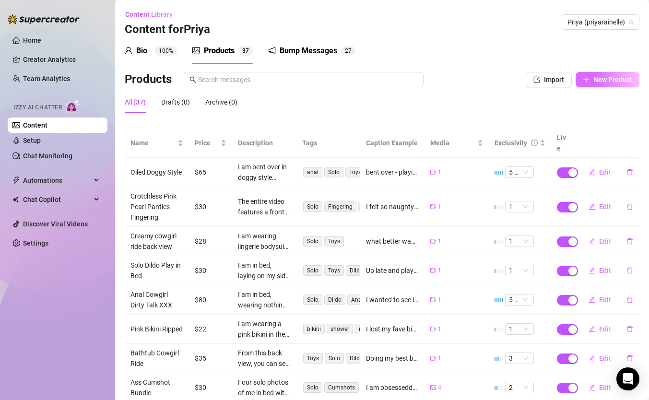
click at [611, 85] on button "New Product" at bounding box center [608, 79] width 64 height 15
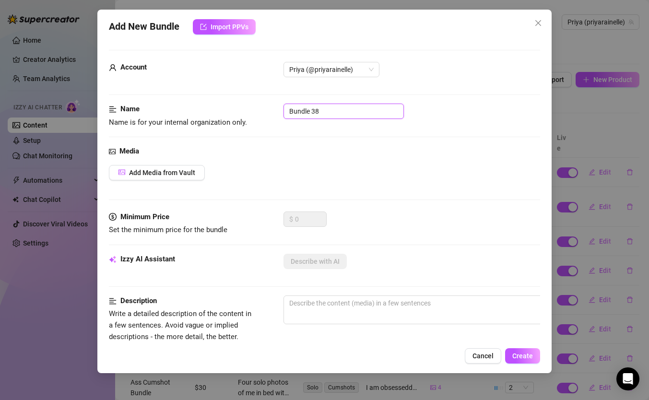
drag, startPoint x: 327, startPoint y: 111, endPoint x: 235, endPoint y: 111, distance: 91.7
click at [235, 111] on div "Name Name is for your internal organization only. Bundle 38" at bounding box center [325, 116] width 432 height 24
click at [157, 169] on span "Add Media from Vault" at bounding box center [162, 173] width 66 height 8
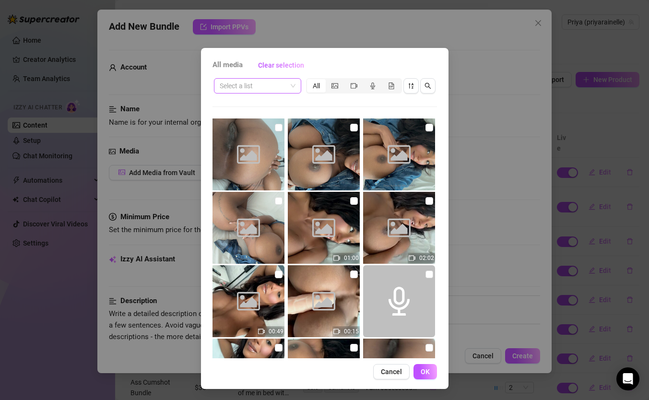
click at [283, 87] on input "search" at bounding box center [253, 86] width 67 height 14
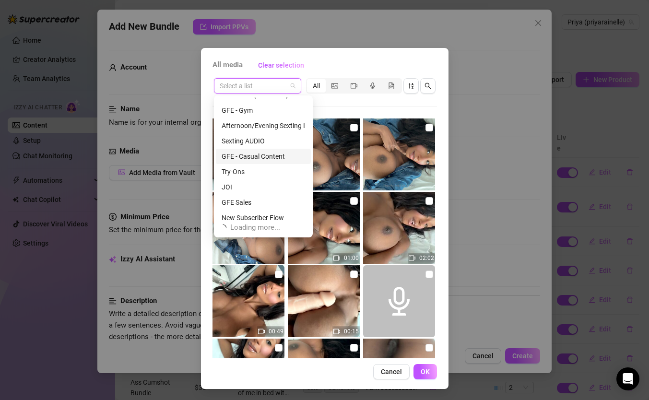
scroll to position [184, 0]
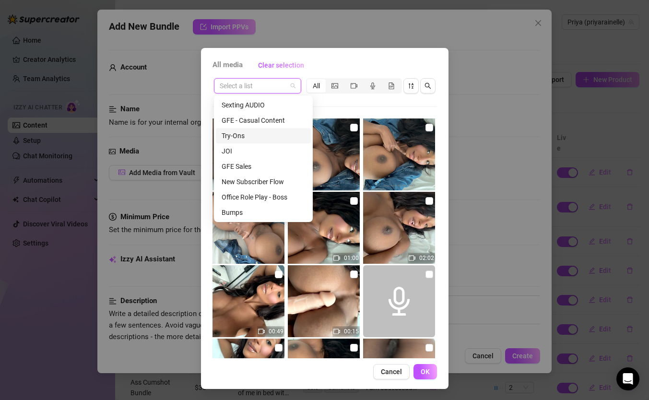
click at [243, 142] on div "Try-Ons" at bounding box center [263, 135] width 95 height 15
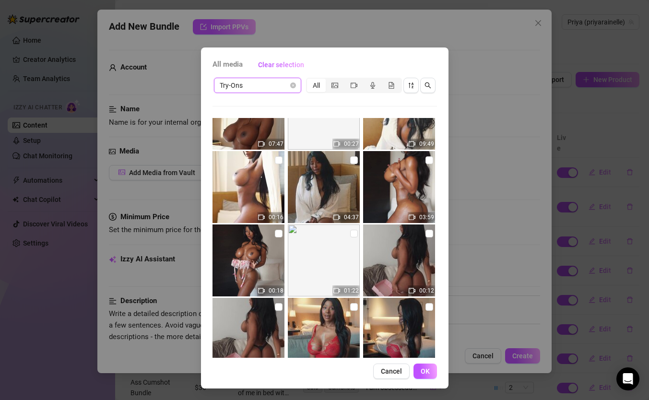
scroll to position [876, 0]
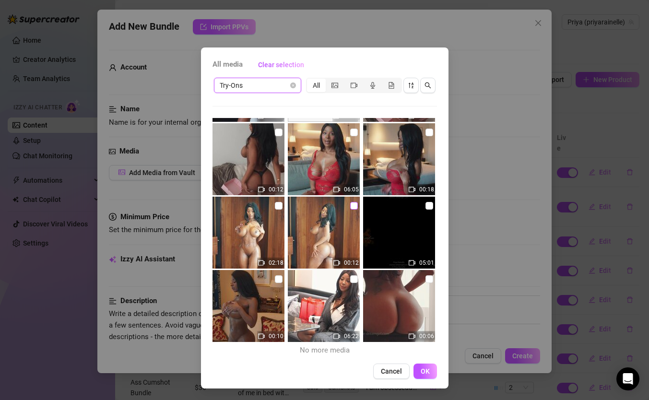
click at [352, 204] on input "checkbox" at bounding box center [354, 206] width 8 height 8
click at [276, 209] on input "checkbox" at bounding box center [279, 206] width 8 height 8
click at [424, 372] on span "OK" at bounding box center [425, 372] width 9 height 8
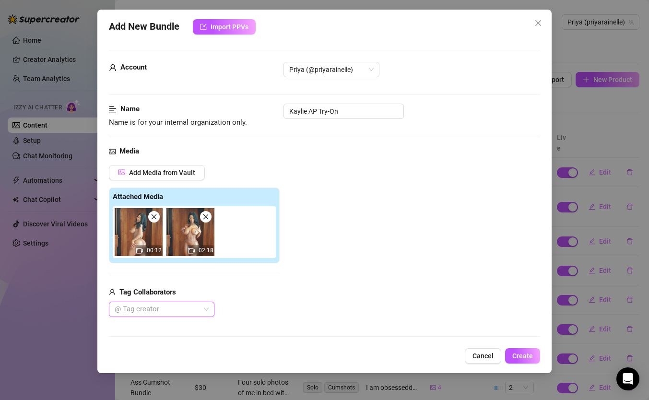
scroll to position [144, 0]
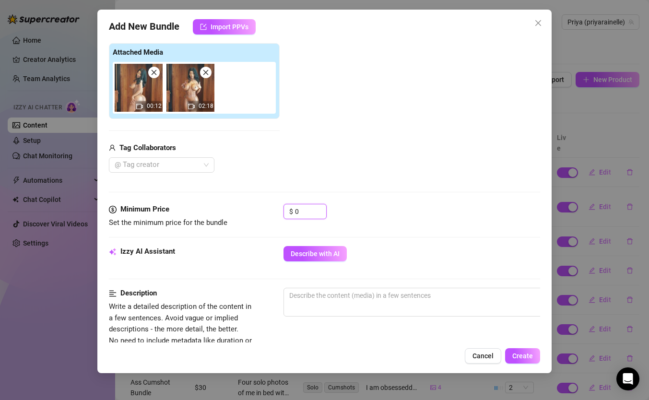
drag, startPoint x: 308, startPoint y: 214, endPoint x: 272, endPoint y: 210, distance: 35.7
click at [272, 210] on div "Minimum Price Set the minimum price for the bundle $ 0" at bounding box center [325, 216] width 432 height 24
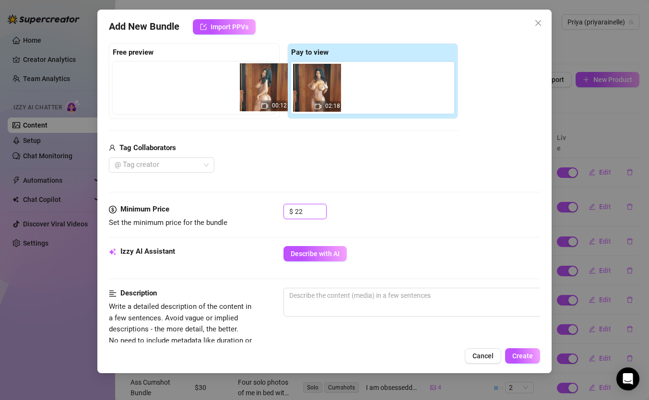
drag, startPoint x: 336, startPoint y: 100, endPoint x: 215, endPoint y: 97, distance: 121.0
click at [215, 97] on div "Free preview Pay to view 00:12 02:18" at bounding box center [283, 81] width 349 height 76
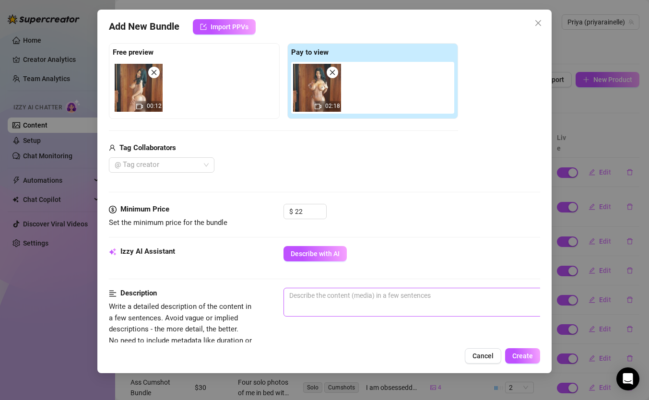
click at [345, 305] on span "0 / 1000" at bounding box center [452, 302] width 336 height 29
click at [332, 293] on textarea at bounding box center [451, 295] width 335 height 14
click at [337, 90] on img at bounding box center [317, 88] width 48 height 48
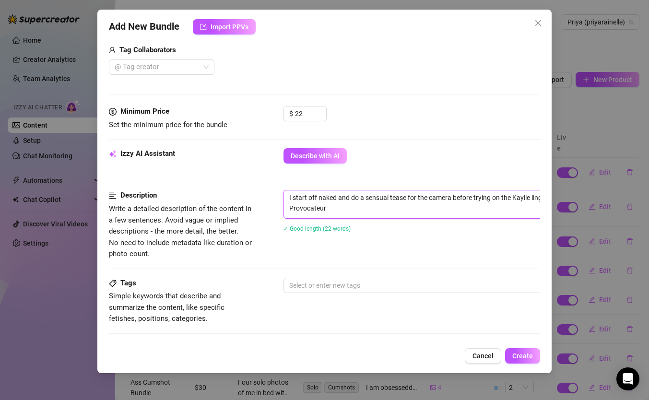
scroll to position [312, 0]
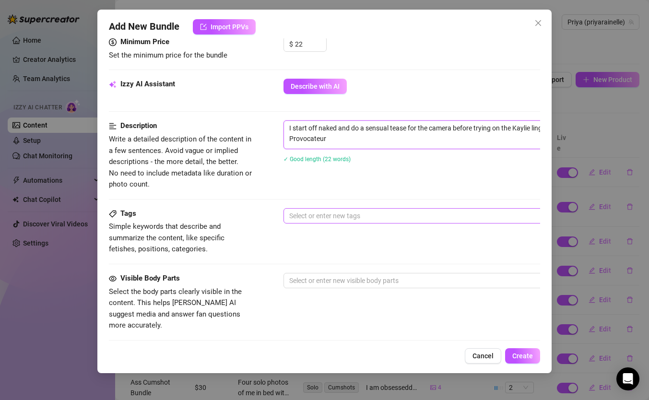
click at [351, 222] on div at bounding box center [447, 215] width 322 height 13
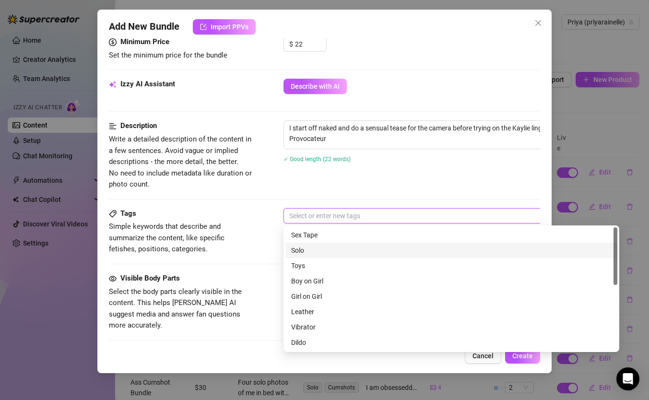
click at [332, 251] on div "Solo" at bounding box center [451, 250] width 321 height 11
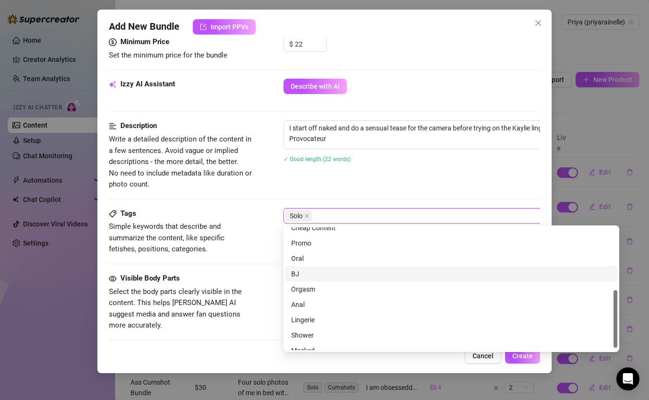
scroll to position [138, 0]
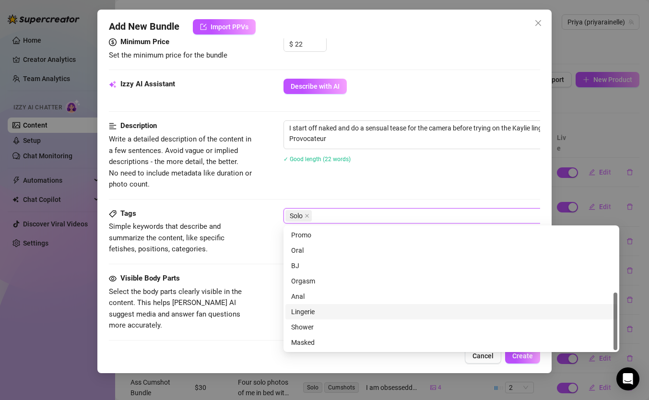
click at [320, 312] on div "Lingerie" at bounding box center [451, 312] width 321 height 11
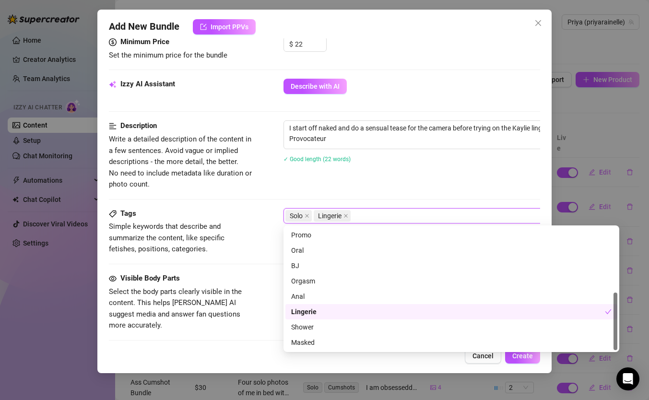
click at [216, 258] on div "Tags Simple keywords that describe and summarize the content, like specific fet…" at bounding box center [325, 240] width 432 height 65
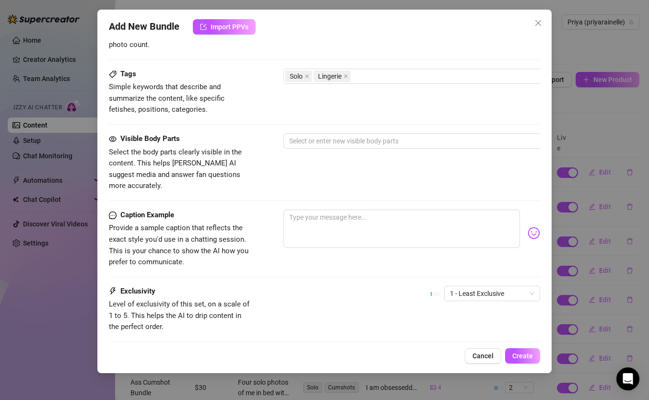
scroll to position [456, 0]
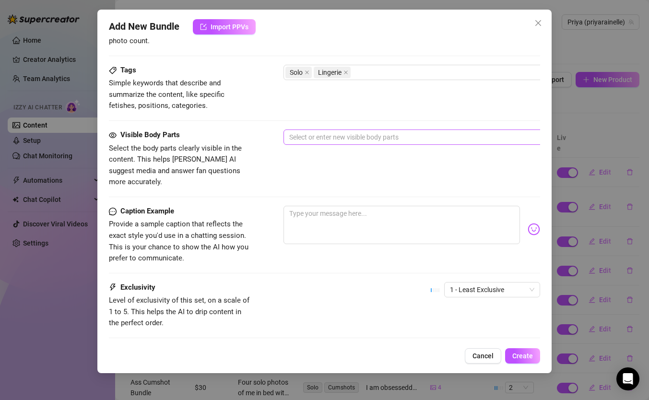
click at [304, 136] on div at bounding box center [447, 137] width 322 height 13
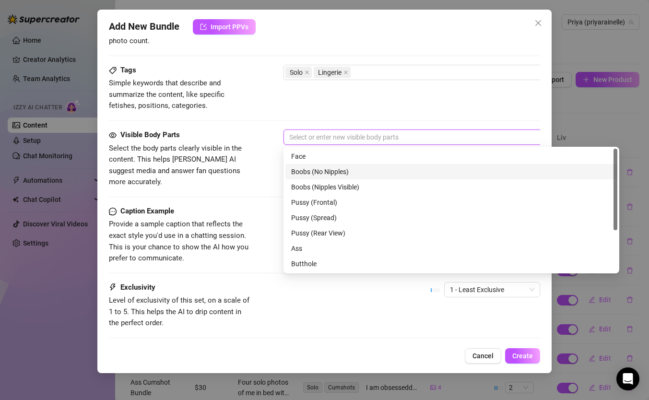
click at [319, 174] on div "Boobs (No Nipples)" at bounding box center [451, 172] width 321 height 11
click at [319, 174] on div "Boobs (No Nipples)" at bounding box center [448, 172] width 314 height 11
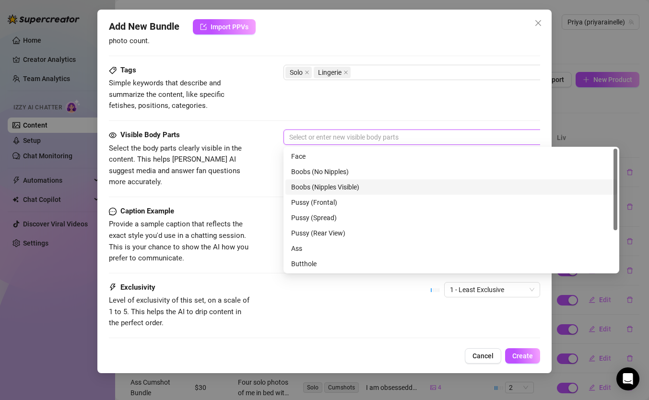
click at [319, 189] on div "Boobs (Nipples Visible)" at bounding box center [451, 187] width 321 height 11
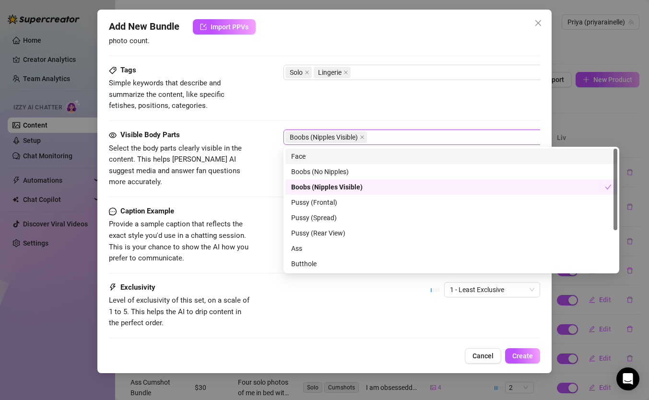
click at [313, 156] on div "Face" at bounding box center [451, 156] width 321 height 11
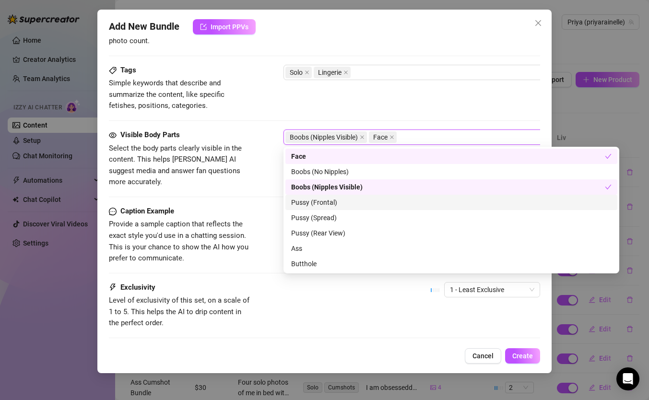
click at [323, 203] on div "Pussy (Frontal)" at bounding box center [451, 202] width 321 height 11
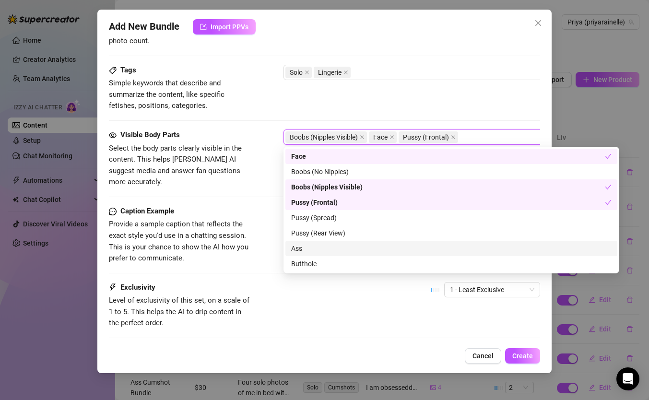
click at [307, 248] on div "Ass" at bounding box center [451, 248] width 321 height 11
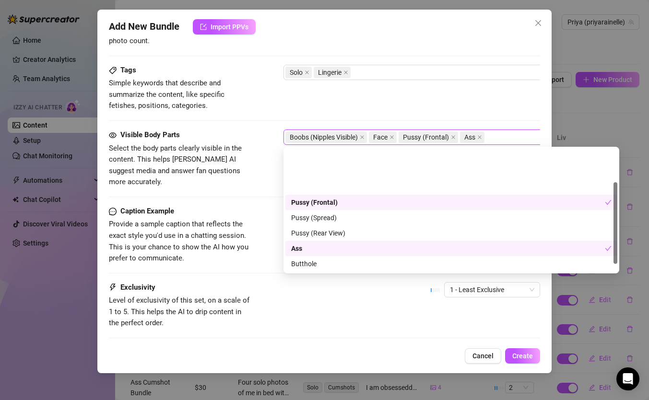
scroll to position [61, 0]
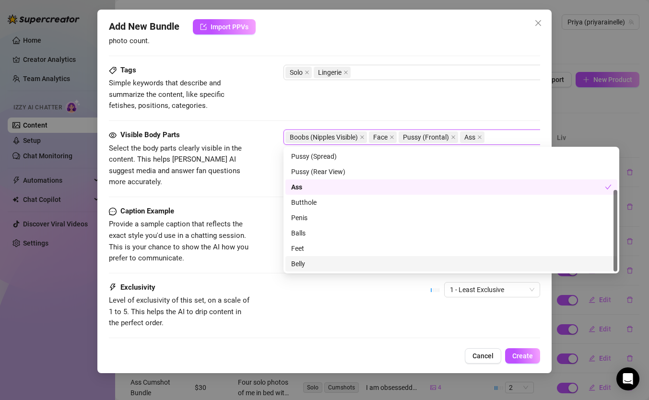
click at [243, 219] on span "Provide a sample caption that reflects the exact style you'd use in a chatting …" at bounding box center [181, 241] width 144 height 45
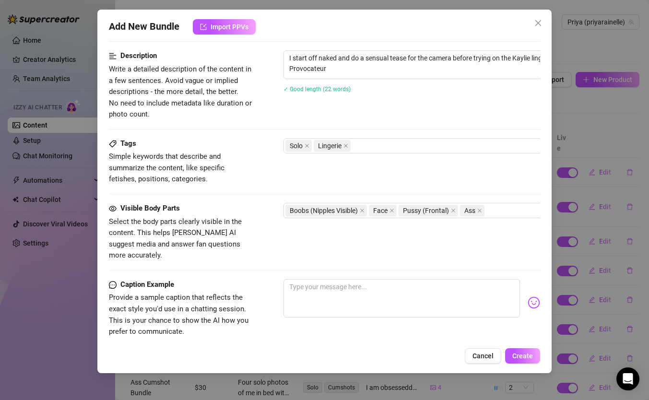
scroll to position [376, 0]
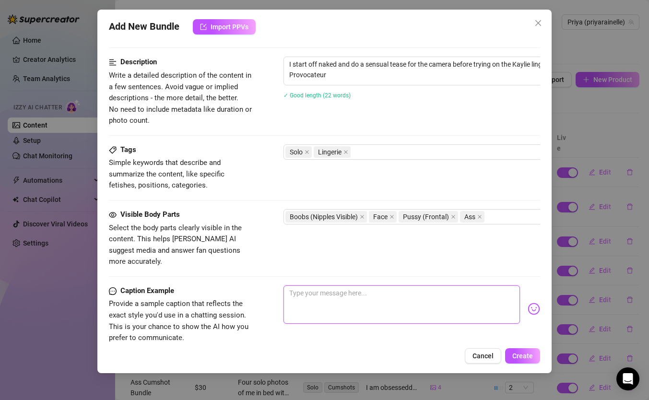
click at [380, 287] on textarea at bounding box center [402, 305] width 237 height 38
paste textarea "i wanted to see if i could ride this dildo cock while it's stuffed in my tight …"
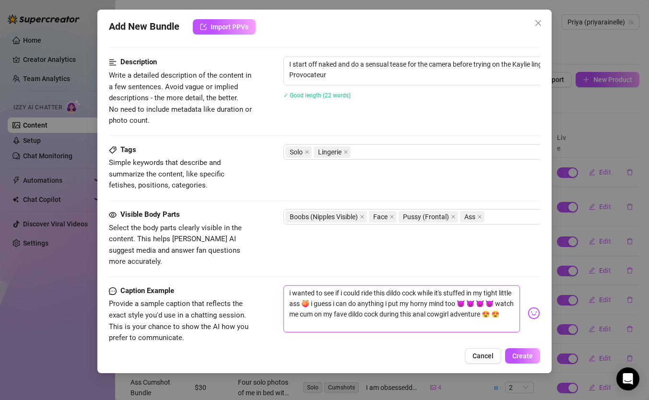
scroll to position [0, 0]
drag, startPoint x: 352, startPoint y: 316, endPoint x: 207, endPoint y: 239, distance: 164.9
click at [206, 240] on form "Account Priya (@priyarainelle) Name Name is for your internal organization only…" at bounding box center [325, 77] width 432 height 806
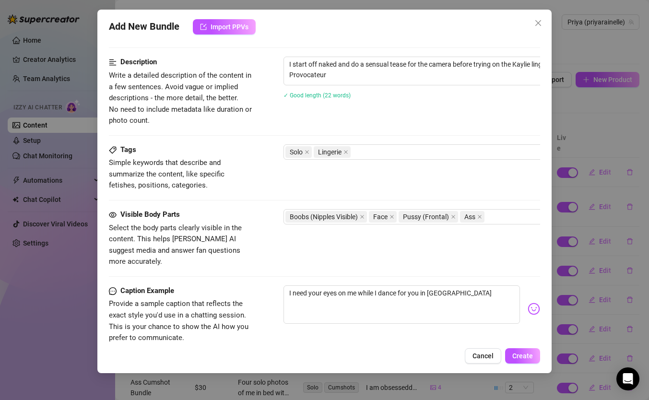
click at [537, 303] on img at bounding box center [534, 309] width 12 height 12
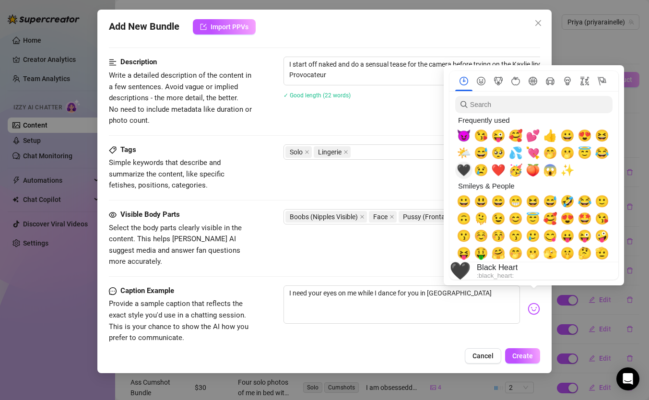
click at [460, 170] on span "🖤" at bounding box center [464, 170] width 14 height 13
click at [513, 140] on span "🥰" at bounding box center [516, 135] width 14 height 13
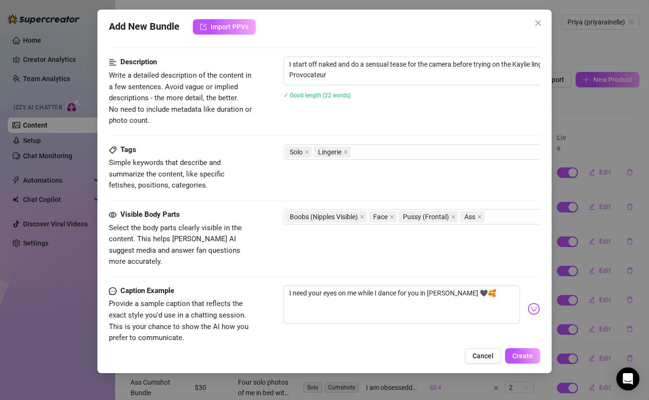
click at [441, 319] on div "I need your eyes on me while I dance for you in [PERSON_NAME] 🖤🥰" at bounding box center [412, 309] width 257 height 47
click at [480, 288] on textarea "I need your eyes on me while I dance for you in [PERSON_NAME] 🖤🥰" at bounding box center [402, 305] width 237 height 38
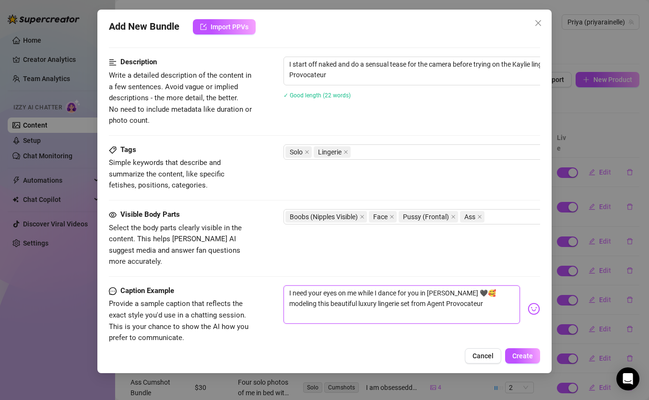
drag, startPoint x: 449, startPoint y: 283, endPoint x: 421, endPoint y: 283, distance: 27.8
click at [421, 286] on textarea "I need your eyes on me while I dance for you in [PERSON_NAME] 🖤🥰 modeling this …" at bounding box center [402, 305] width 237 height 38
click at [359, 293] on textarea "I need your eyes on me while I dance for you 🖤🥰 modeling this beautiful luxury …" at bounding box center [402, 305] width 237 height 38
click at [343, 293] on textarea "I need your eyes on me while I dance for you 🖤🥰 modeling this beautiful luxury …" at bounding box center [402, 305] width 237 height 38
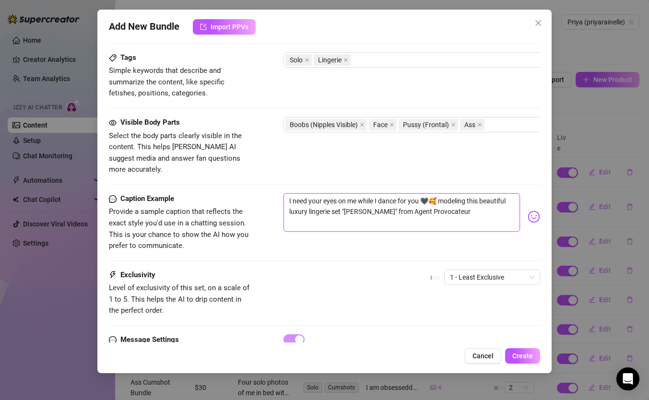
click at [450, 204] on textarea "I need your eyes on me while I dance for you 🖤🥰 modeling this beautiful luxury …" at bounding box center [402, 212] width 237 height 38
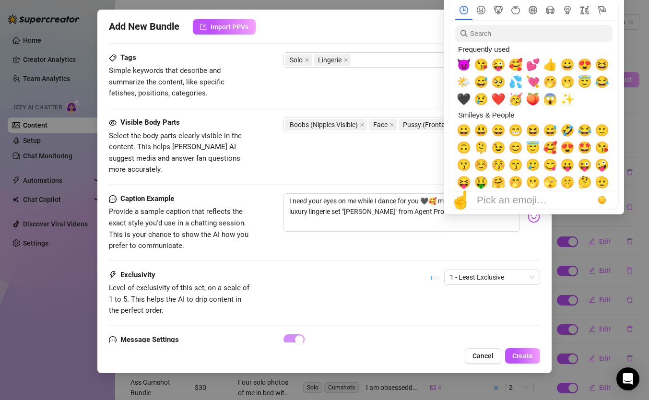
click at [535, 208] on div at bounding box center [534, 104] width 180 height 220
click at [565, 96] on span "✨" at bounding box center [568, 99] width 14 height 13
click at [365, 270] on div "Exclusivity Level of exclusivity of this set, on a scale of 1 to 5. This helps …" at bounding box center [325, 293] width 432 height 47
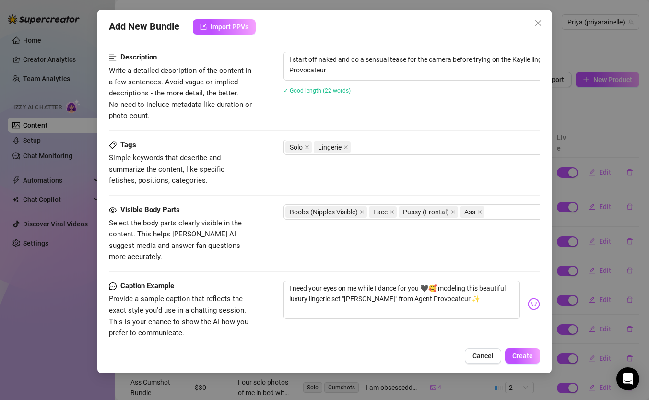
scroll to position [381, 0]
click at [522, 357] on span "Create" at bounding box center [523, 356] width 21 height 8
